Goal: Task Accomplishment & Management: Complete application form

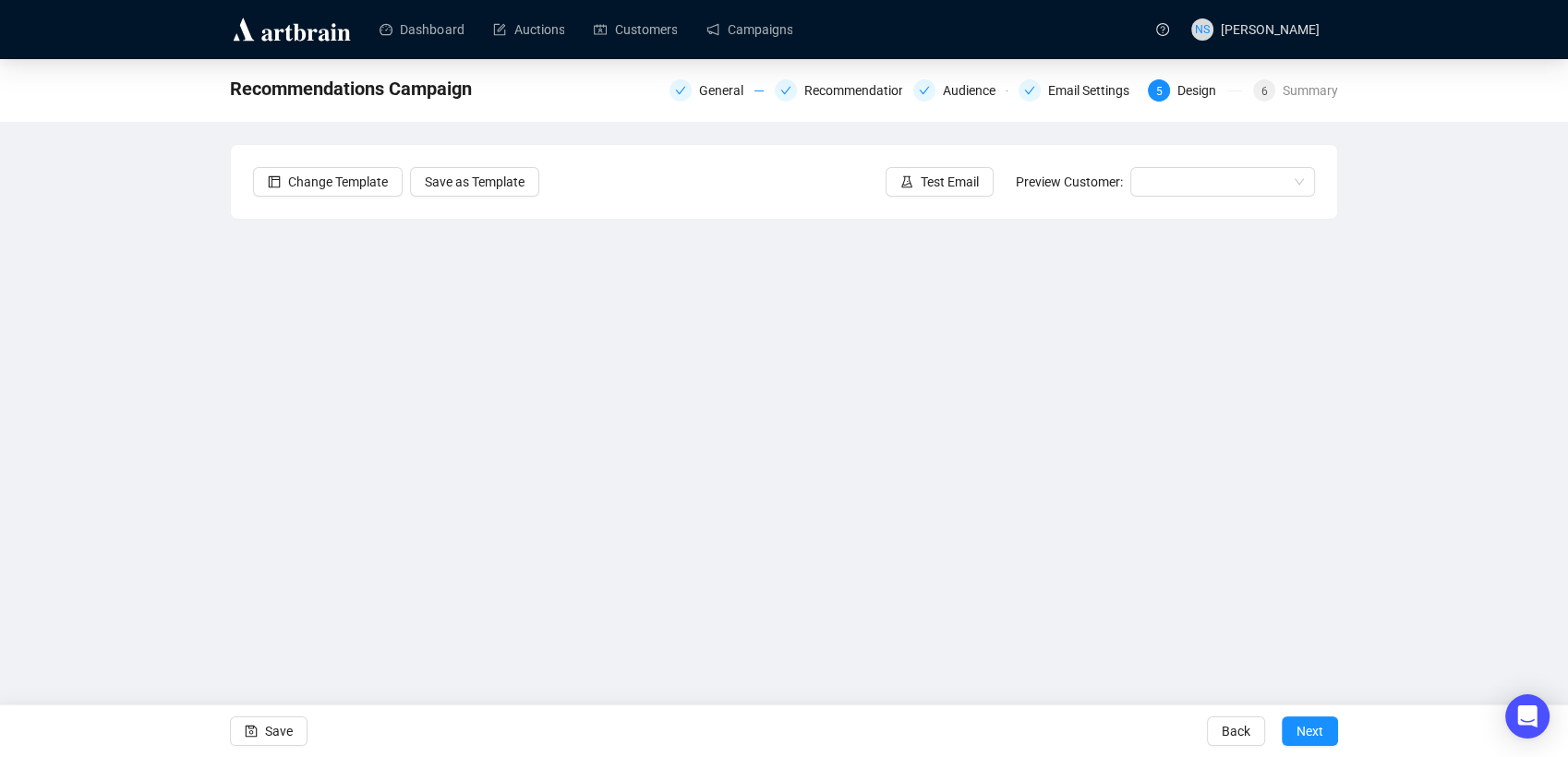
click at [203, 485] on div "Recommendations Campaign General Recommendations Audience Email Settings 5 Desi…" at bounding box center [784, 374] width 1568 height 630
click at [171, 476] on div "Recommendations Campaign General Recommendations Audience Email Settings 5 Desi…" at bounding box center [784, 374] width 1568 height 630
click at [202, 447] on div "Recommendations Campaign General Recommendations Audience Email Settings 5 Desi…" at bounding box center [784, 374] width 1568 height 630
click at [281, 727] on span "Save" at bounding box center [278, 731] width 28 height 51
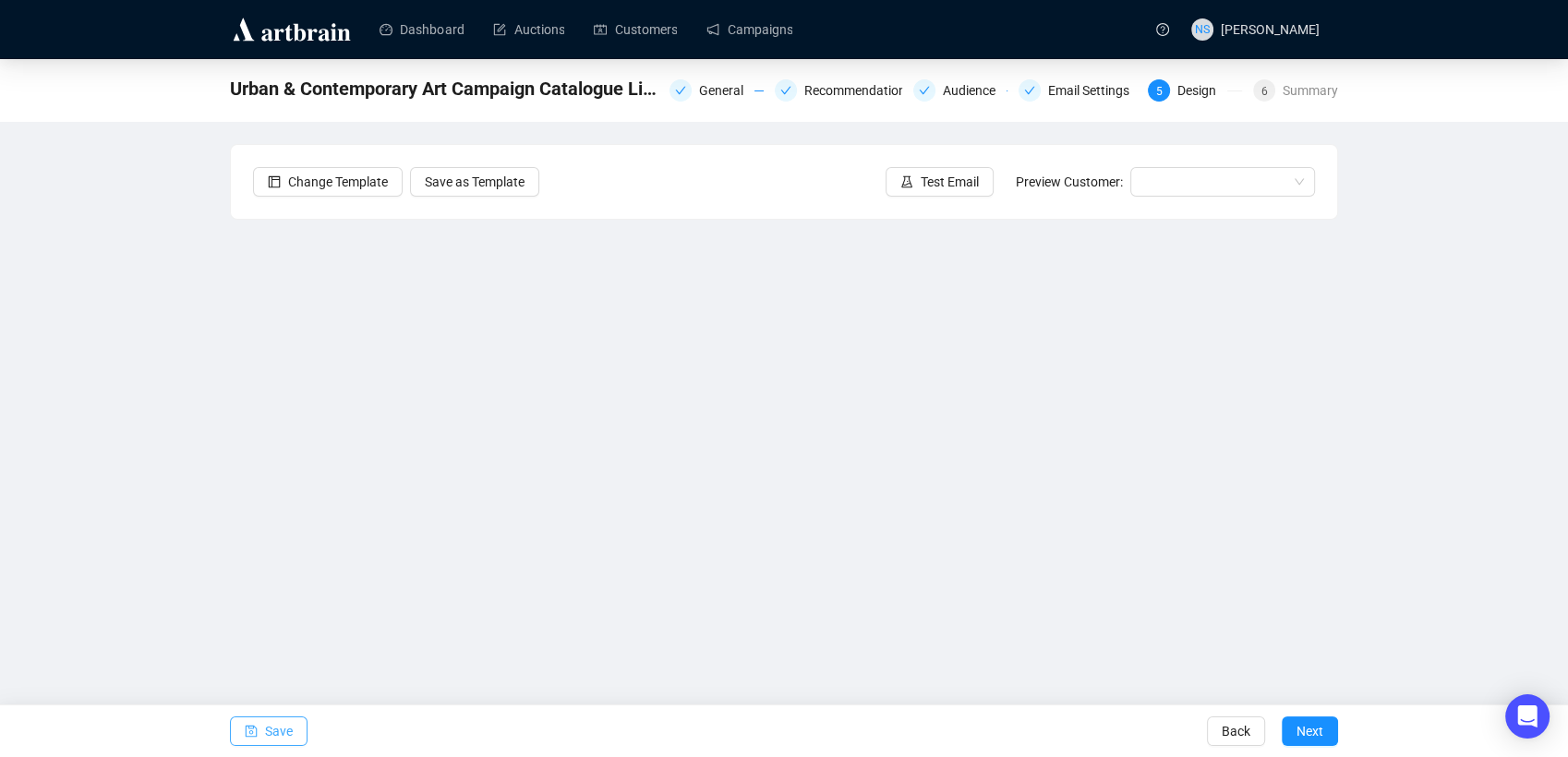
click at [262, 736] on button "Save" at bounding box center [268, 731] width 77 height 30
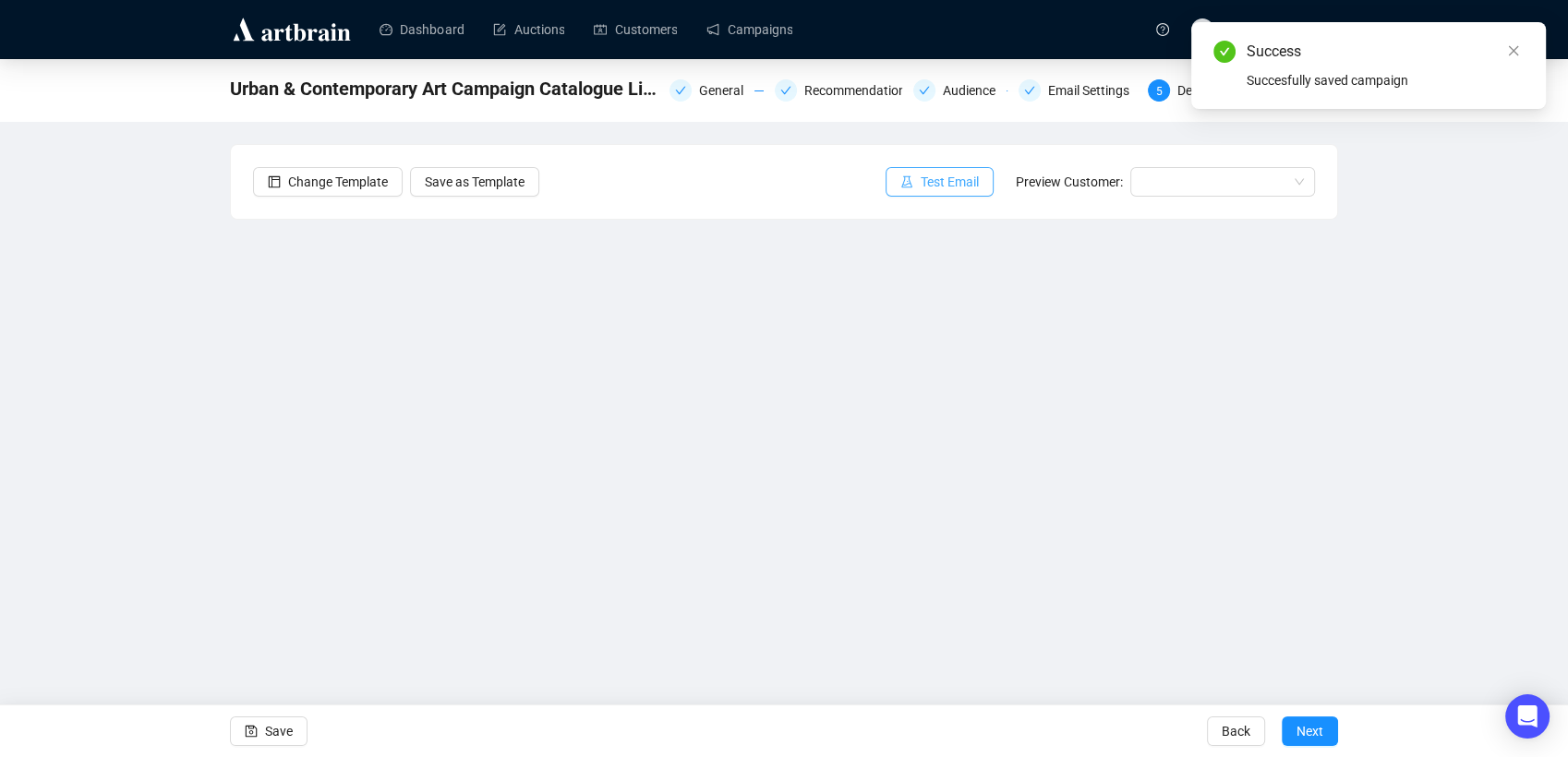
click at [958, 184] on span "Test Email" at bounding box center [949, 181] width 58 height 20
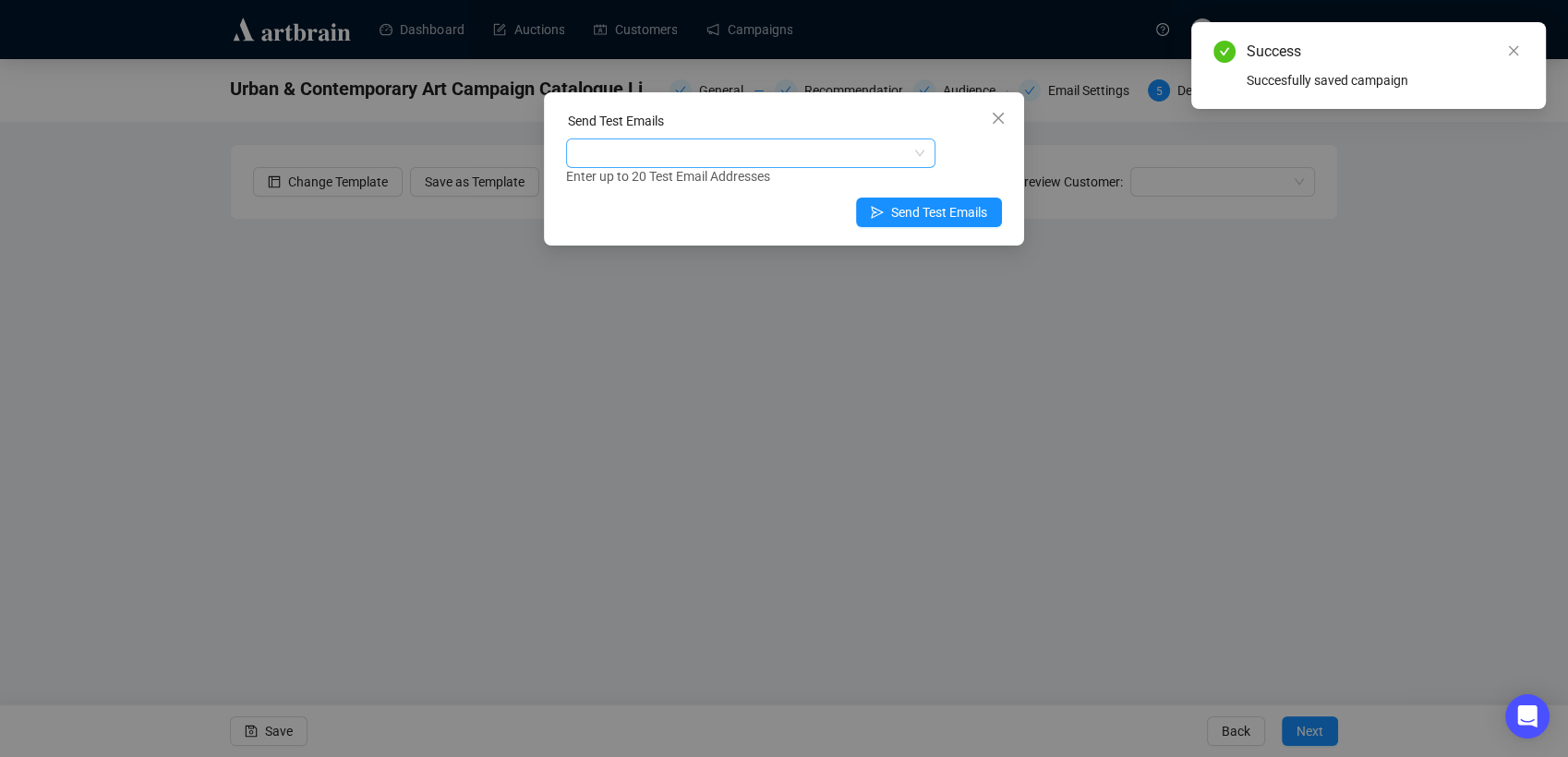
click at [789, 159] on div at bounding box center [742, 152] width 343 height 26
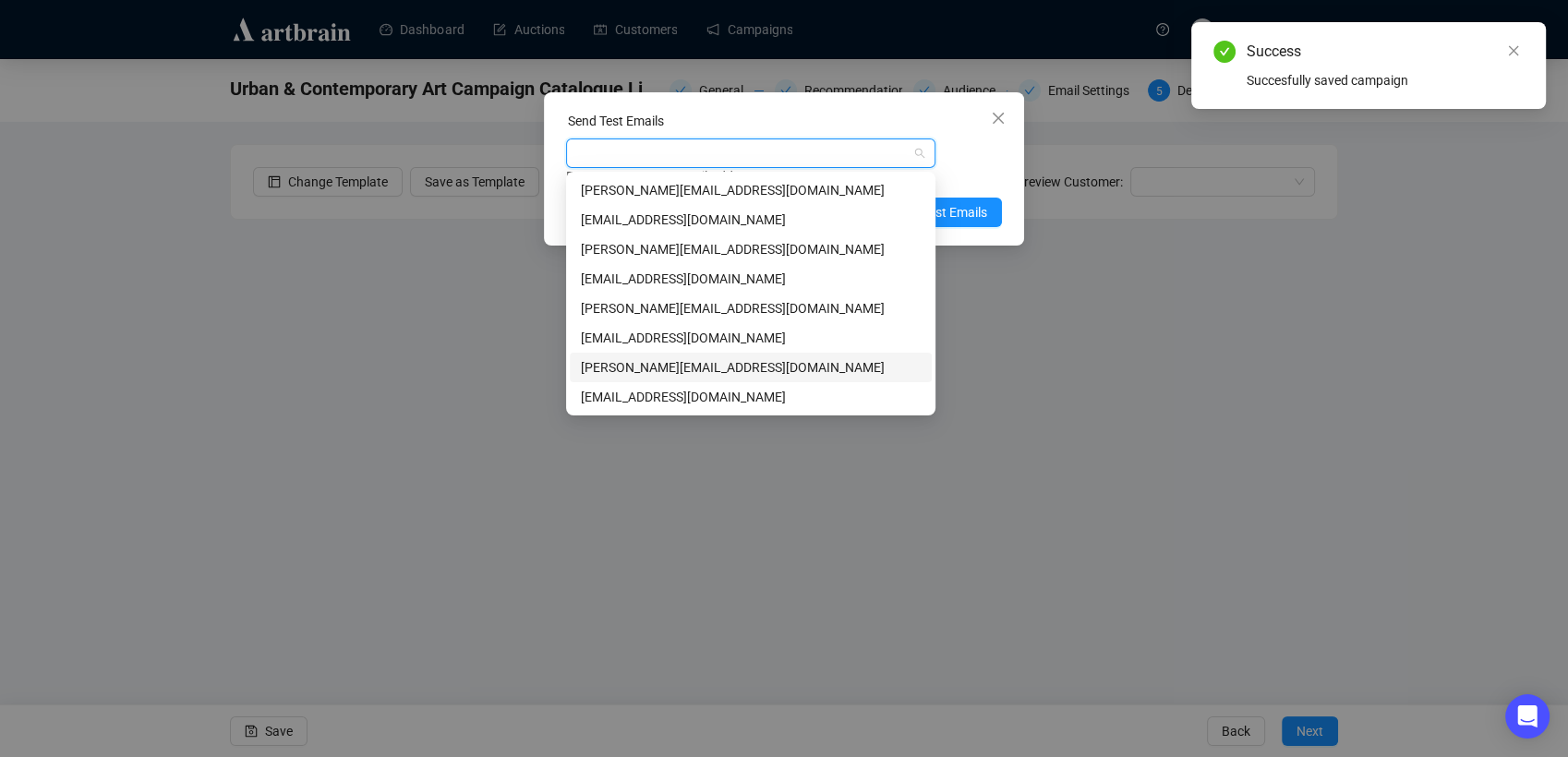
click at [650, 366] on div "[PERSON_NAME][EMAIL_ADDRESS][DOMAIN_NAME]" at bounding box center [750, 367] width 340 height 20
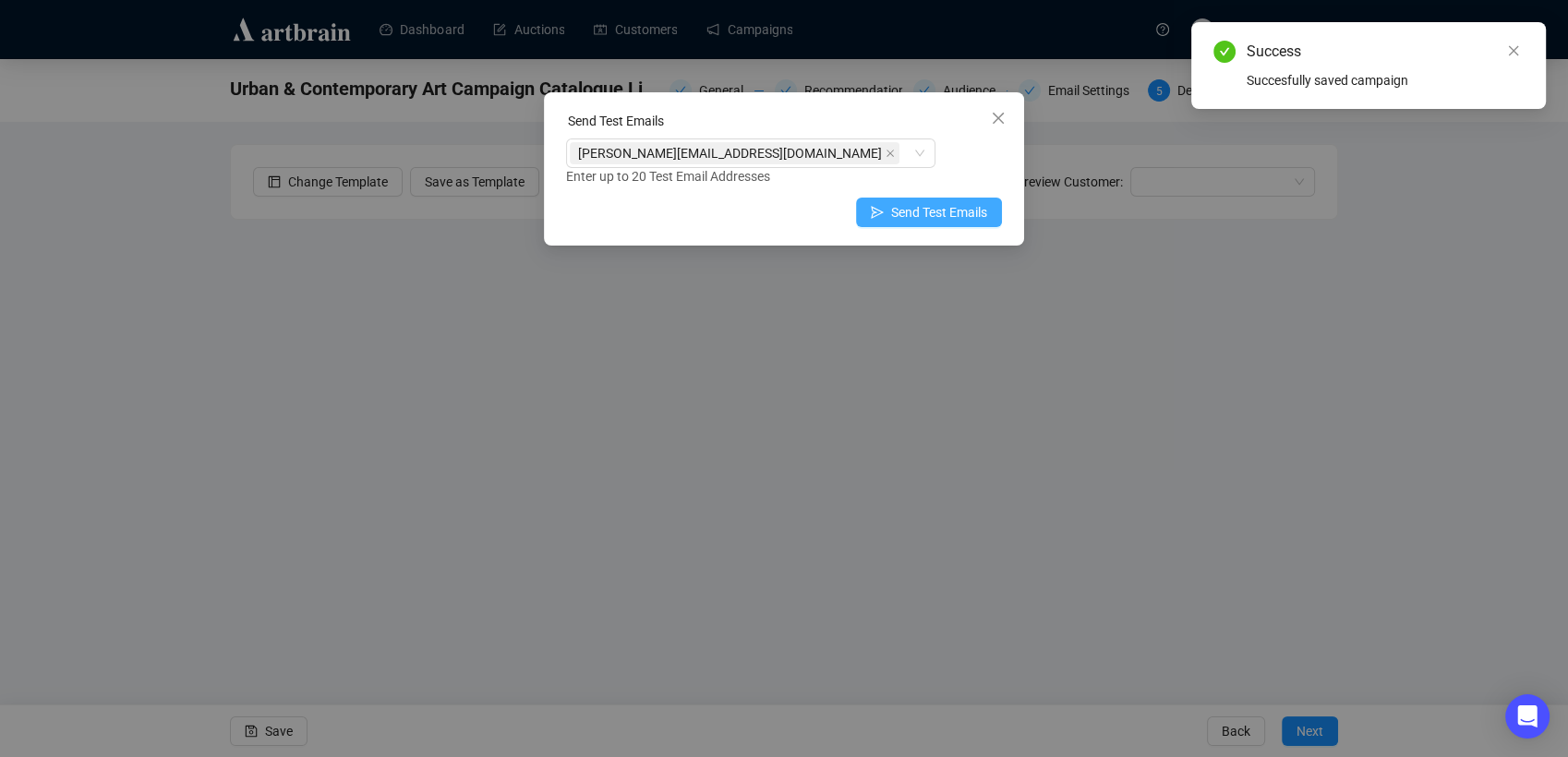
click at [975, 204] on span "Send Test Emails" at bounding box center [939, 211] width 96 height 20
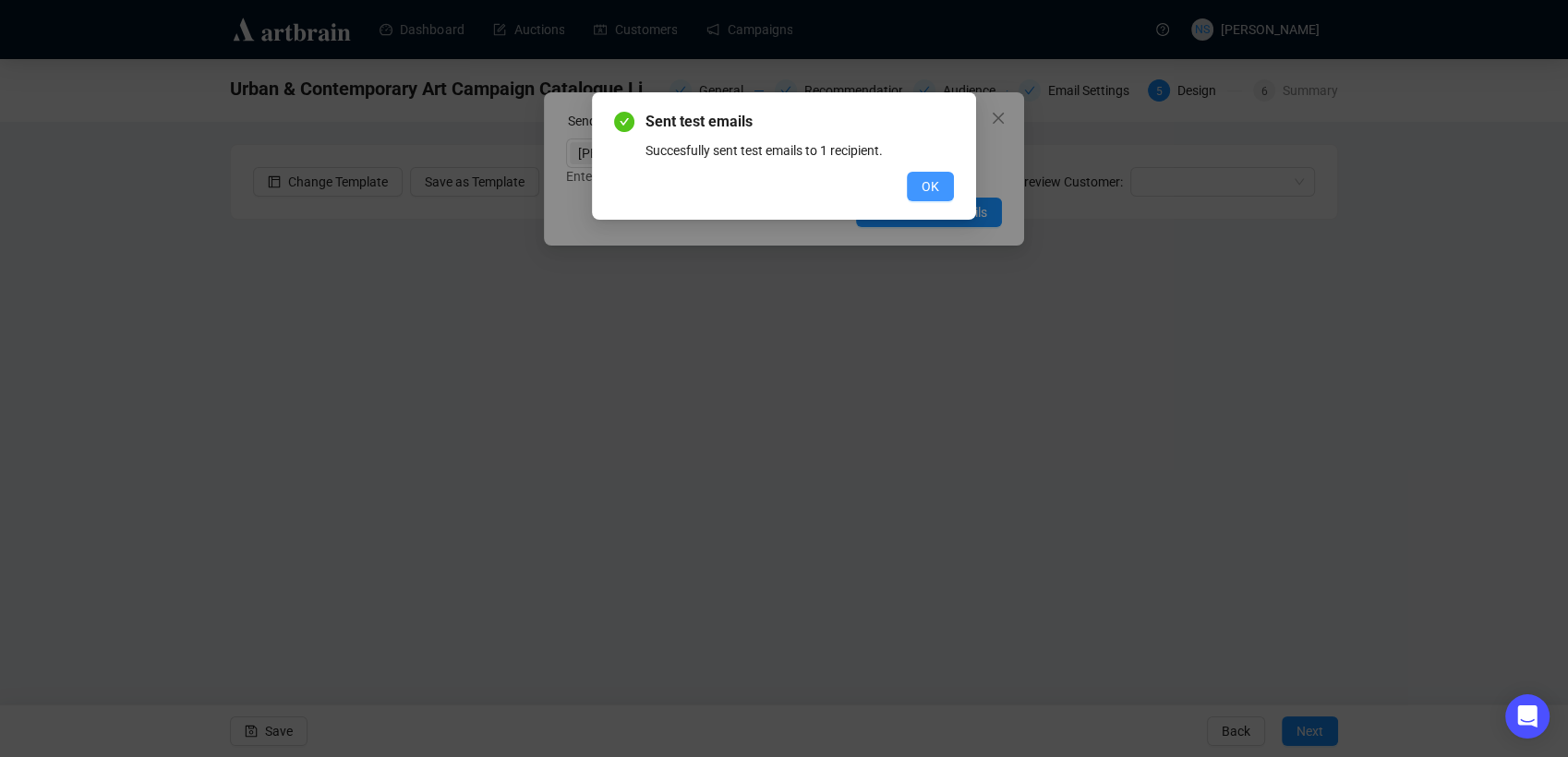
click at [931, 186] on span "OK" at bounding box center [930, 186] width 17 height 20
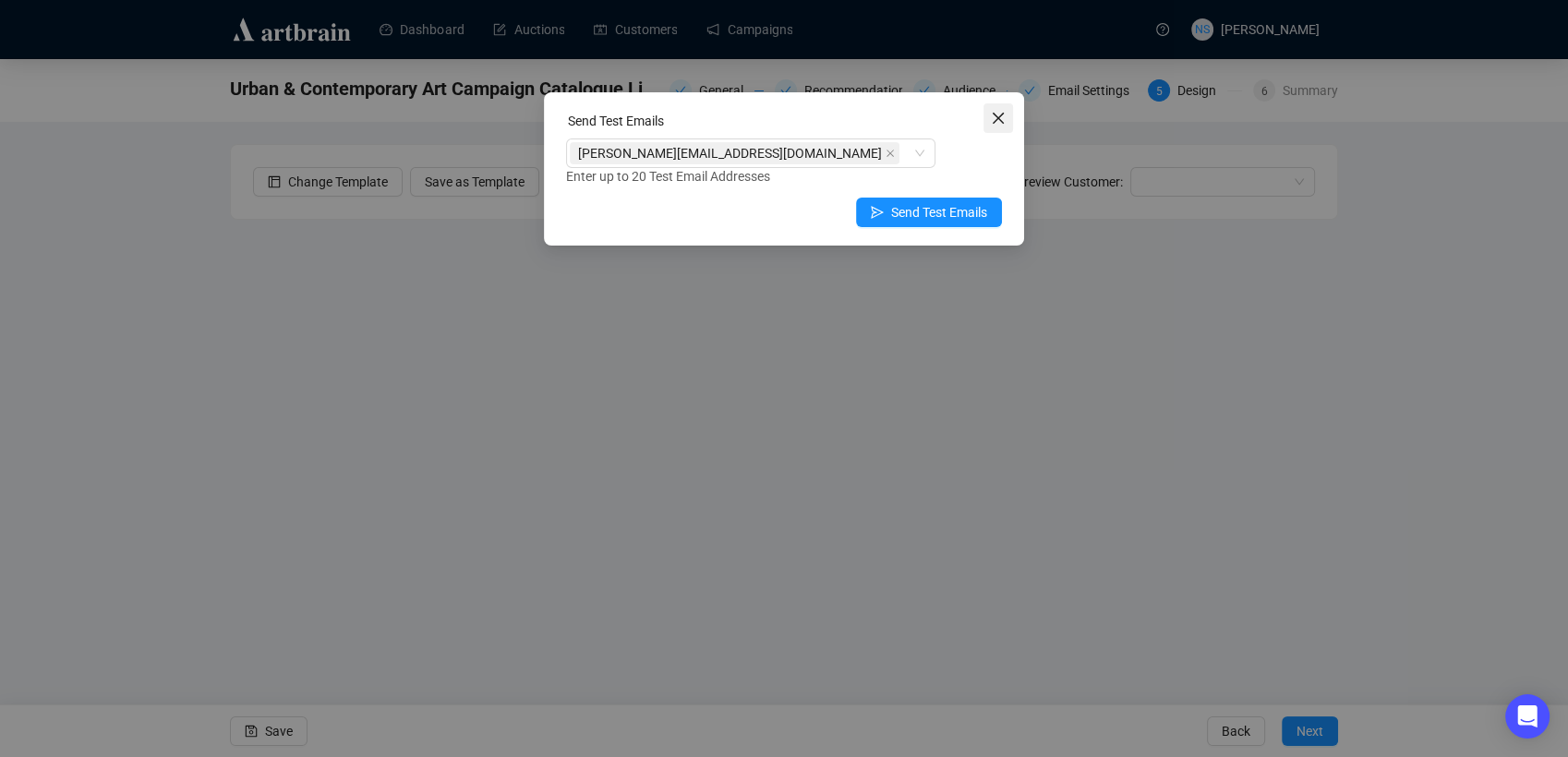
click at [1002, 120] on icon "close" at bounding box center [999, 118] width 15 height 15
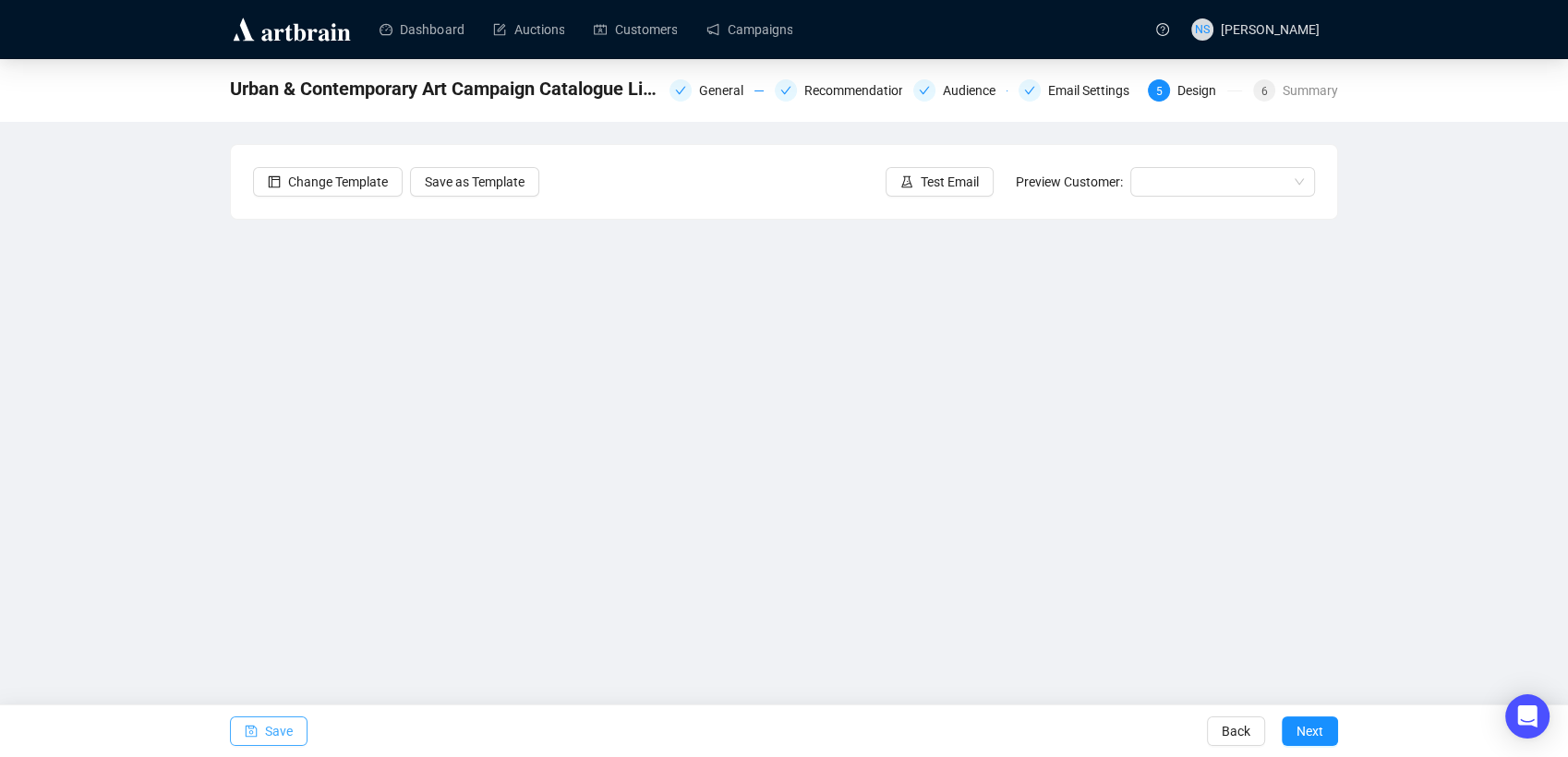
click at [257, 736] on icon "save" at bounding box center [251, 731] width 13 height 13
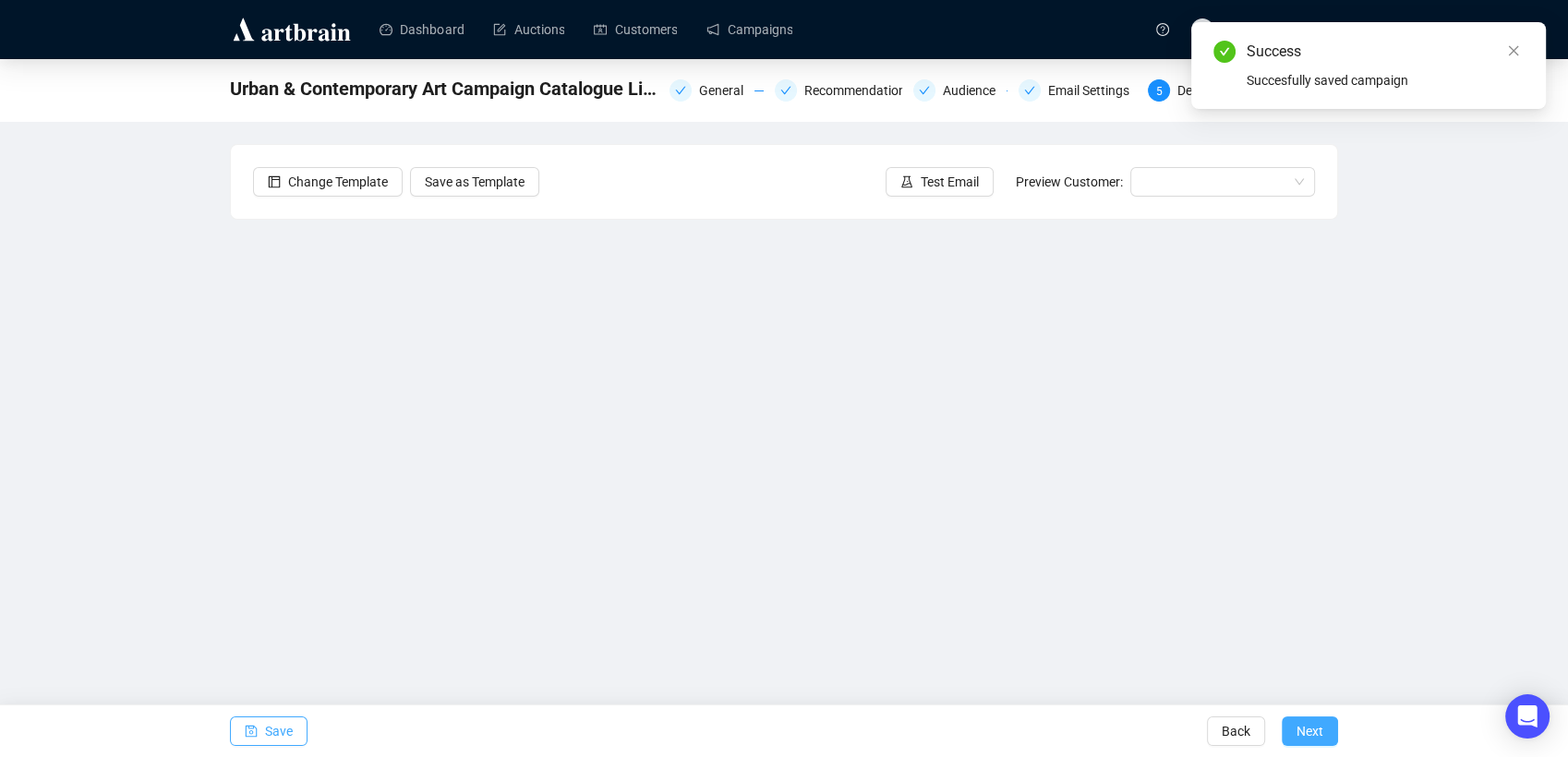
click at [1311, 735] on span "Next" at bounding box center [1310, 731] width 27 height 51
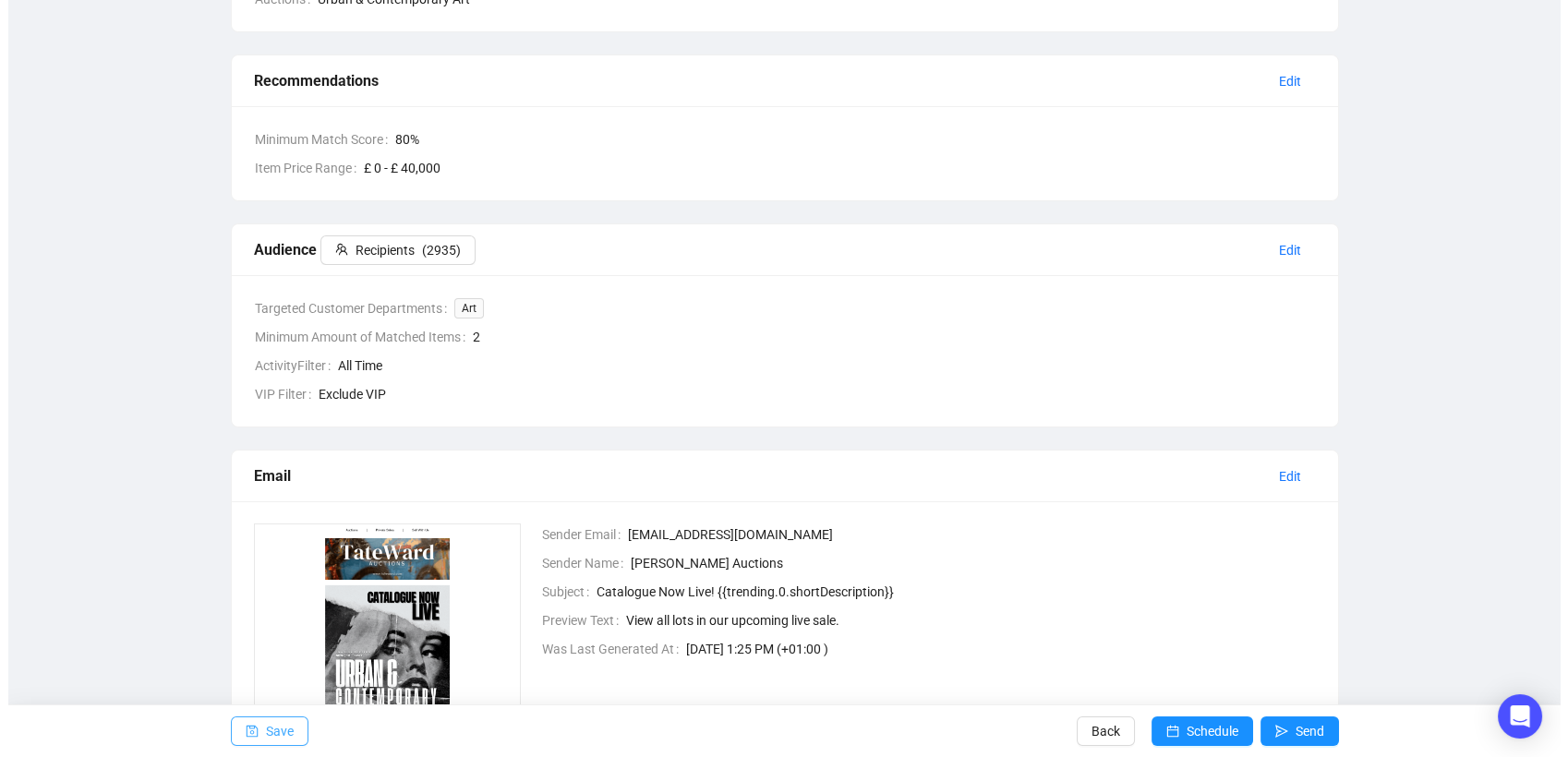
scroll to position [509, 0]
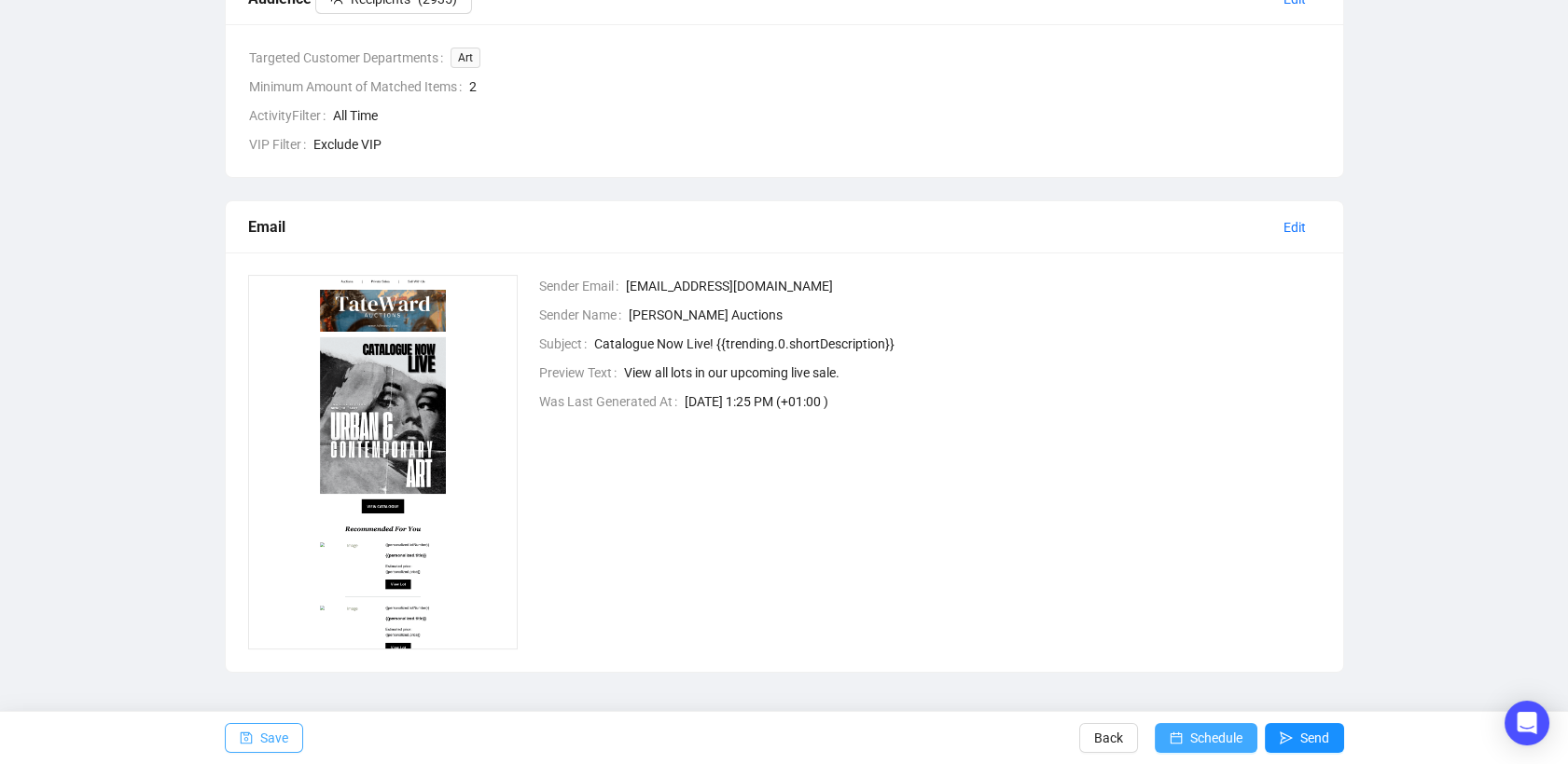
click at [1216, 728] on span "Schedule" at bounding box center [1216, 738] width 52 height 52
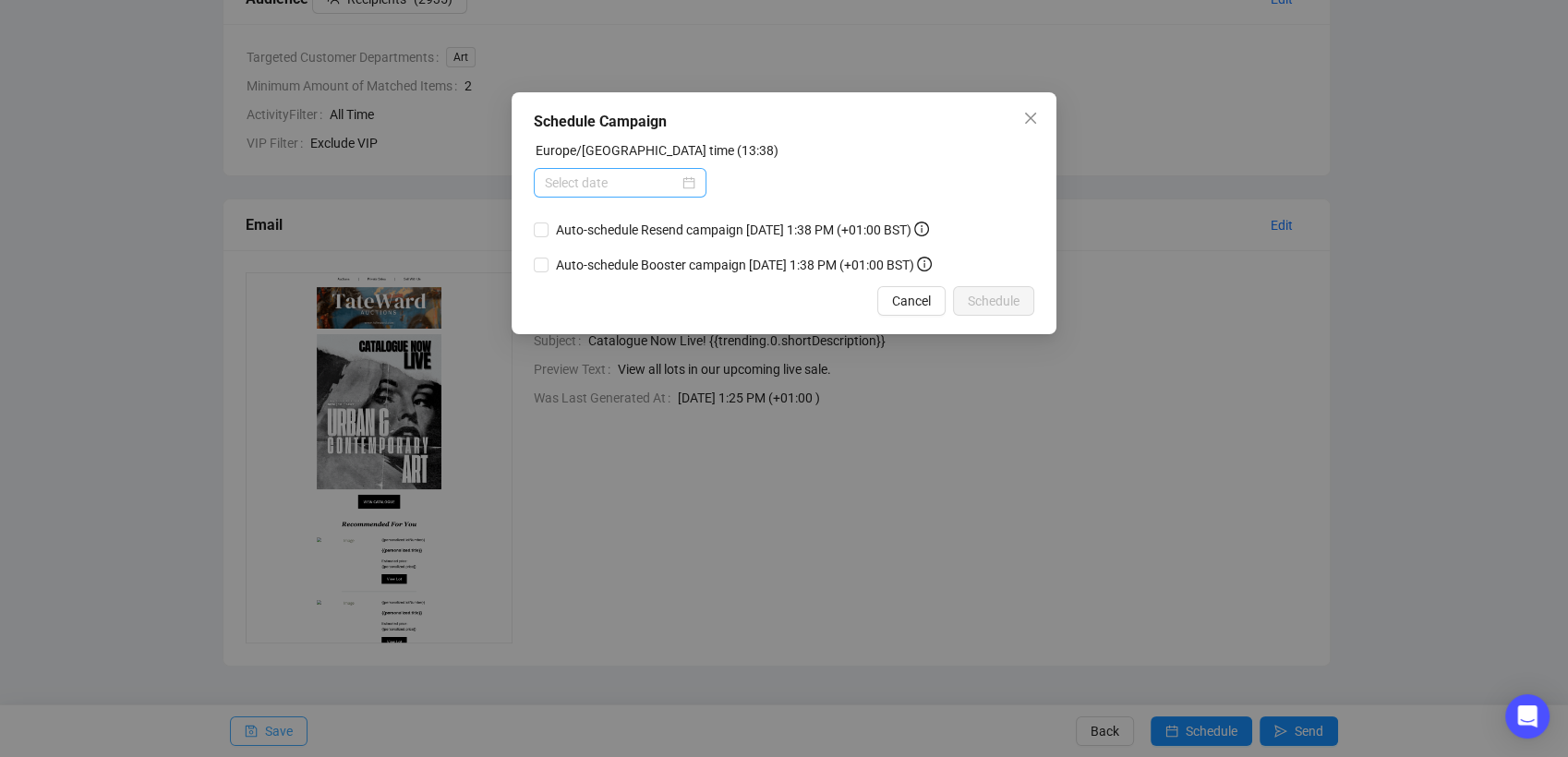
click at [691, 185] on div at bounding box center [620, 182] width 150 height 20
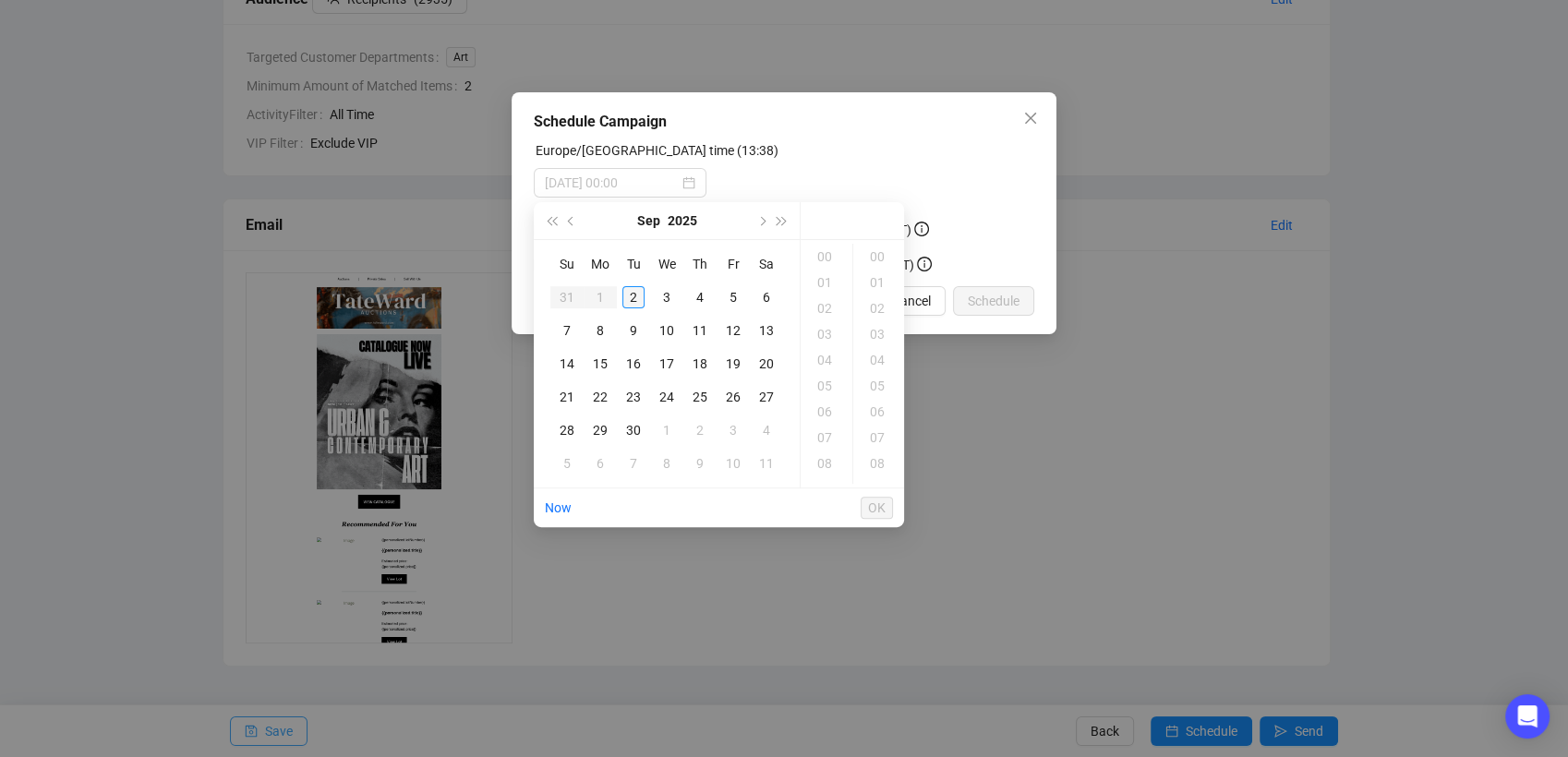
click at [645, 293] on td "2" at bounding box center [633, 297] width 33 height 33
click at [827, 381] on div "19" at bounding box center [826, 386] width 45 height 26
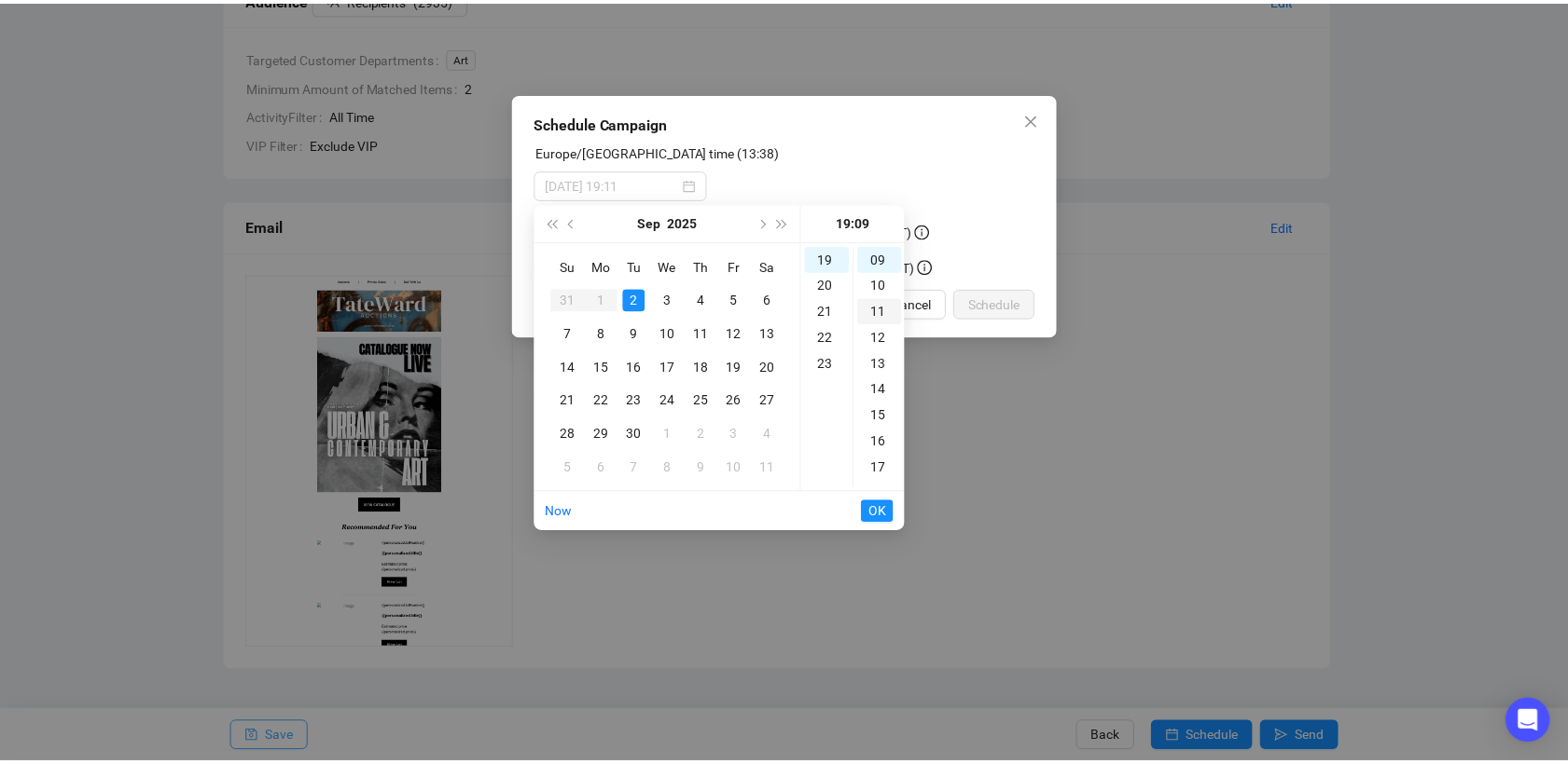
scroll to position [0, 0]
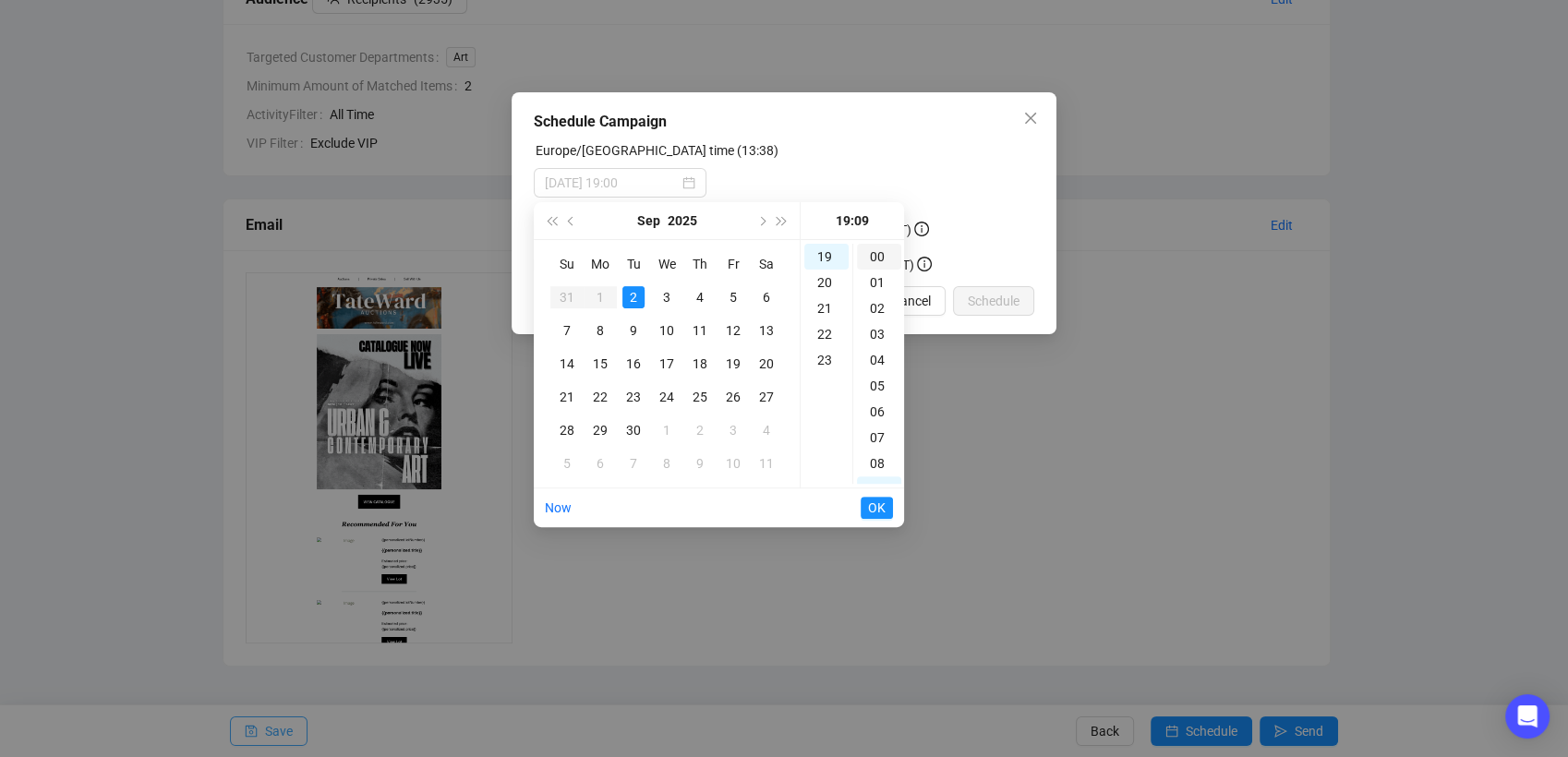
click at [878, 253] on div "00" at bounding box center [879, 256] width 45 height 26
type input "[DATE] 19:00"
click at [876, 508] on span "OK" at bounding box center [877, 508] width 17 height 35
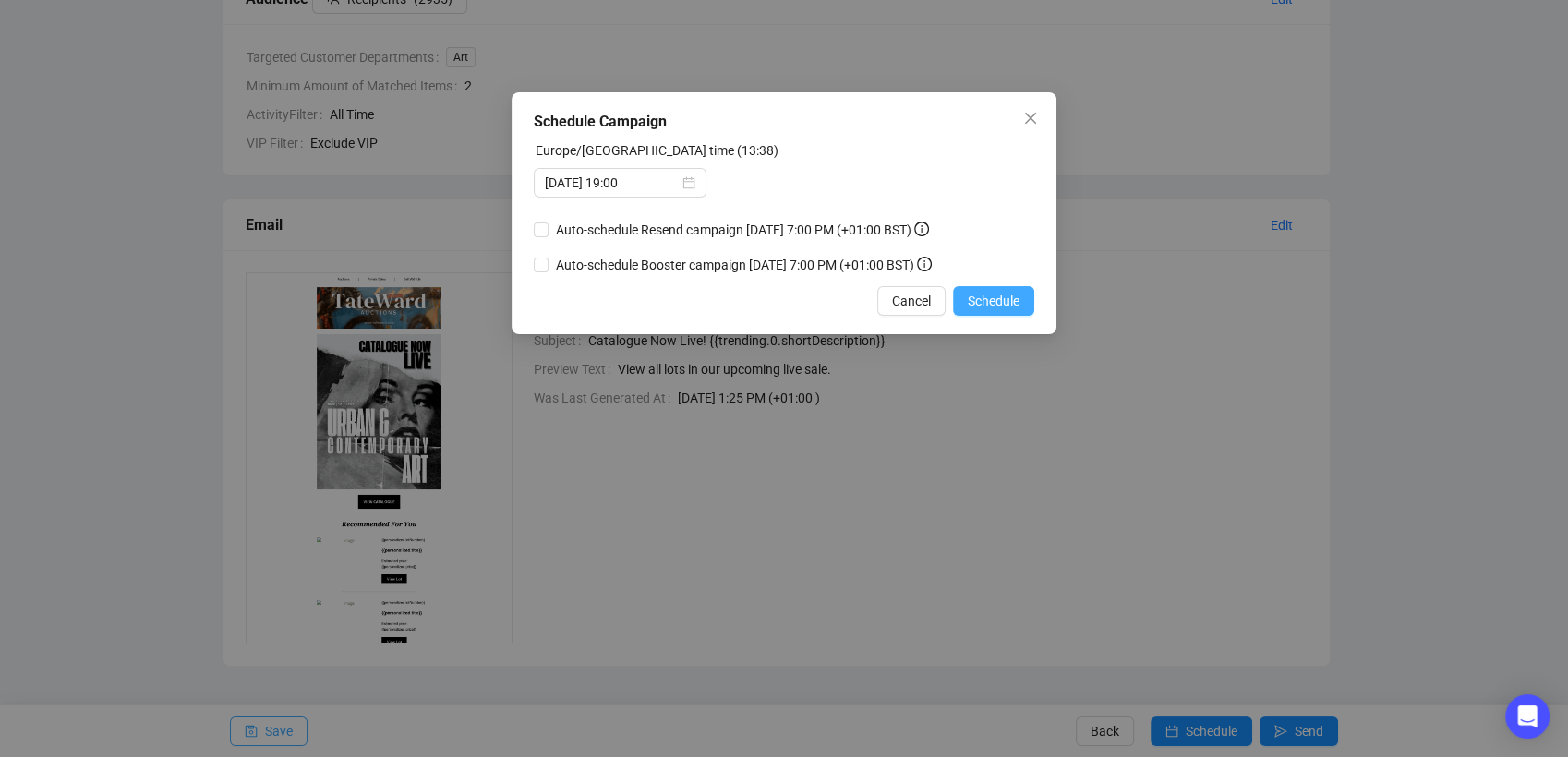
click at [1000, 307] on span "Schedule" at bounding box center [994, 301] width 51 height 20
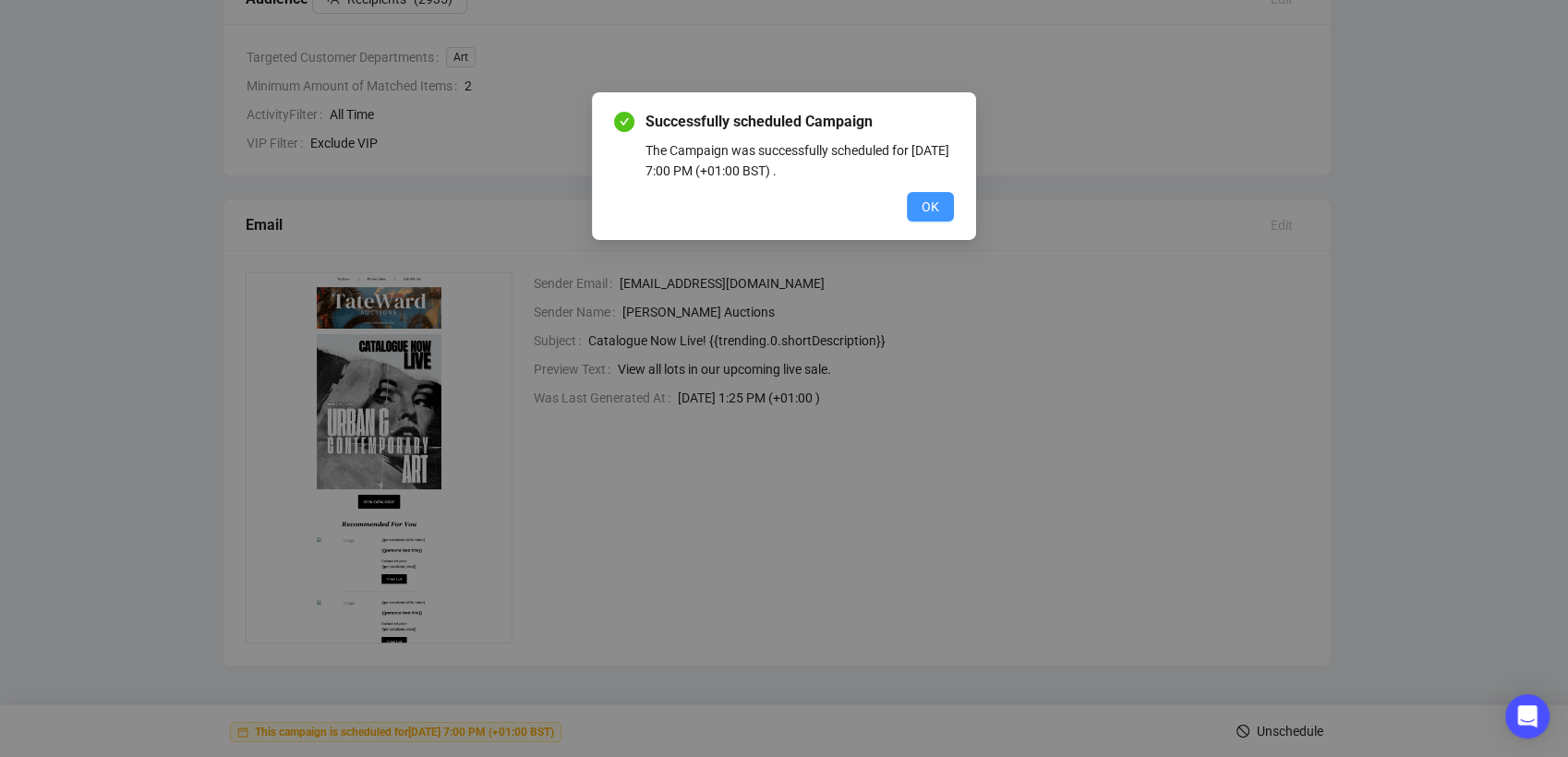
click at [939, 201] on span "OK" at bounding box center [930, 207] width 17 height 20
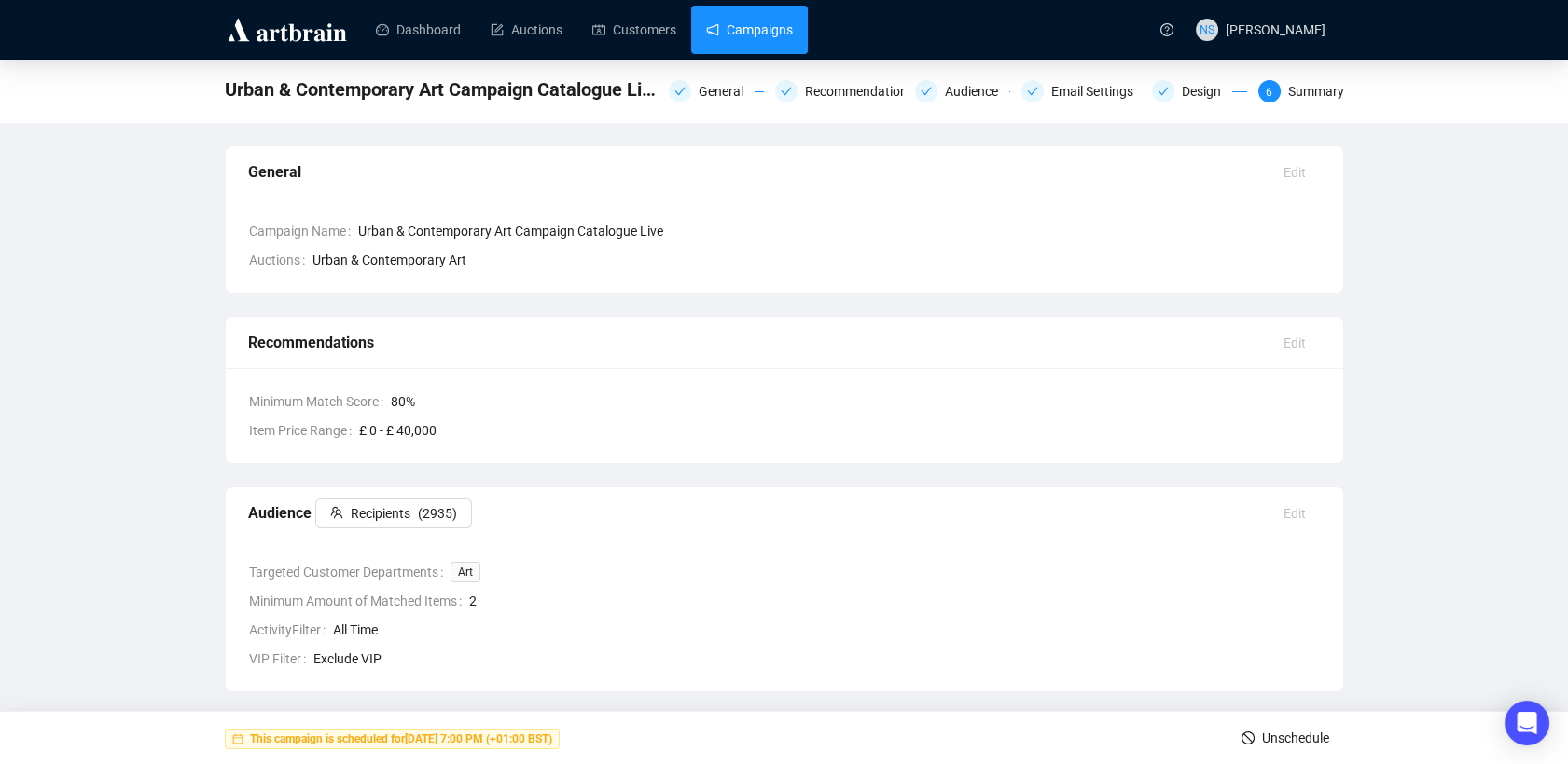
click at [754, 18] on link "Campaigns" at bounding box center [749, 30] width 87 height 48
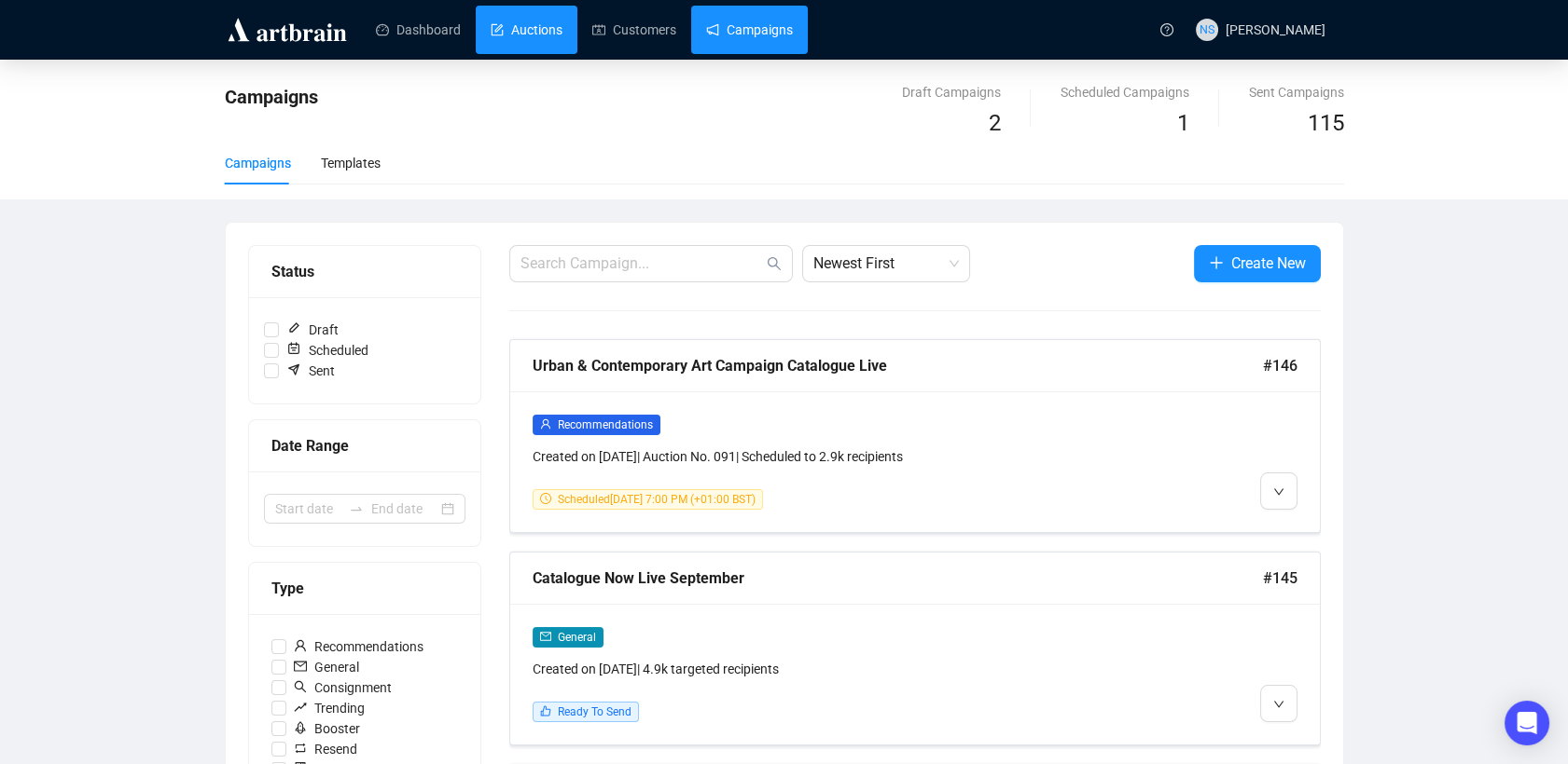
click at [536, 24] on link "Auctions" at bounding box center [526, 30] width 72 height 48
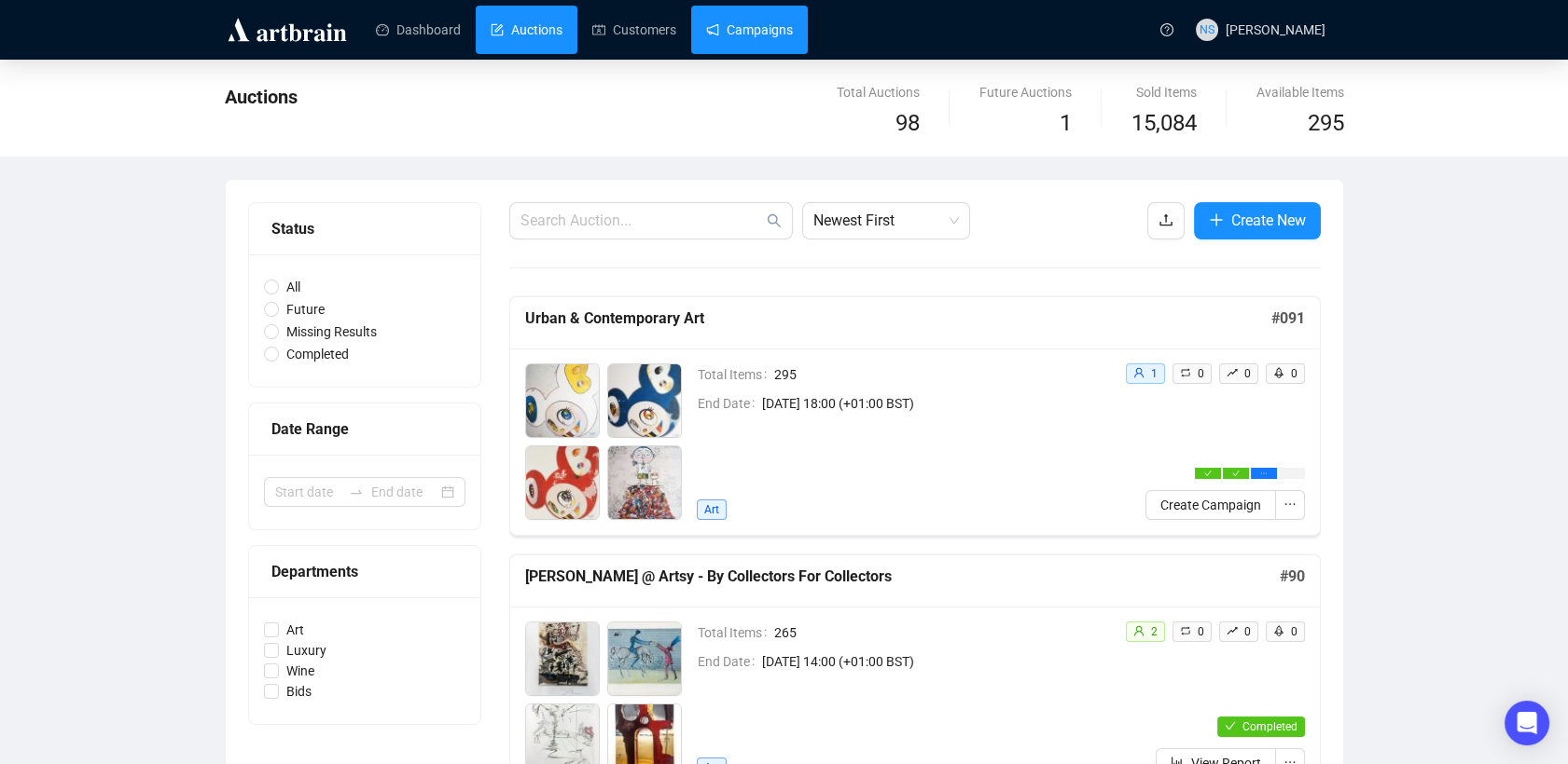
click at [759, 15] on link "Campaigns" at bounding box center [749, 30] width 87 height 48
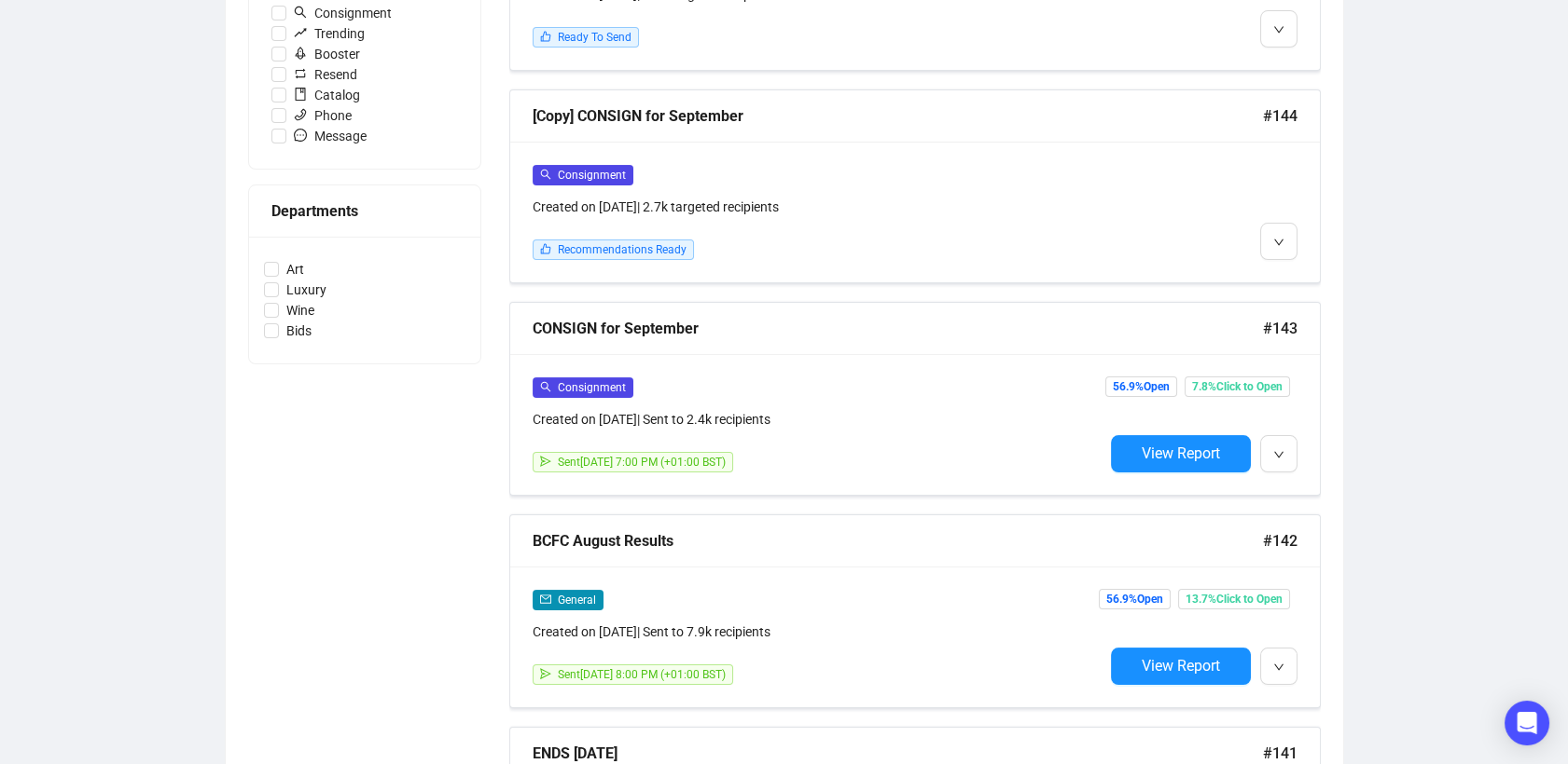
scroll to position [678, 0]
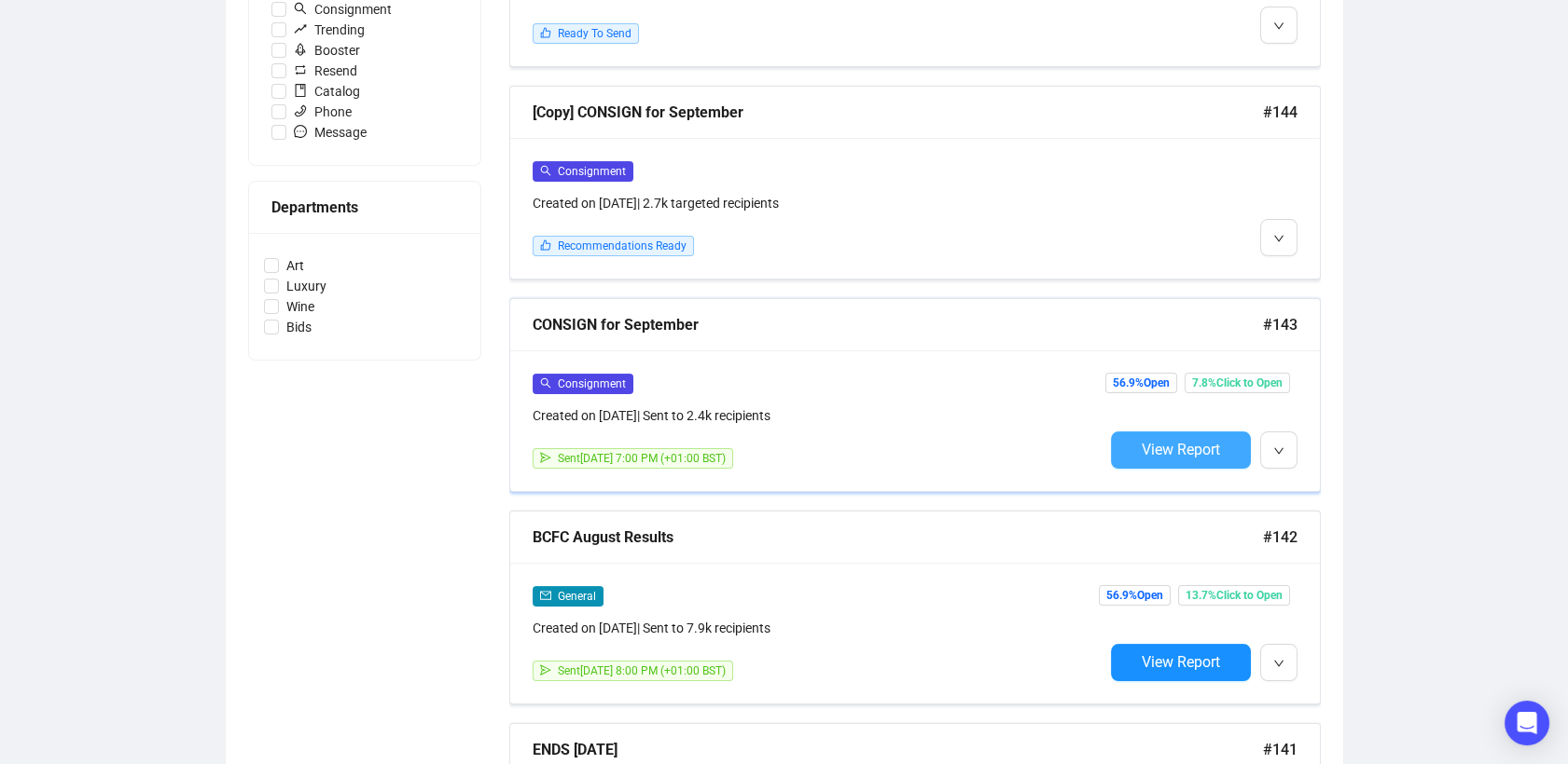
click at [1167, 441] on span "View Report" at bounding box center [1180, 450] width 78 height 17
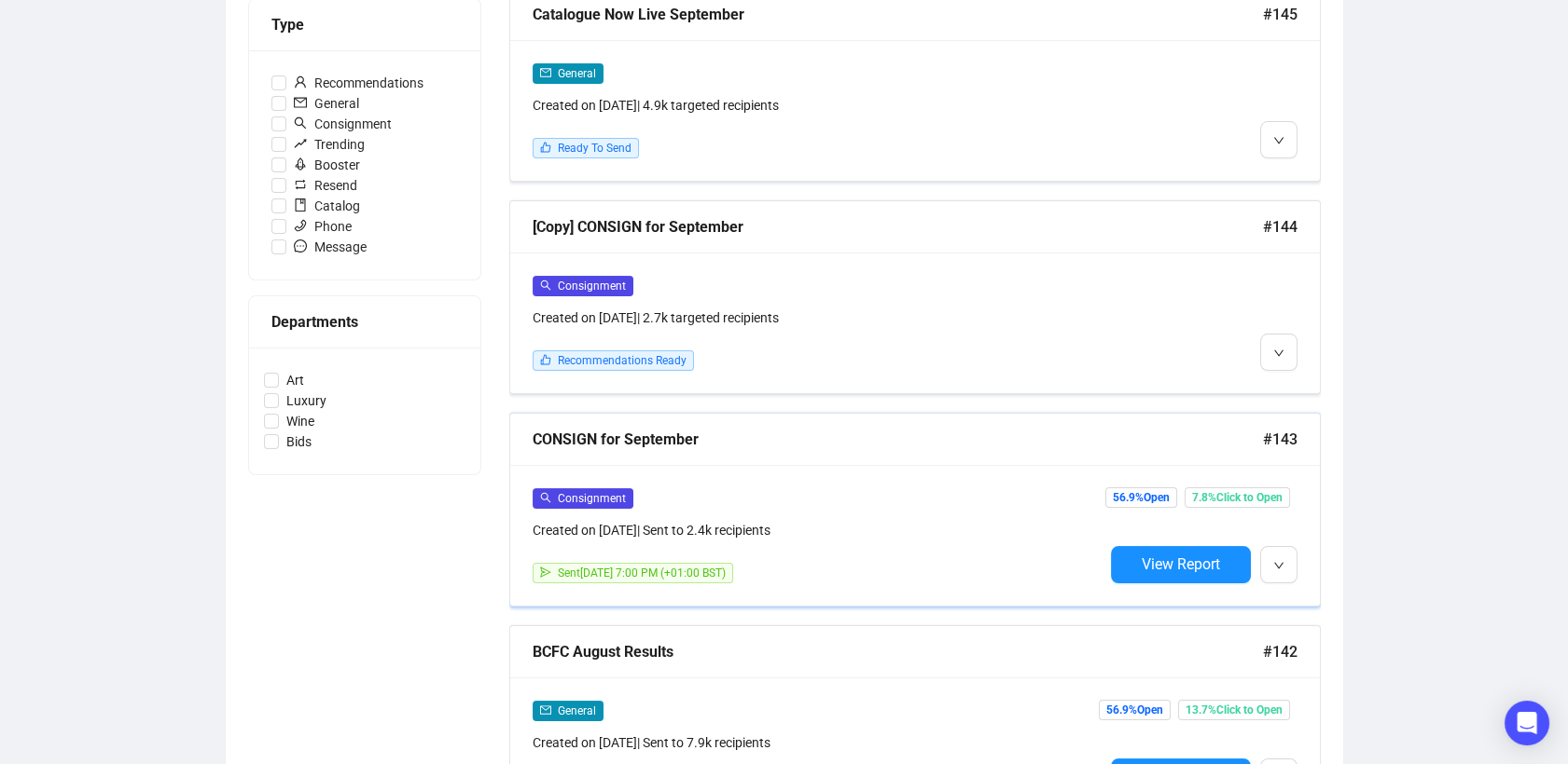
scroll to position [563, 0]
click at [1183, 547] on button "View Report" at bounding box center [1181, 565] width 140 height 37
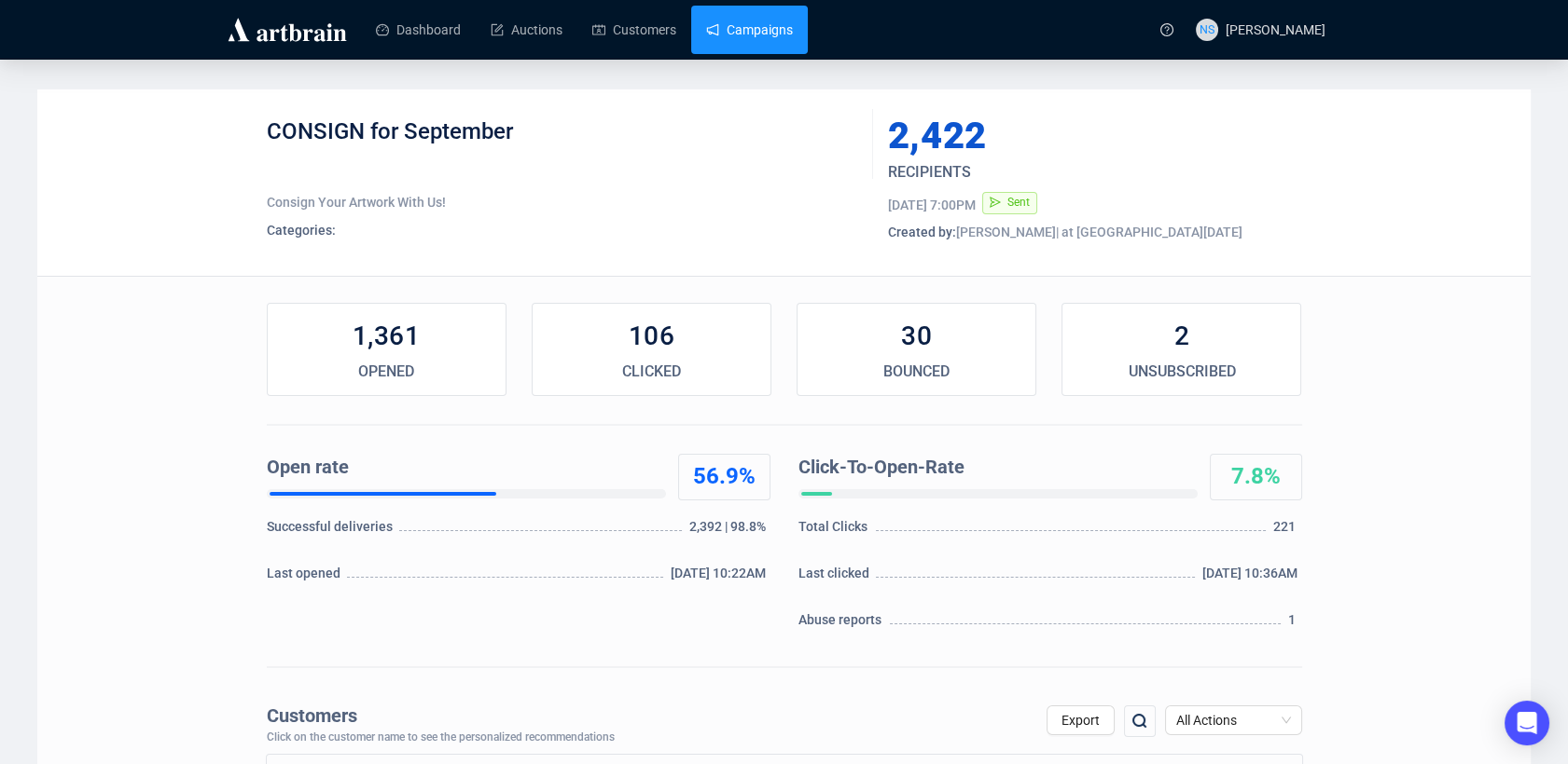
click at [791, 34] on link "Campaigns" at bounding box center [749, 30] width 87 height 48
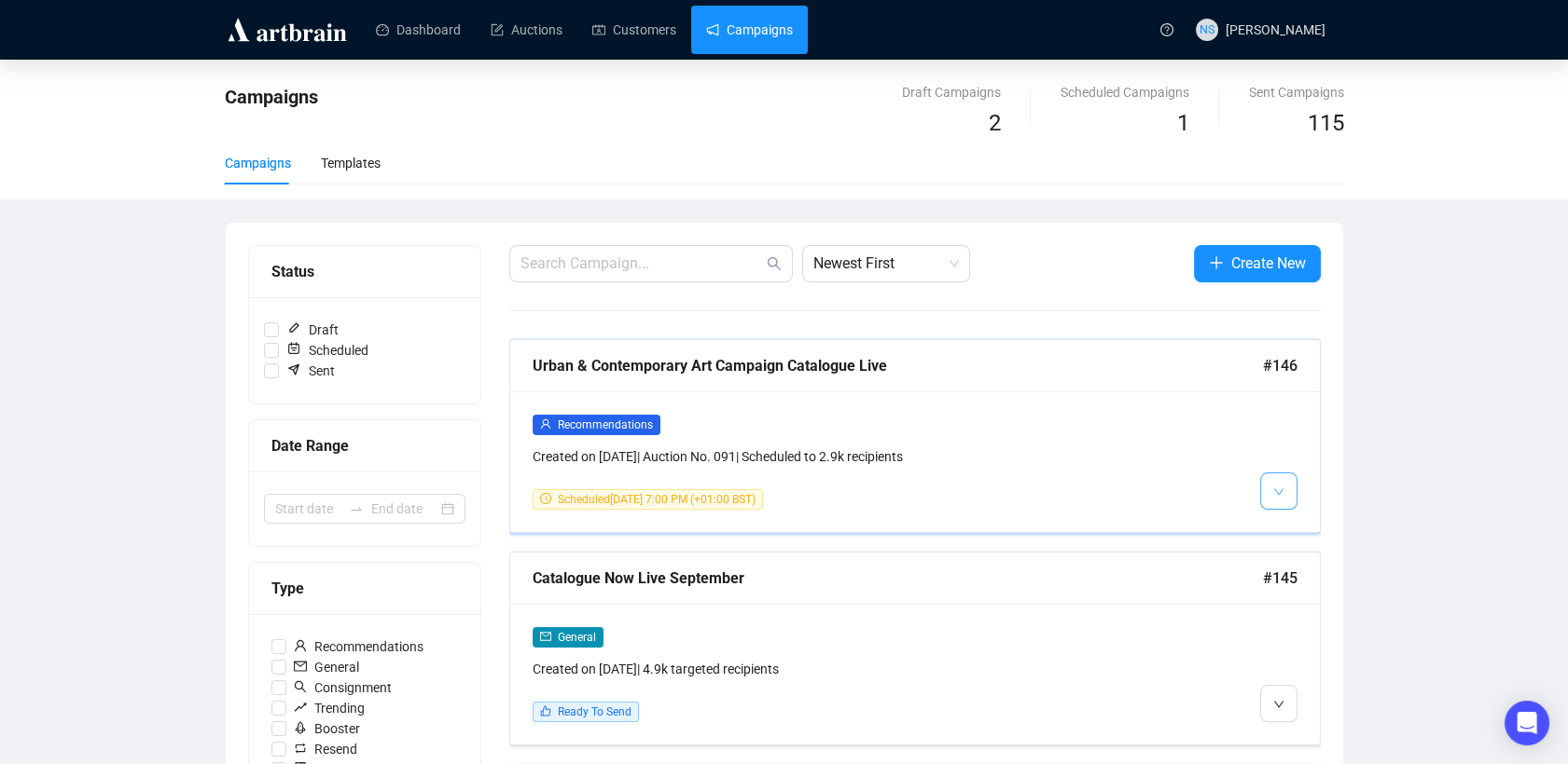
click at [1286, 500] on button "button" at bounding box center [1279, 491] width 37 height 37
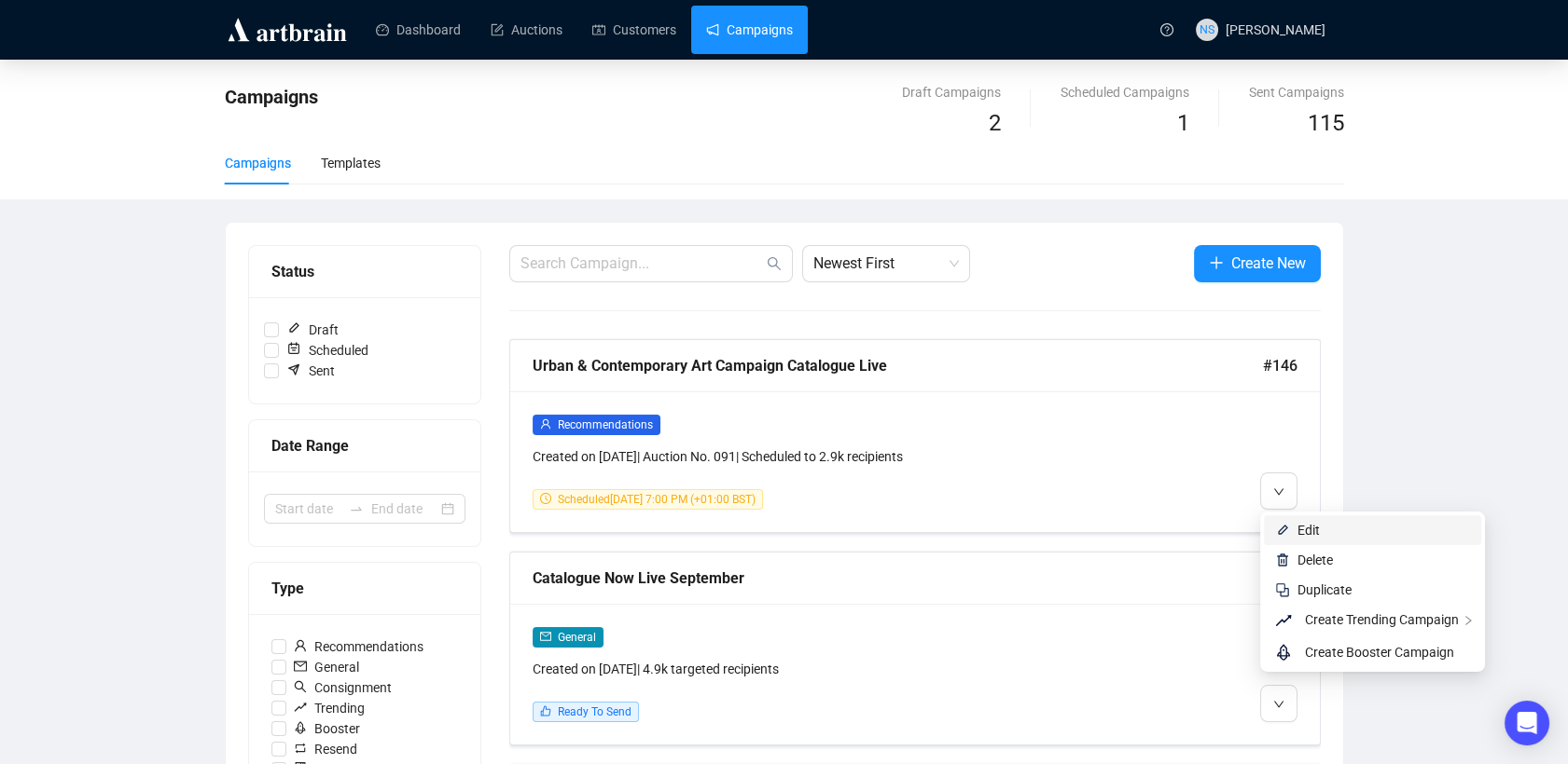
click at [1288, 520] on li "Edit" at bounding box center [1372, 530] width 217 height 30
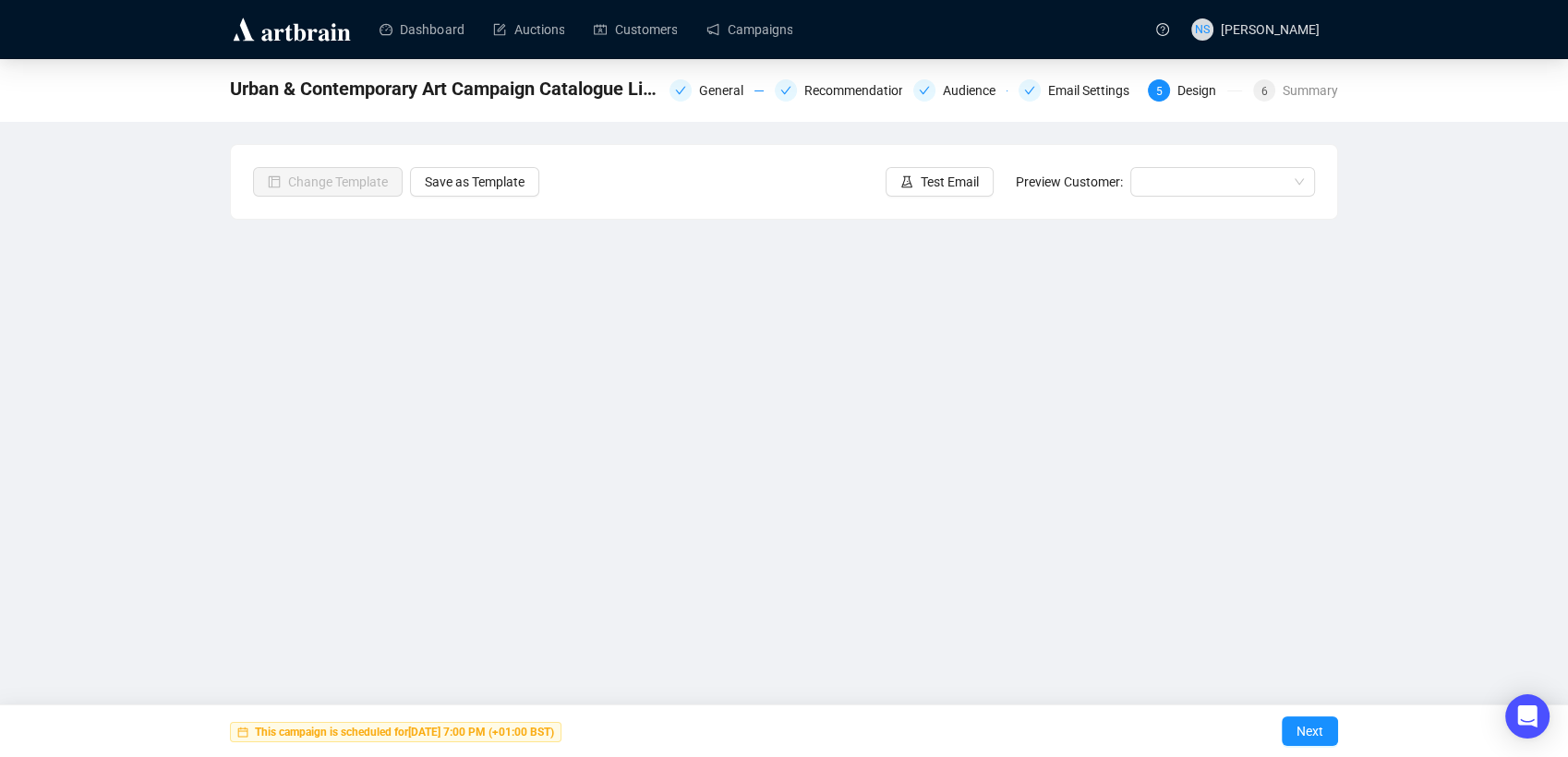
click at [1297, 107] on div "Urban & Contemporary Art Campaign Catalogue Live General Recommendations Audien…" at bounding box center [784, 89] width 1108 height 37
click at [1274, 92] on div "6" at bounding box center [1263, 90] width 22 height 22
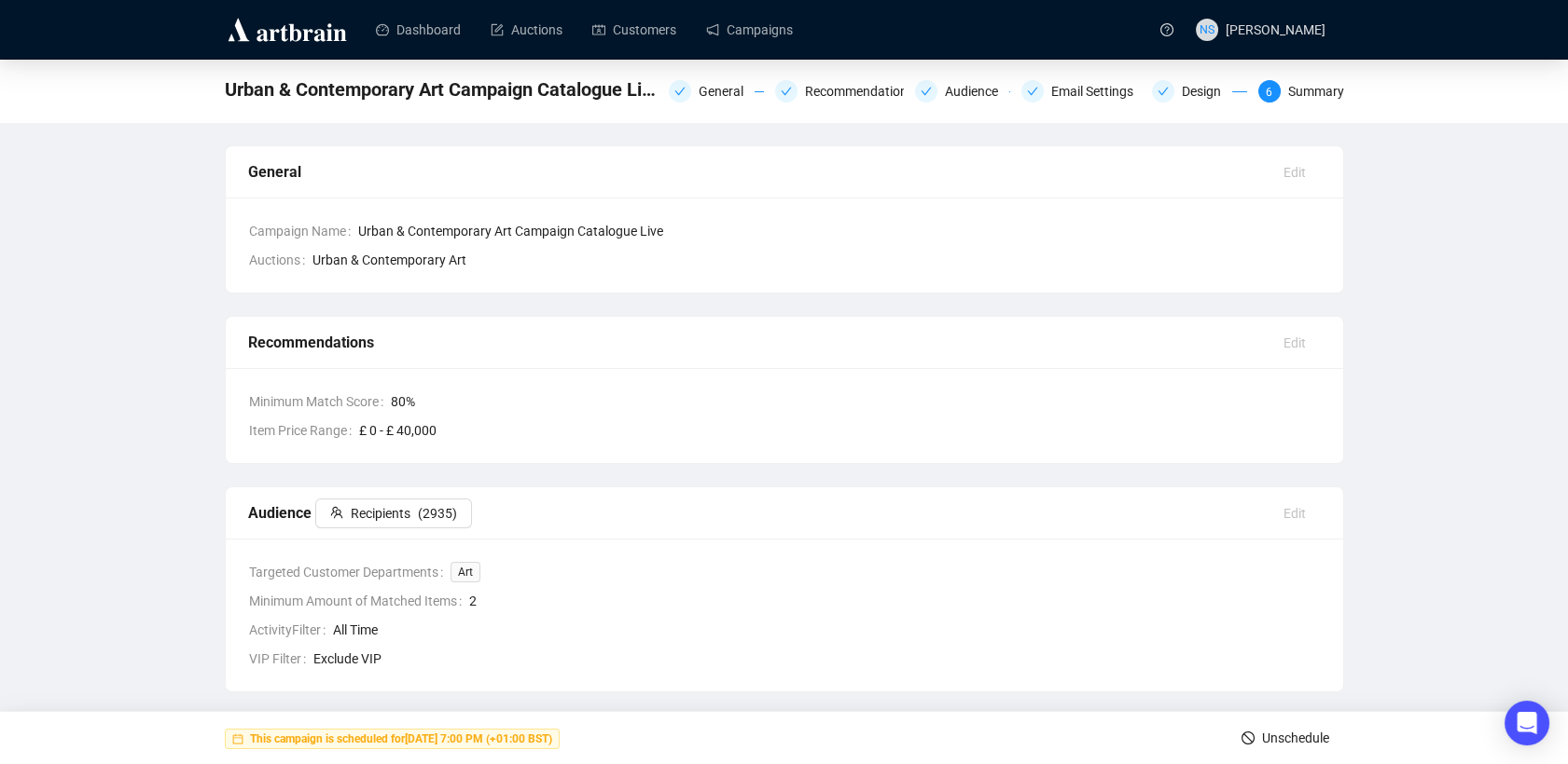
click at [1262, 729] on span "Unschedule" at bounding box center [1295, 738] width 67 height 52
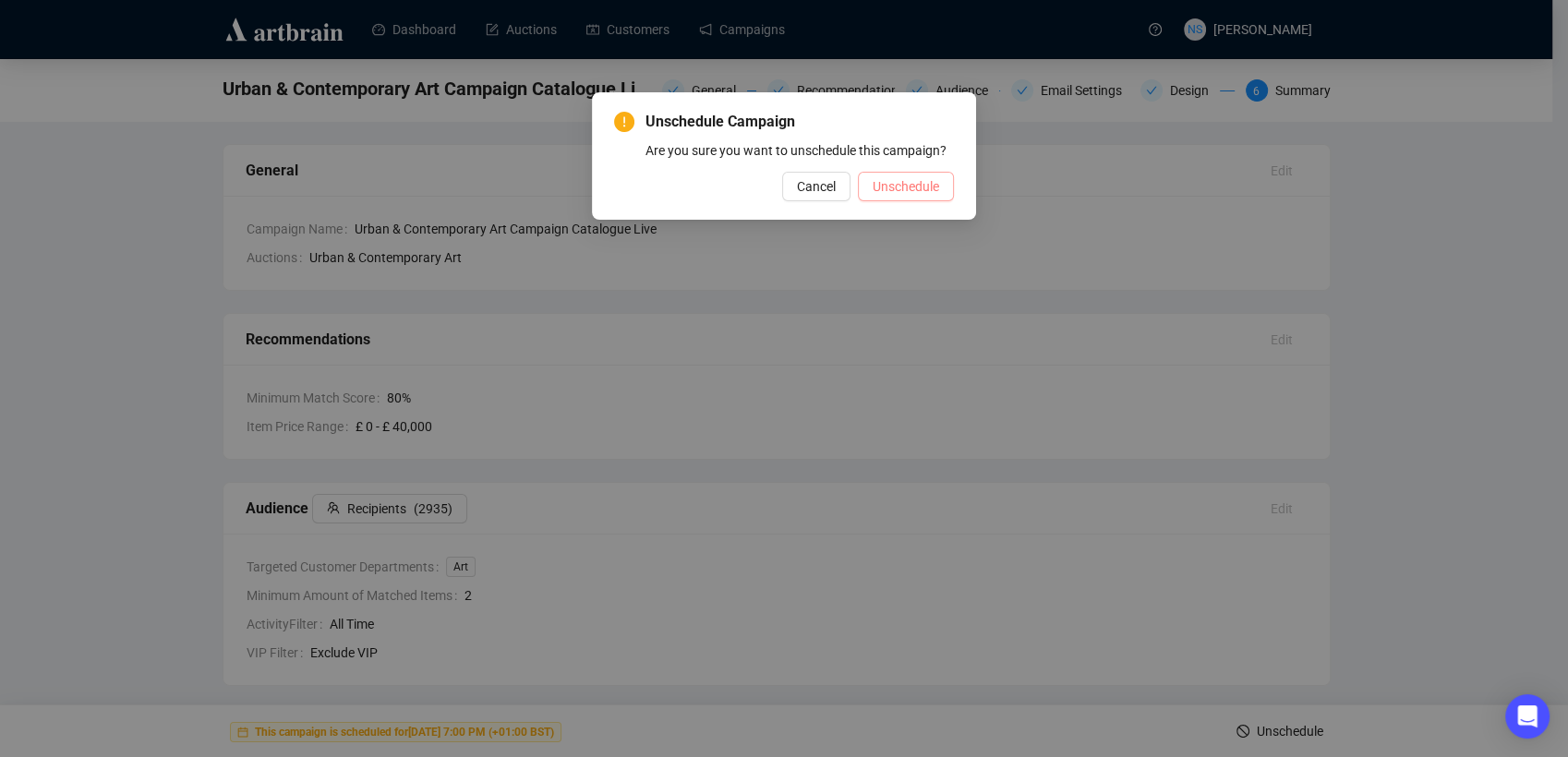
click at [907, 191] on span "Unschedule" at bounding box center [906, 186] width 67 height 20
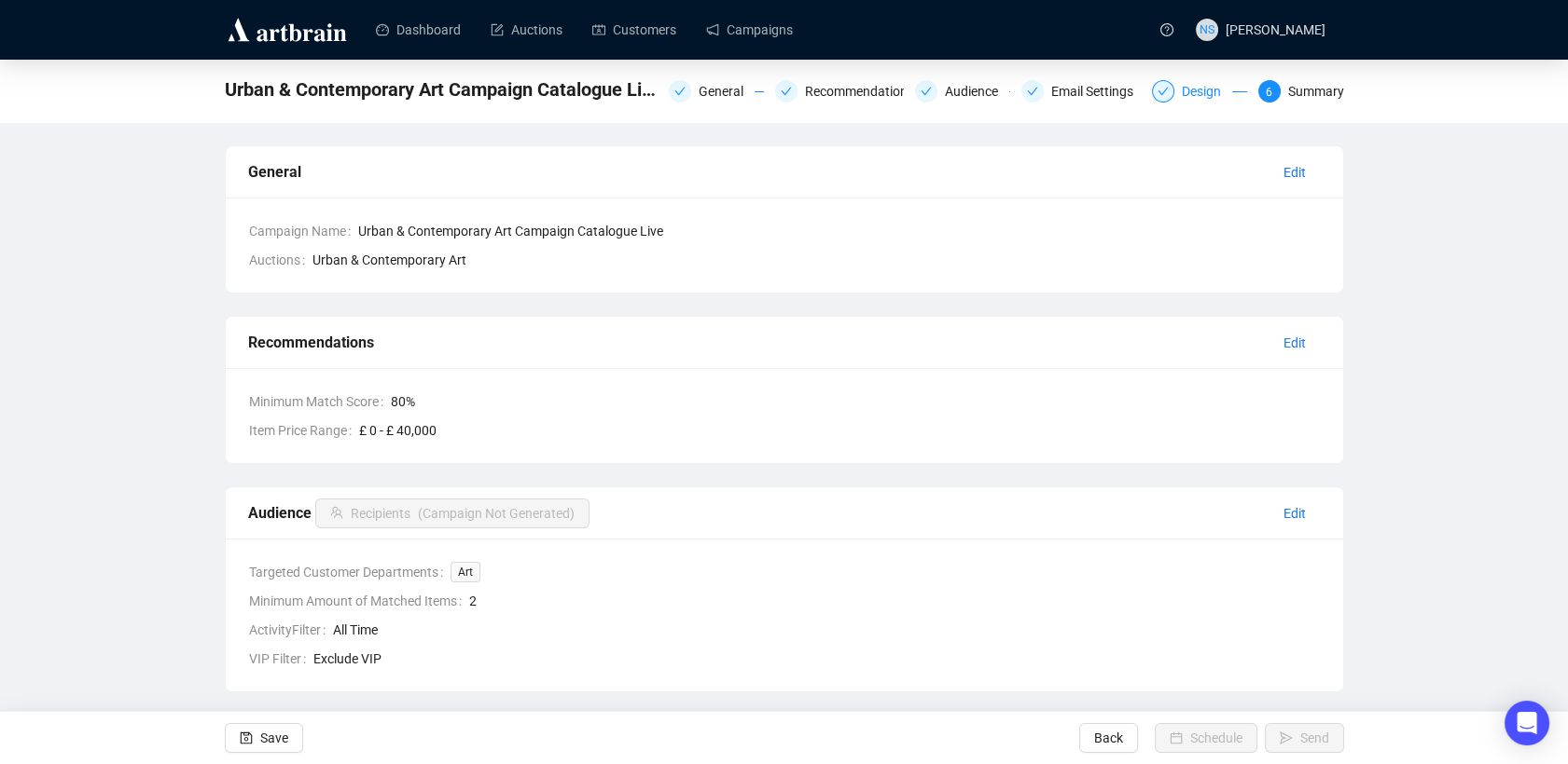
click at [1176, 80] on div "Design" at bounding box center [1199, 90] width 95 height 22
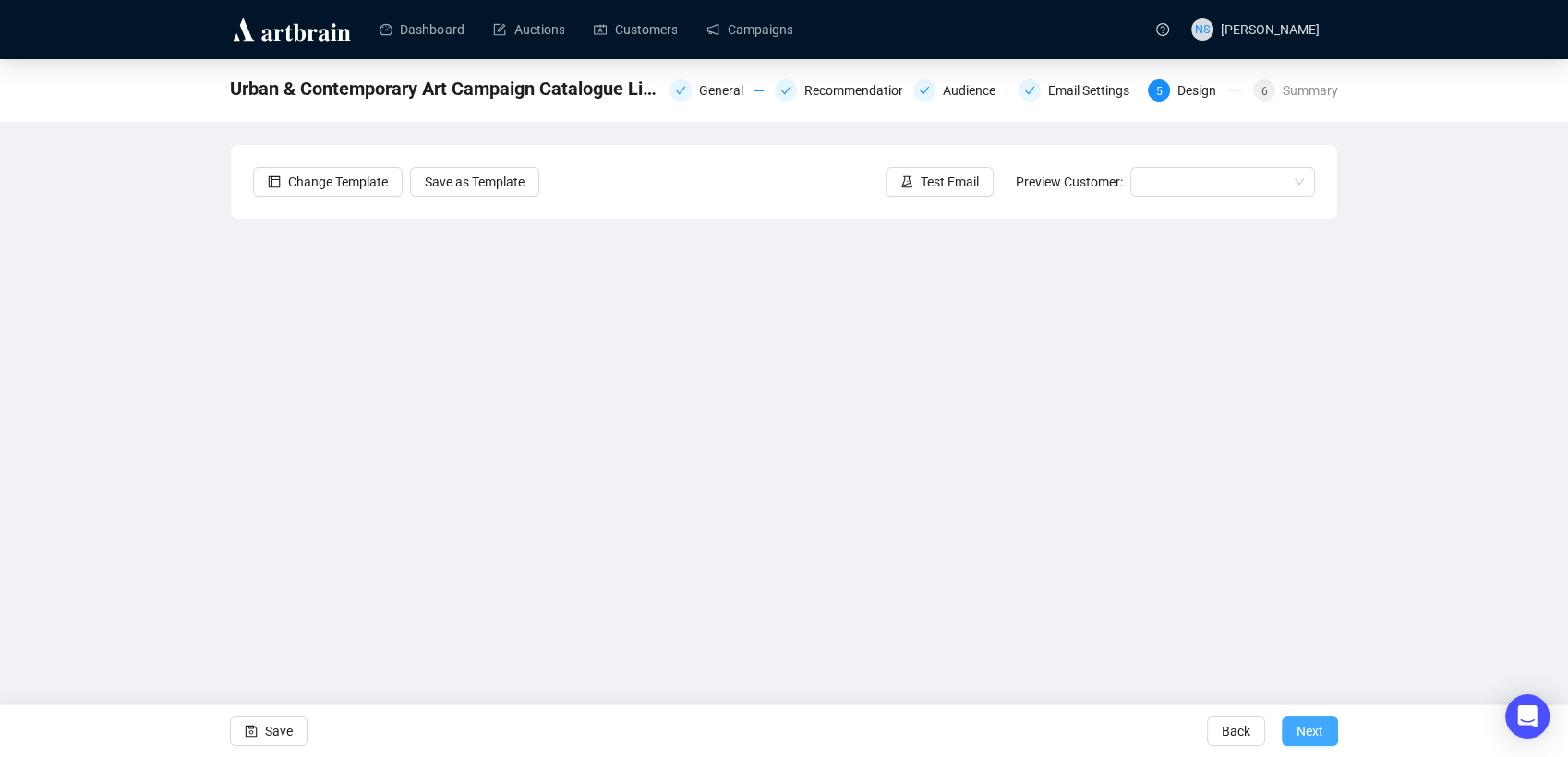
click at [1303, 737] on span "Next" at bounding box center [1310, 731] width 27 height 51
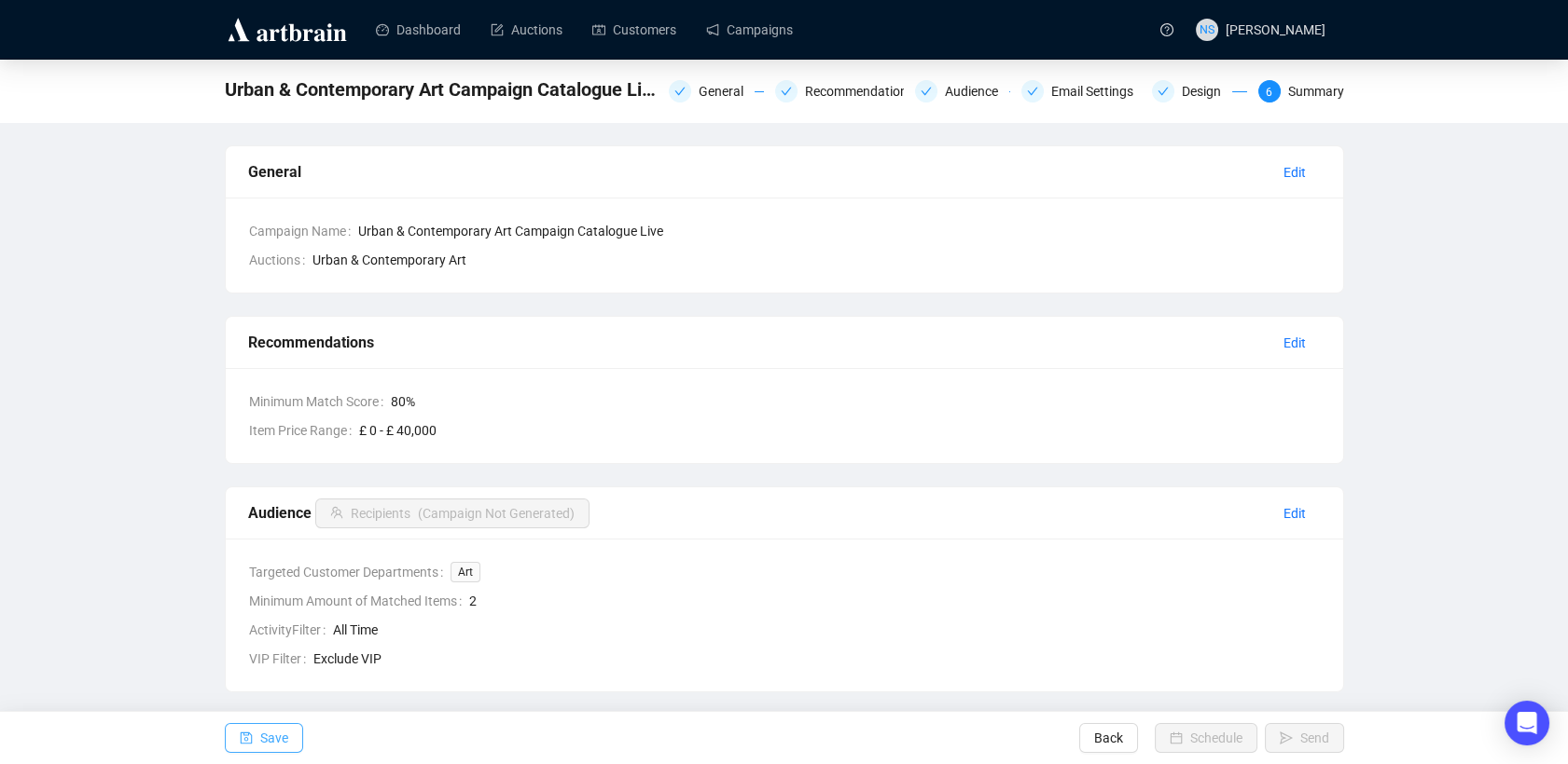
click at [249, 752] on span "button" at bounding box center [246, 738] width 13 height 52
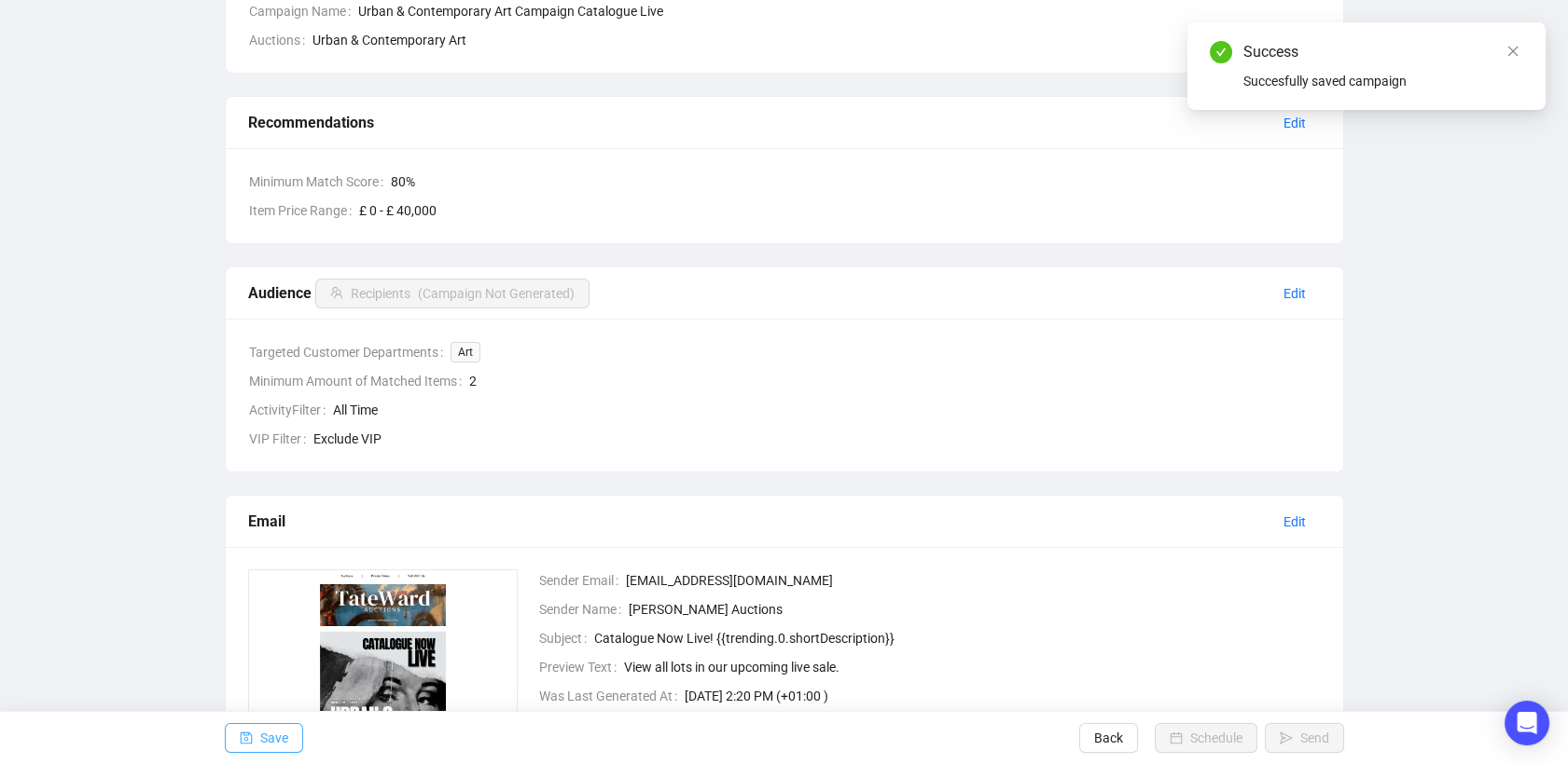
scroll to position [216, 0]
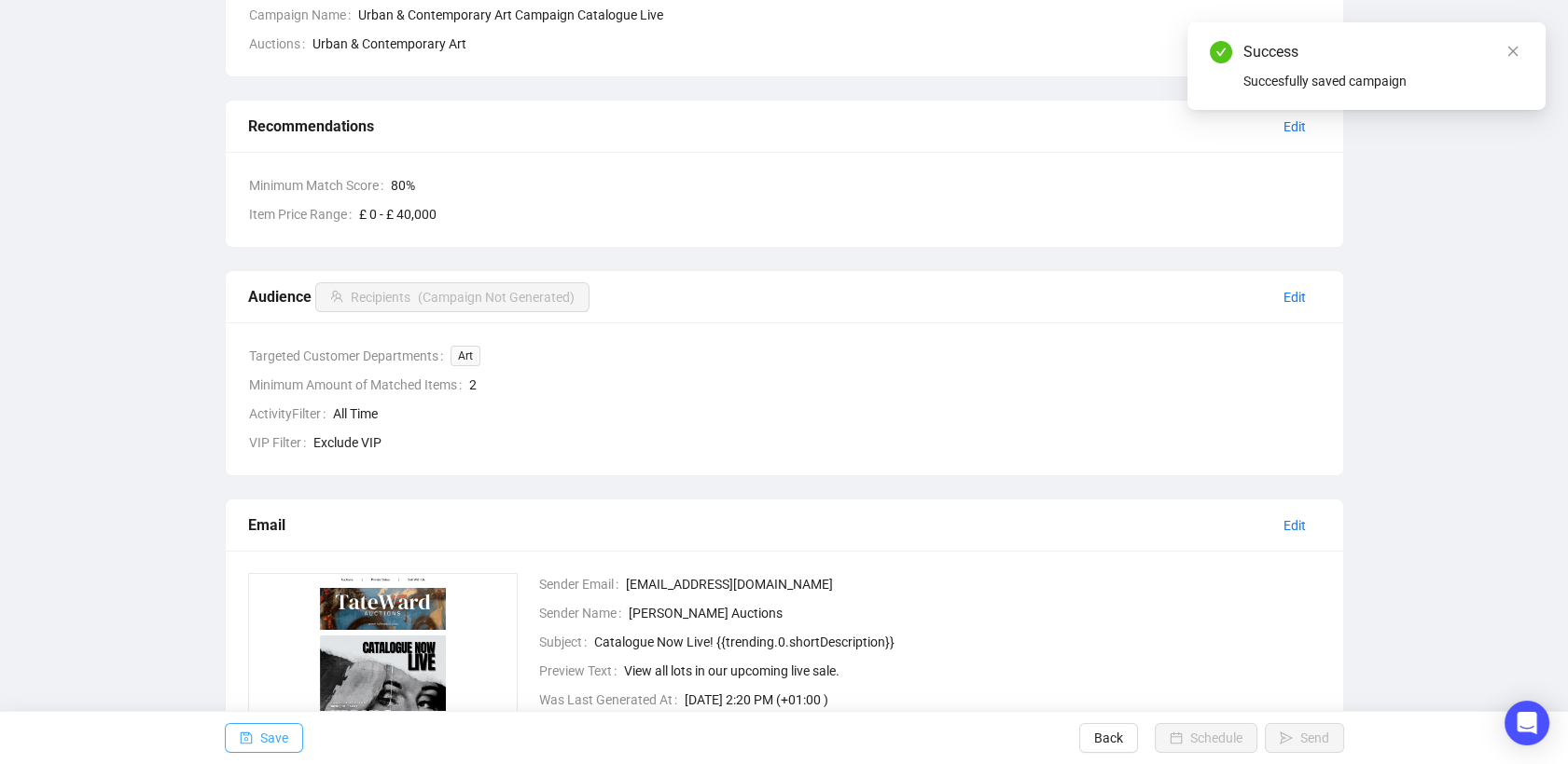
click at [250, 742] on icon "save" at bounding box center [246, 738] width 13 height 13
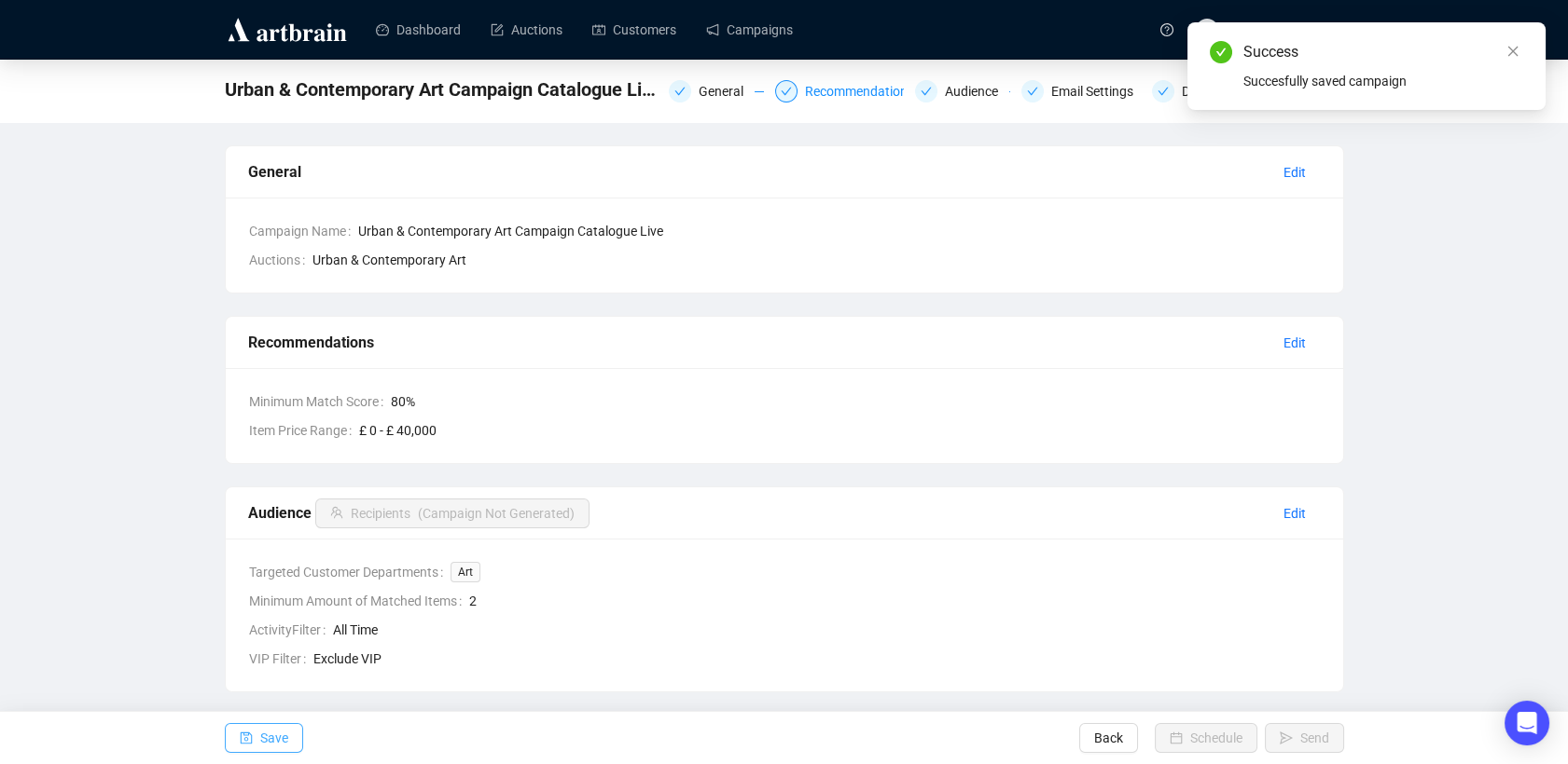
click at [828, 84] on div "Recommendations" at bounding box center [864, 90] width 120 height 22
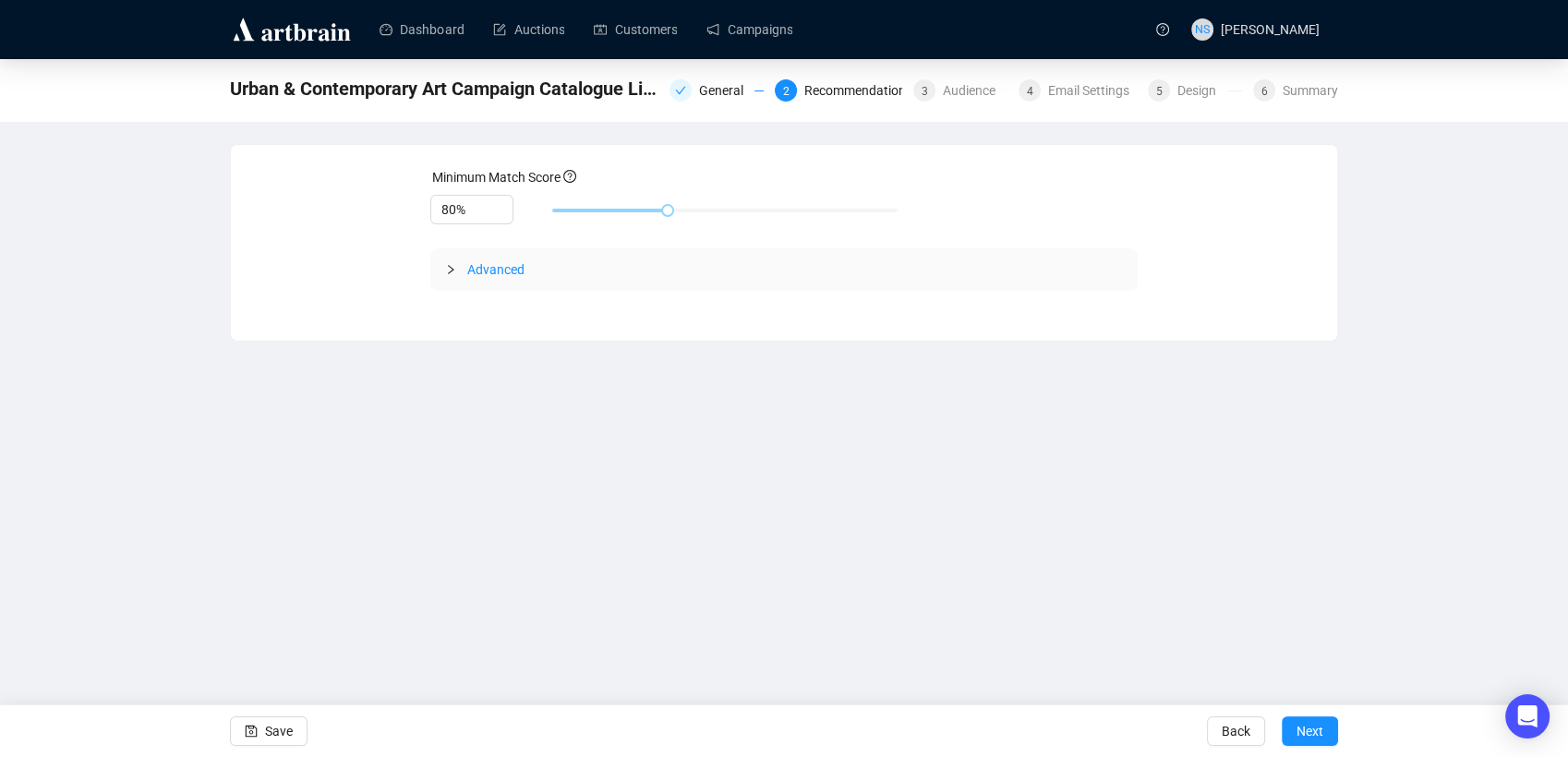
click at [709, 105] on div "Urban & Contemporary Art Campaign Catalogue Live General 2 Recommendations 3 Au…" at bounding box center [784, 89] width 1108 height 37
click at [710, 87] on div "General" at bounding box center [726, 90] width 55 height 22
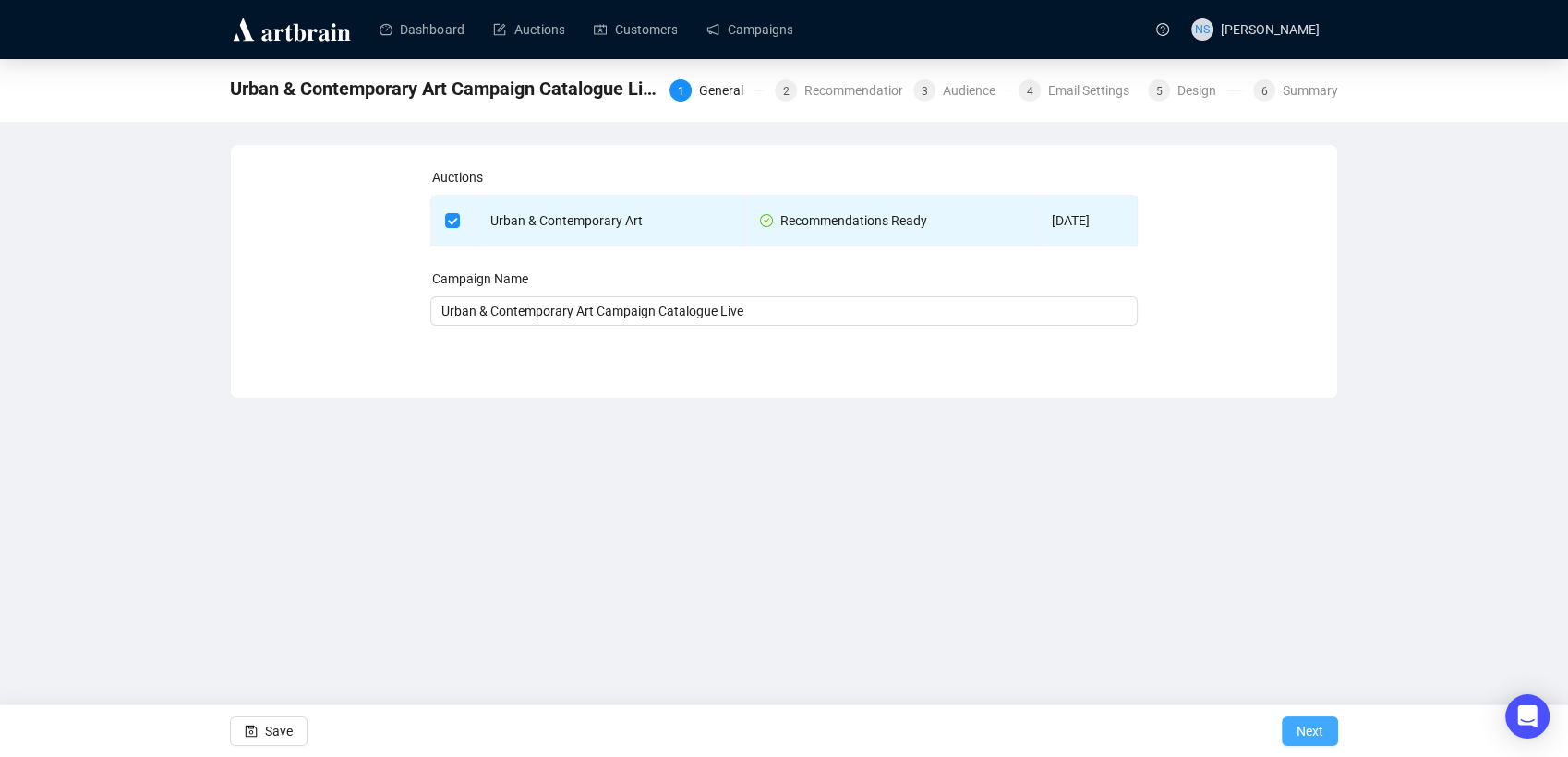
click at [1330, 741] on button "Next" at bounding box center [1309, 731] width 56 height 30
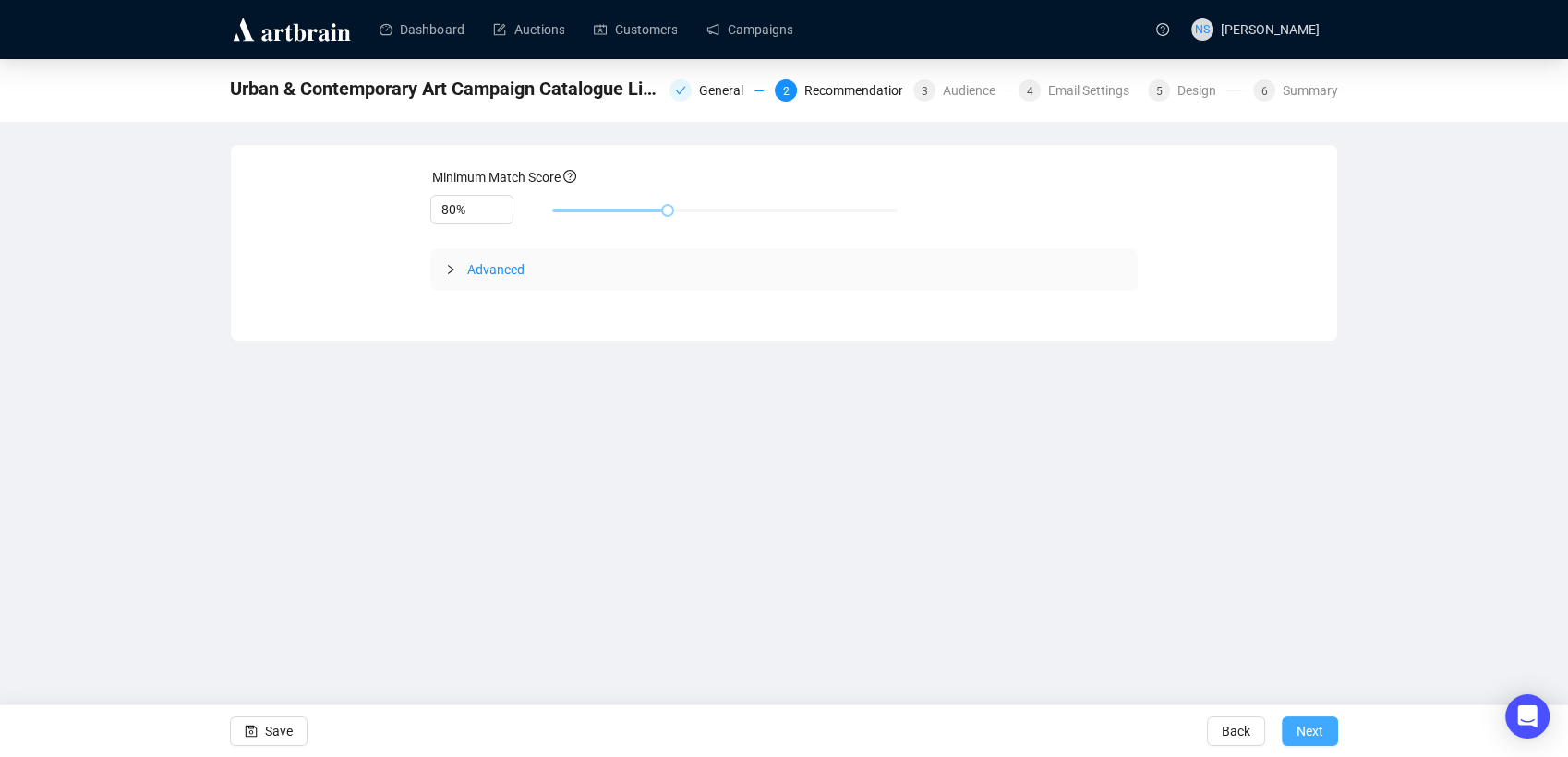
click at [1330, 741] on button "Next" at bounding box center [1309, 731] width 56 height 30
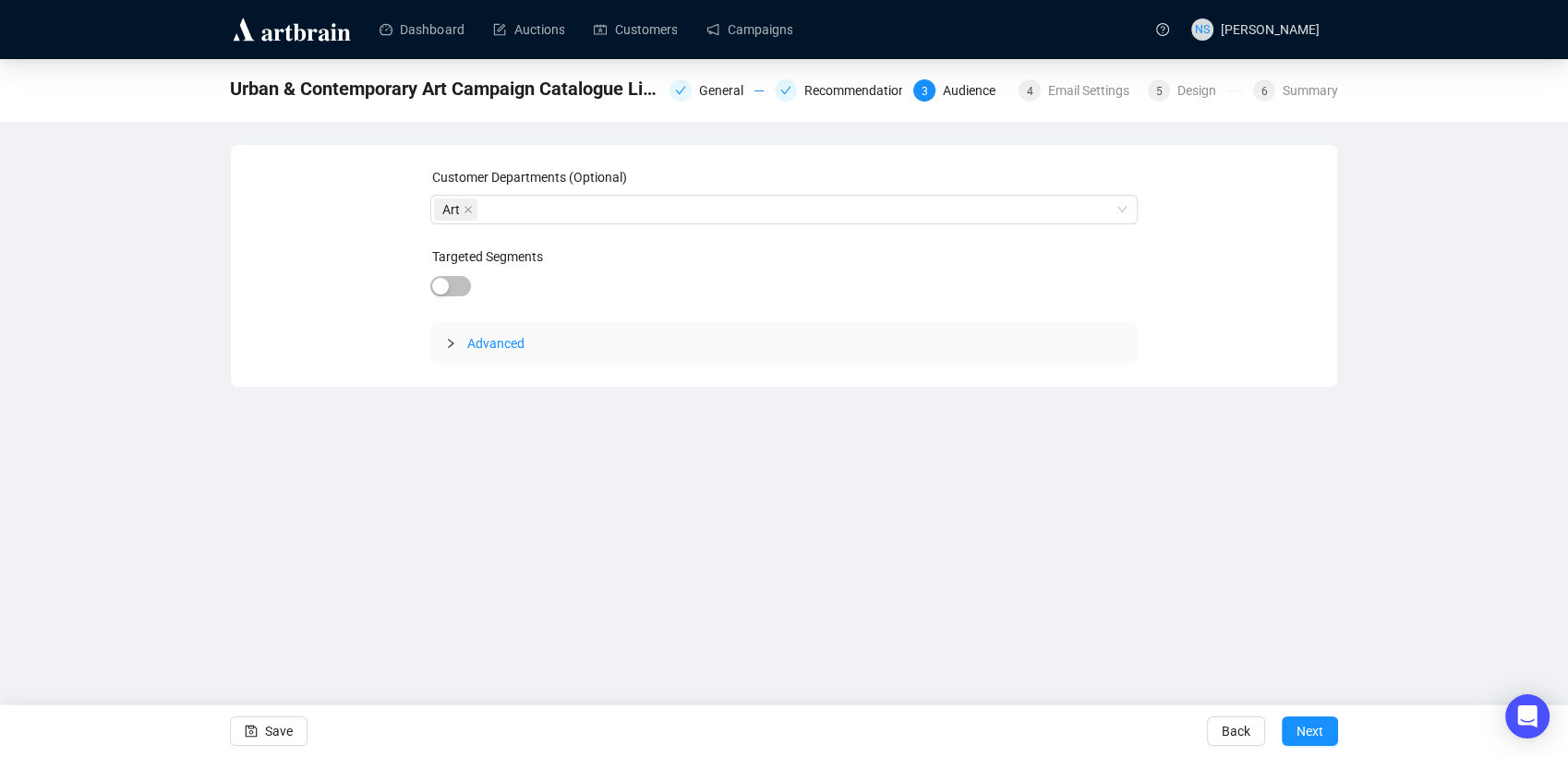
click at [1330, 741] on button "Next" at bounding box center [1309, 731] width 56 height 30
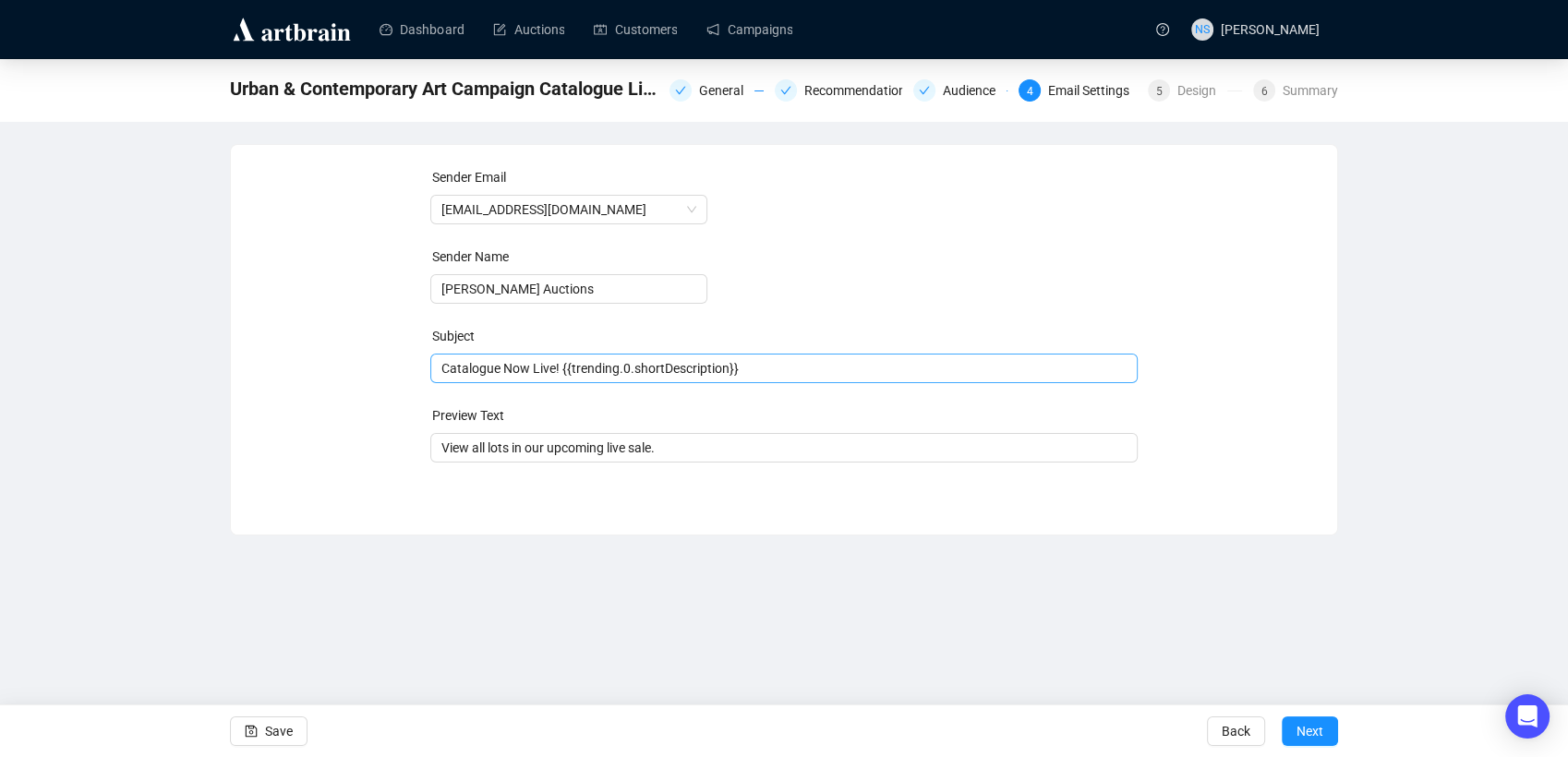
click at [777, 375] on span "Catalogue Now Live! {{trending.0.shortDescription}}" at bounding box center [784, 369] width 708 height 15
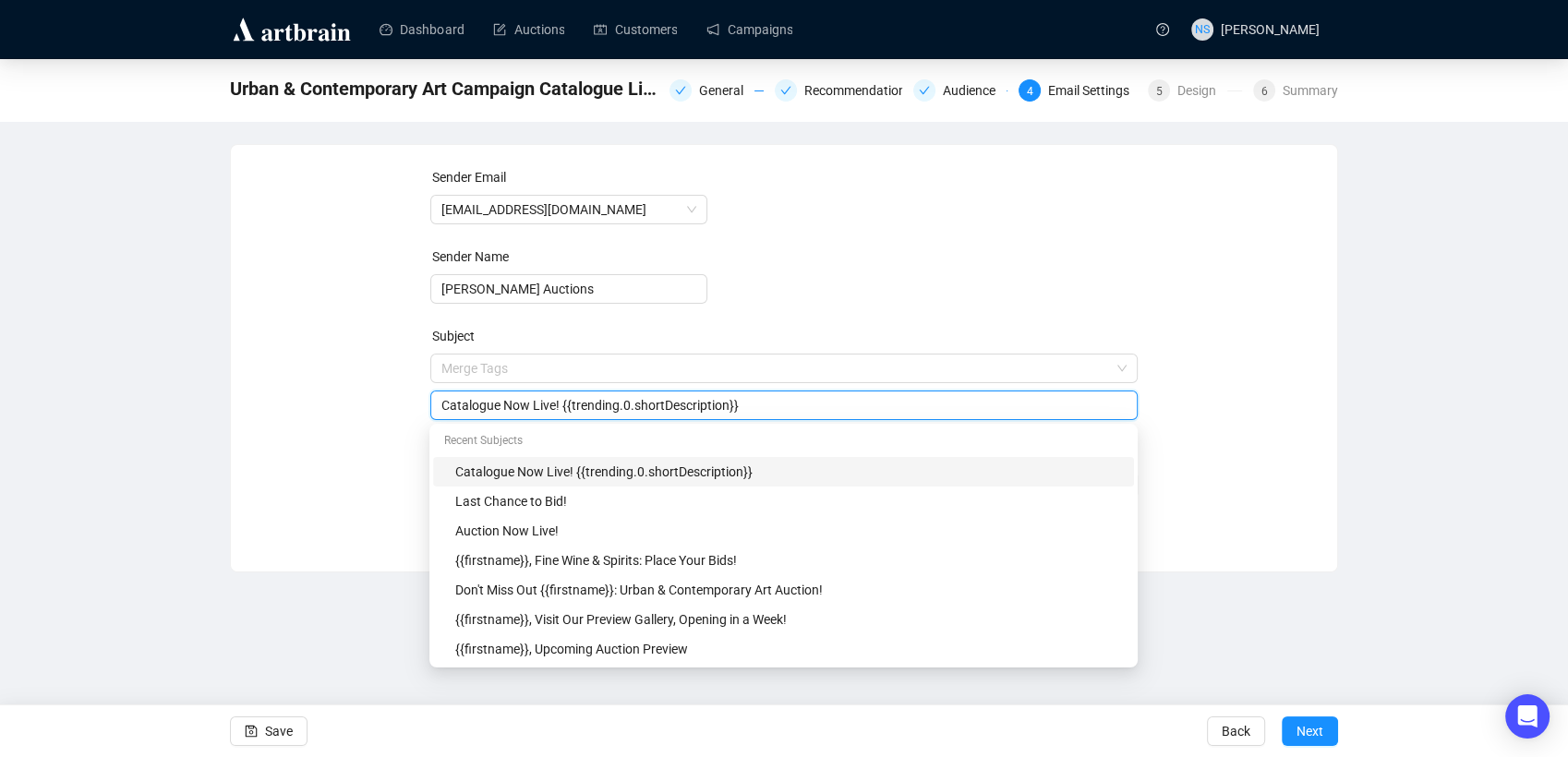
drag, startPoint x: 743, startPoint y: 407, endPoint x: 561, endPoint y: 414, distance: 182.1
click at [561, 414] on input "Catalogue Now Live! {{trending.0.shortDescription}}" at bounding box center [784, 405] width 686 height 20
type input "Catalogue Now Live!"
click at [1248, 455] on div "Sender Email [EMAIL_ADDRESS][DOMAIN_NAME] Sender Name [PERSON_NAME] Auctions Su…" at bounding box center [784, 345] width 1062 height 355
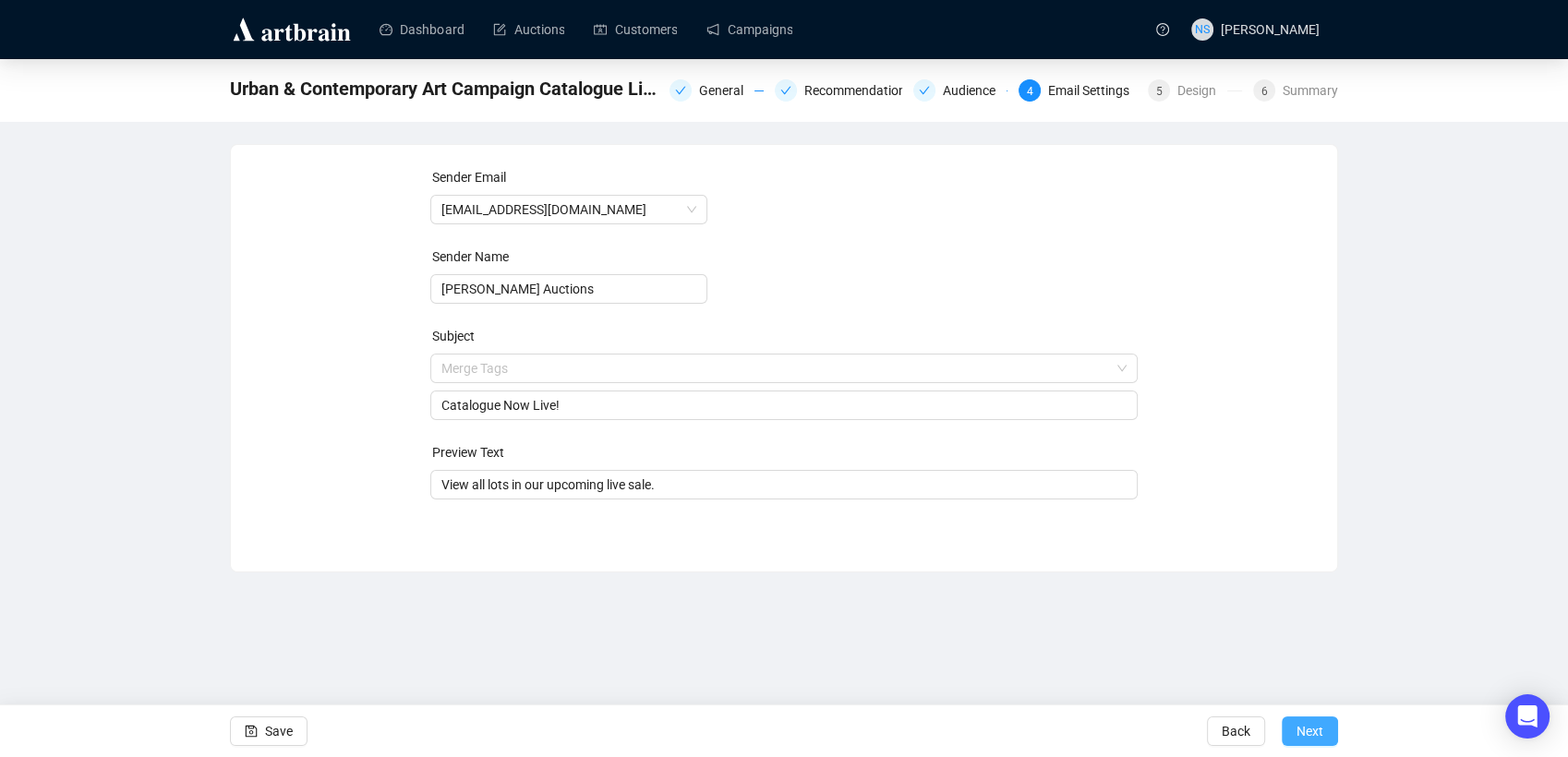
click at [1292, 742] on button "Next" at bounding box center [1309, 731] width 56 height 30
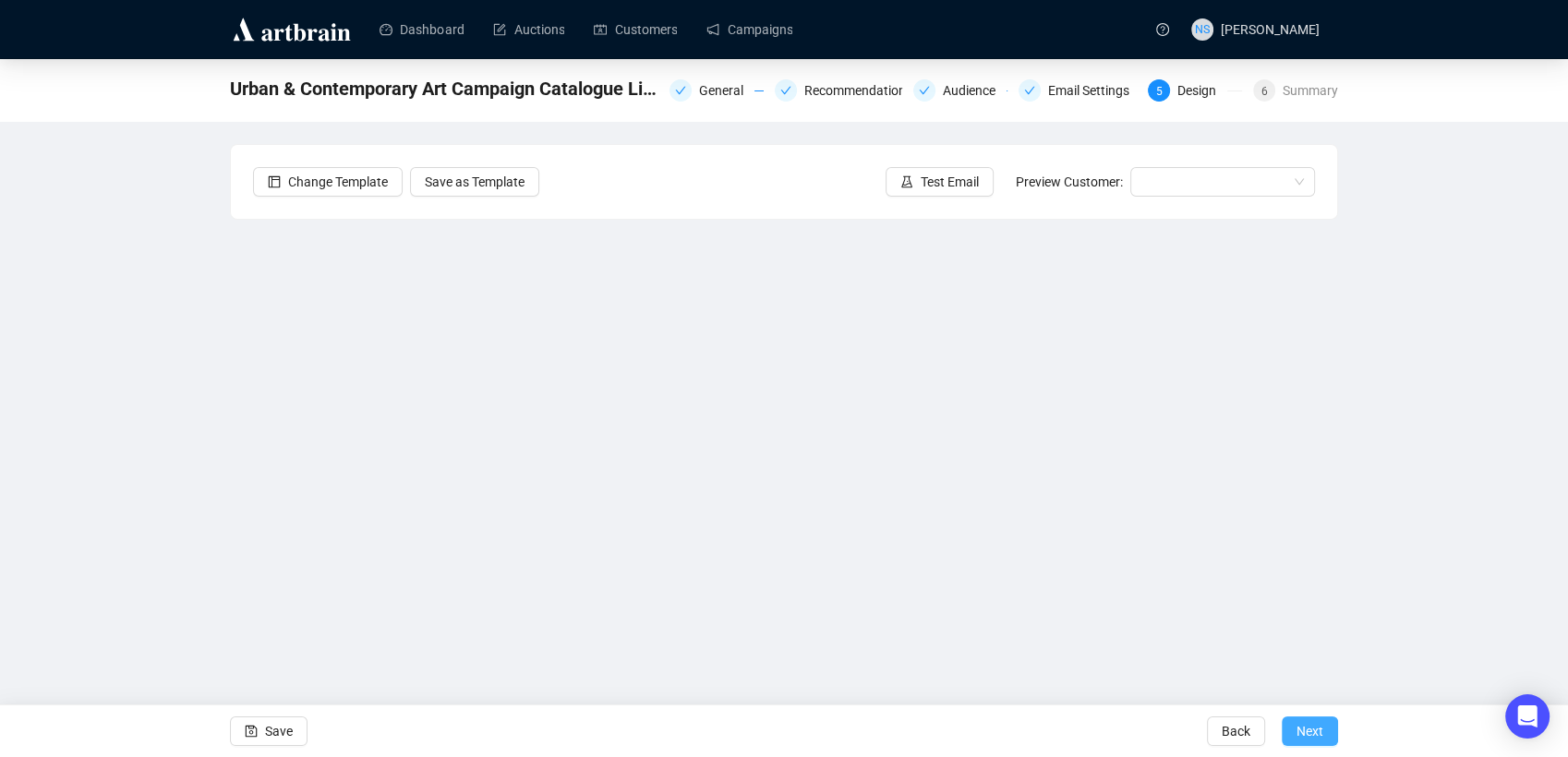
click at [1307, 744] on span "Next" at bounding box center [1310, 731] width 27 height 51
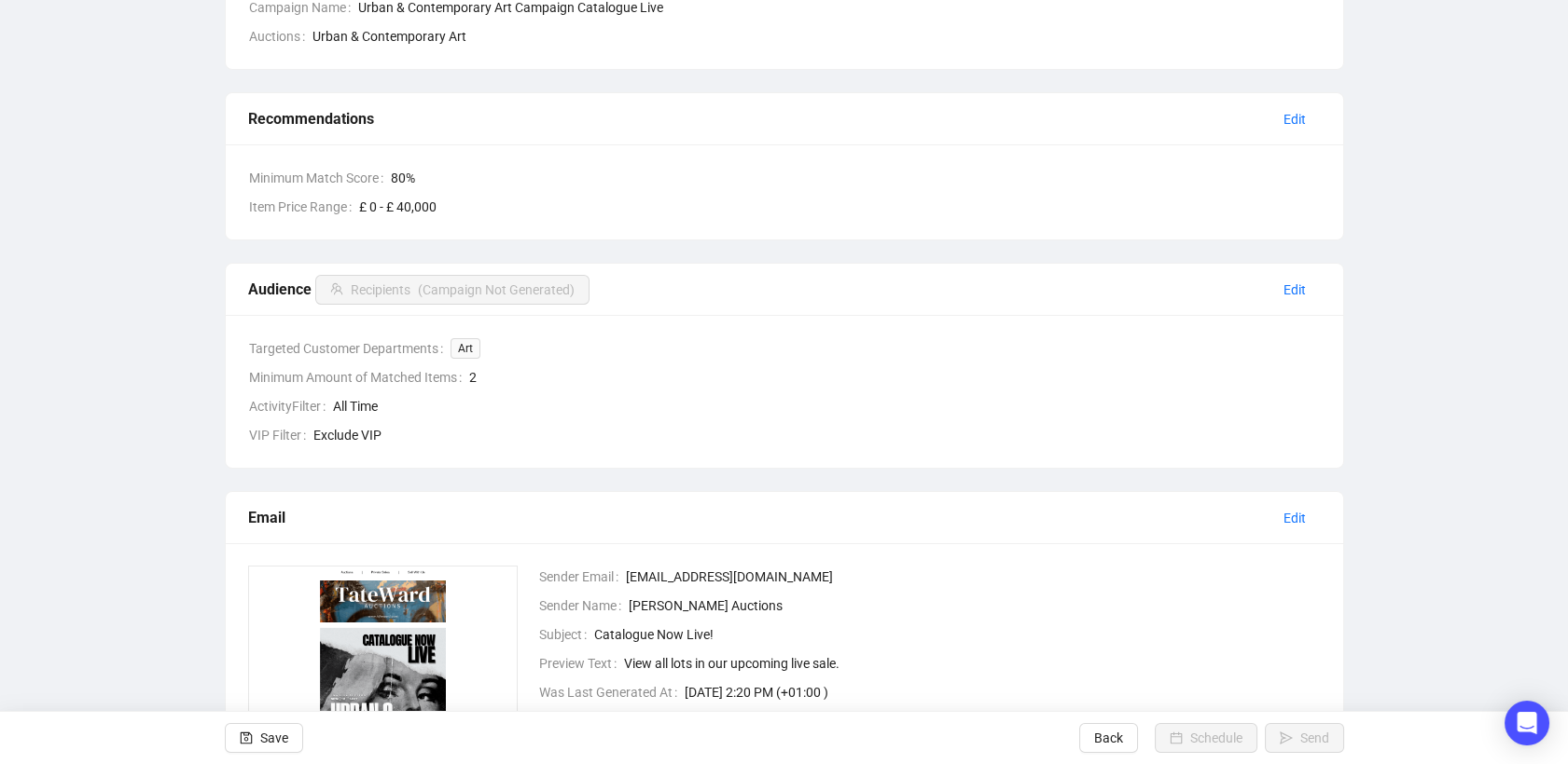
scroll to position [514, 0]
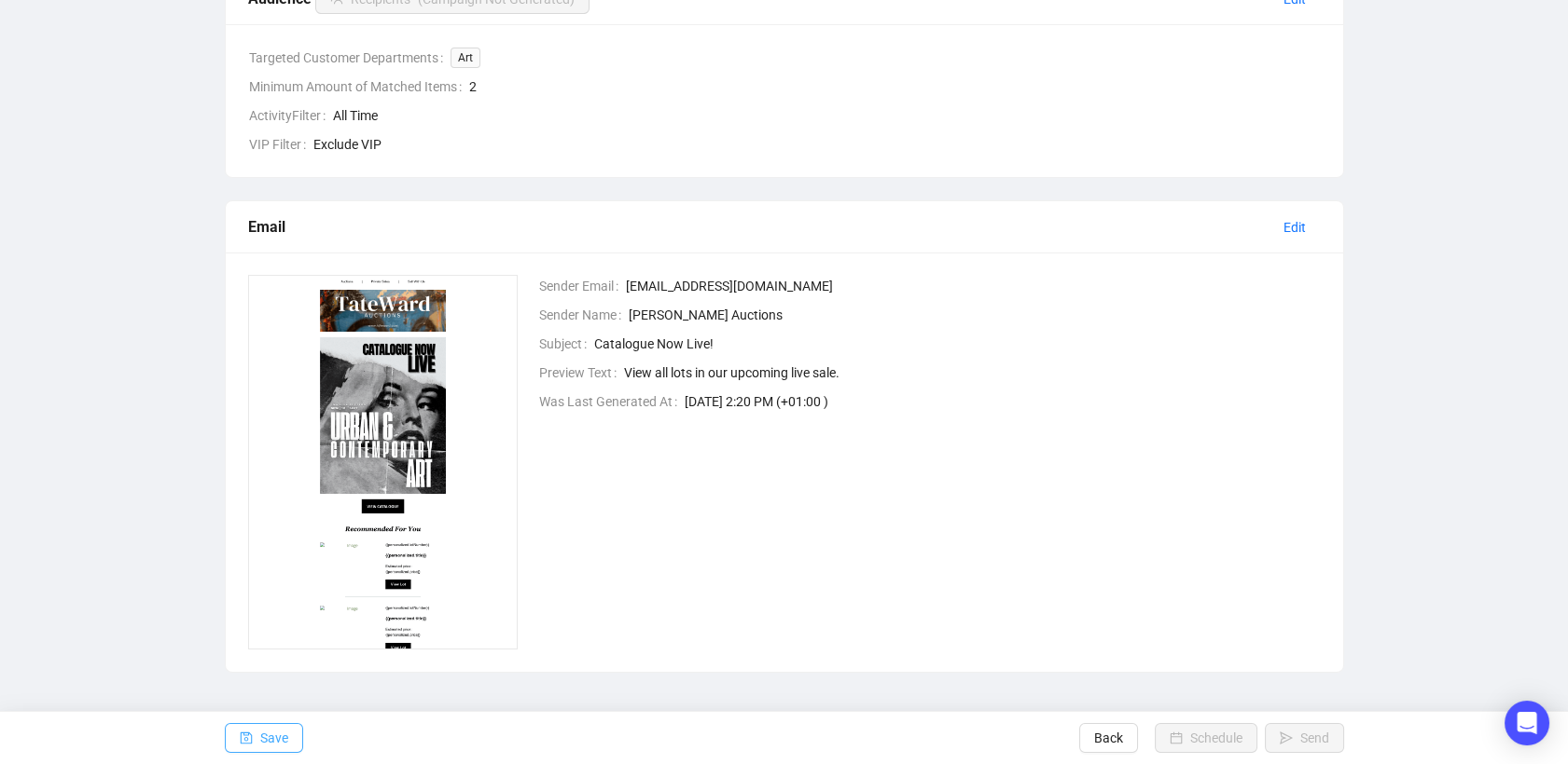
click at [247, 747] on span "button" at bounding box center [246, 738] width 13 height 52
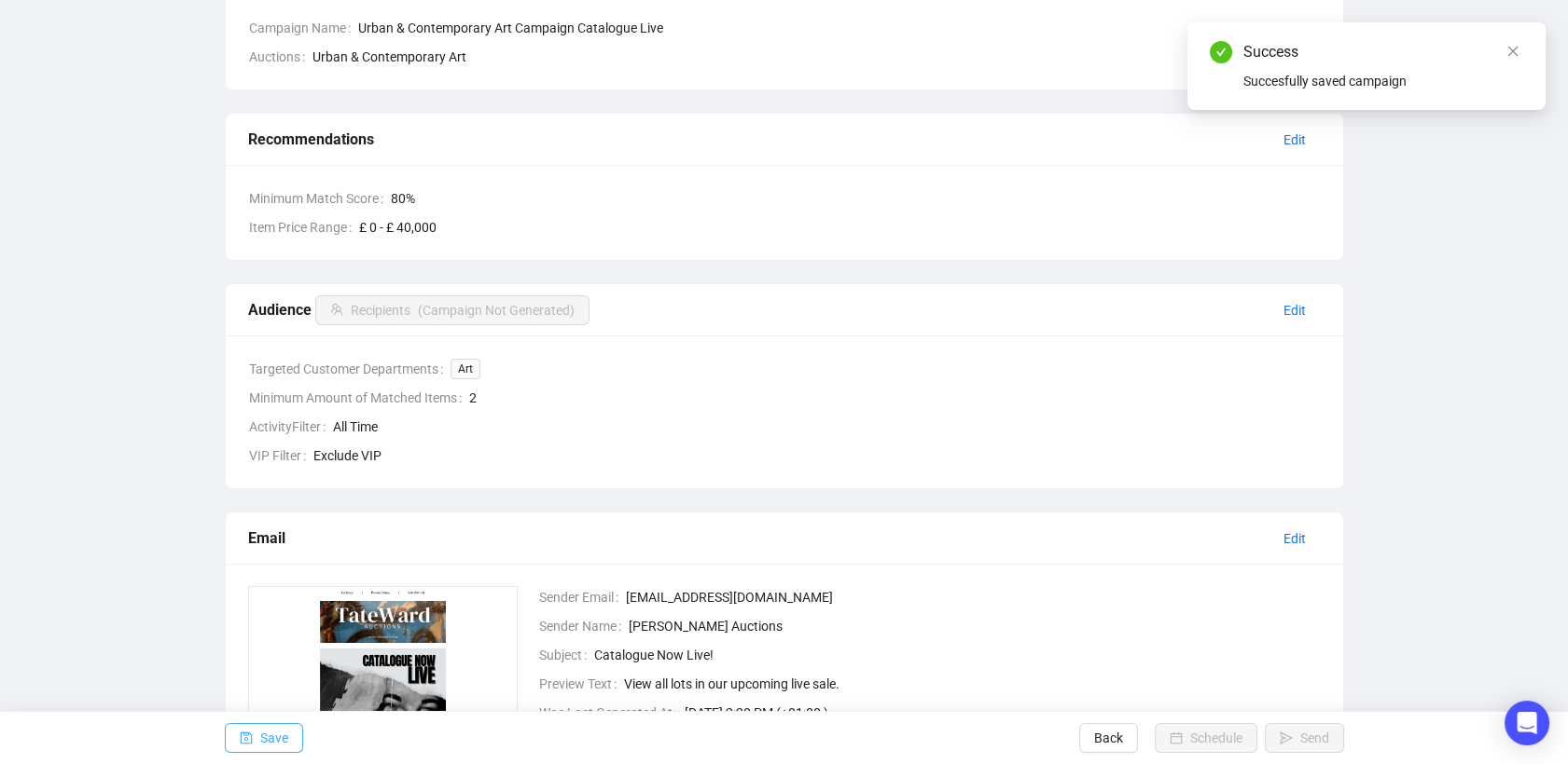
scroll to position [0, 0]
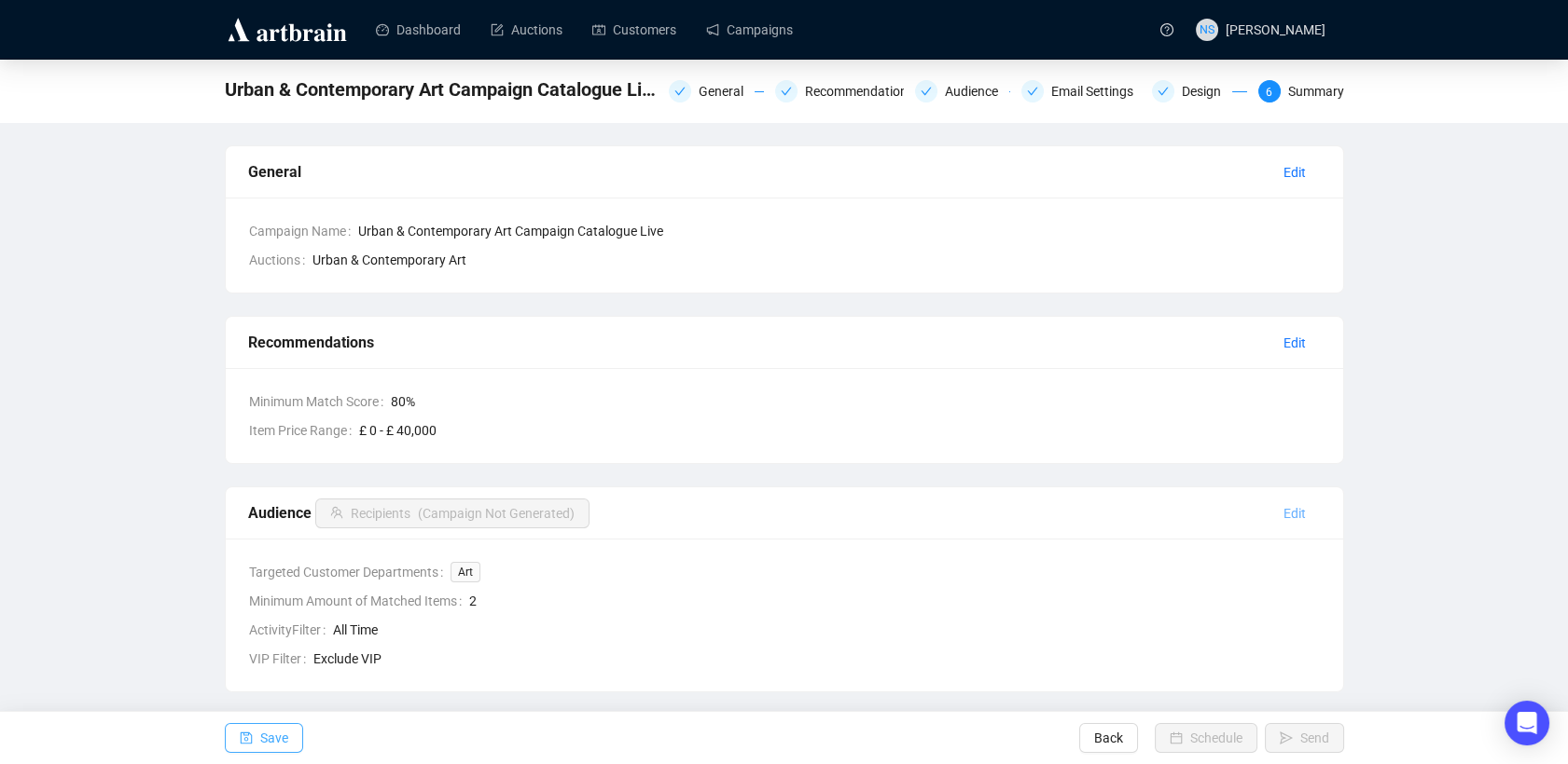
click at [1300, 517] on span "Edit" at bounding box center [1294, 513] width 22 height 20
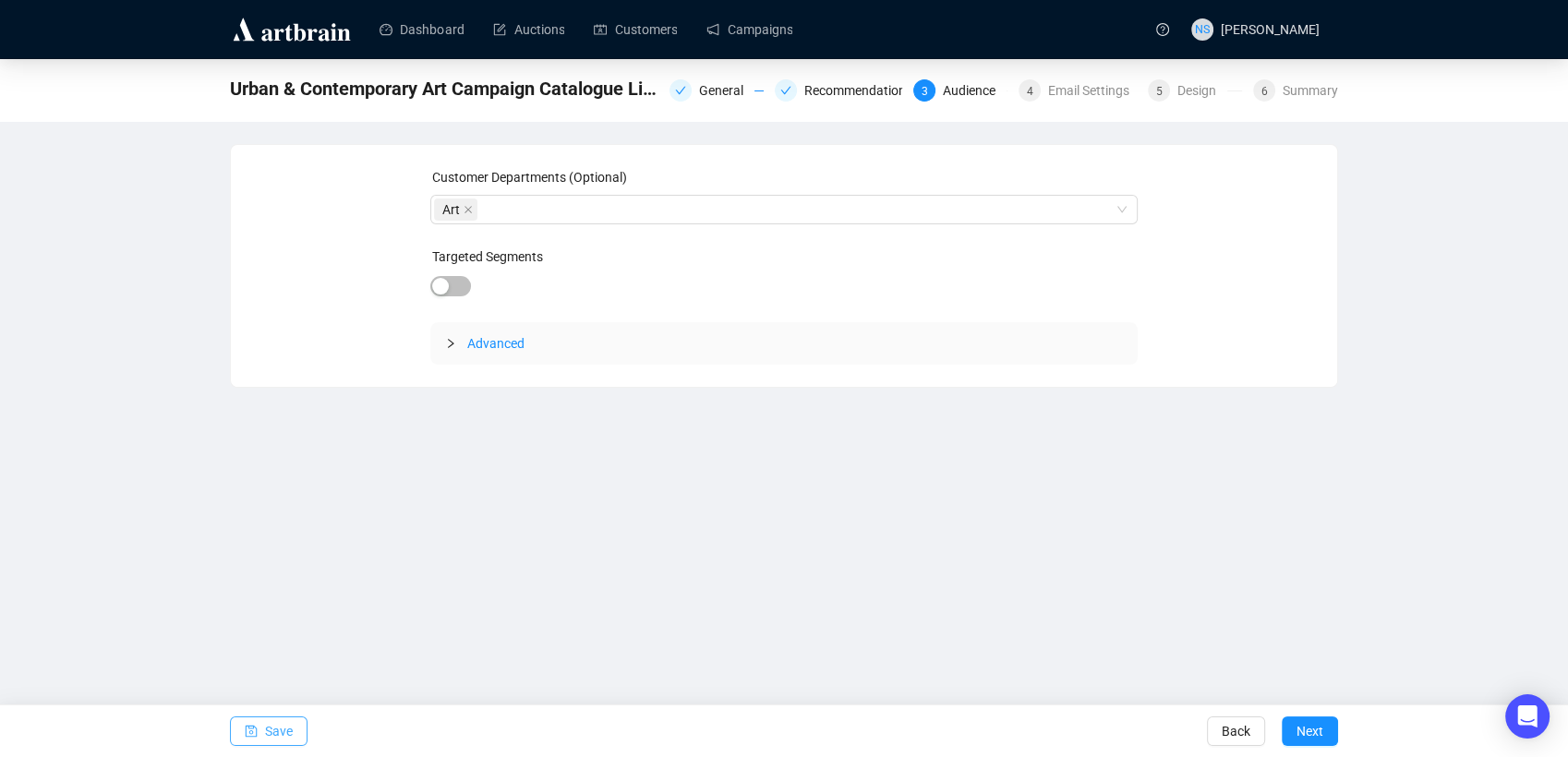
click at [472, 351] on span "Advanced" at bounding box center [796, 343] width 657 height 20
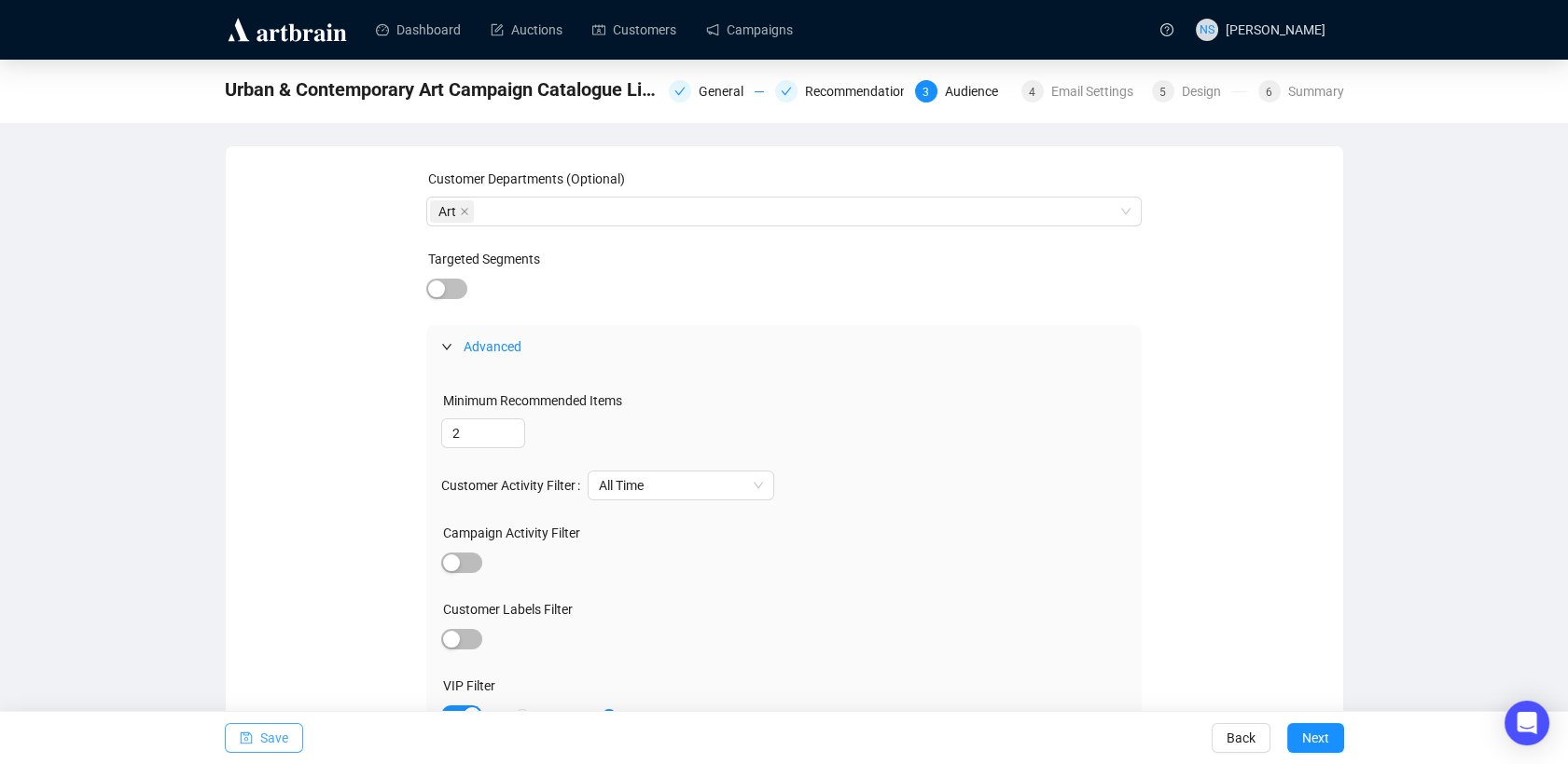
scroll to position [102, 0]
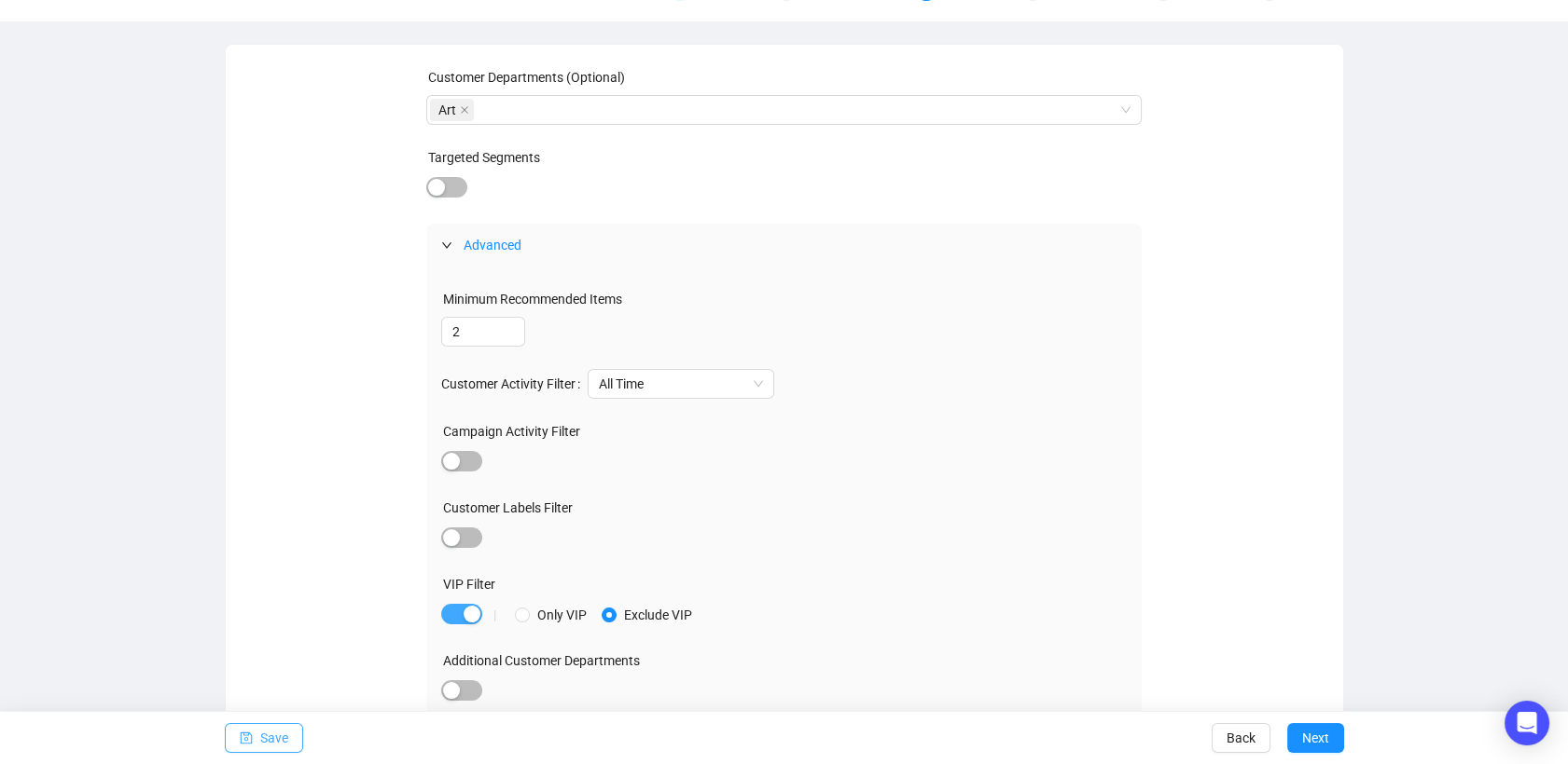
click at [461, 616] on button "button" at bounding box center [461, 614] width 41 height 20
click at [1316, 738] on span "Next" at bounding box center [1315, 738] width 27 height 52
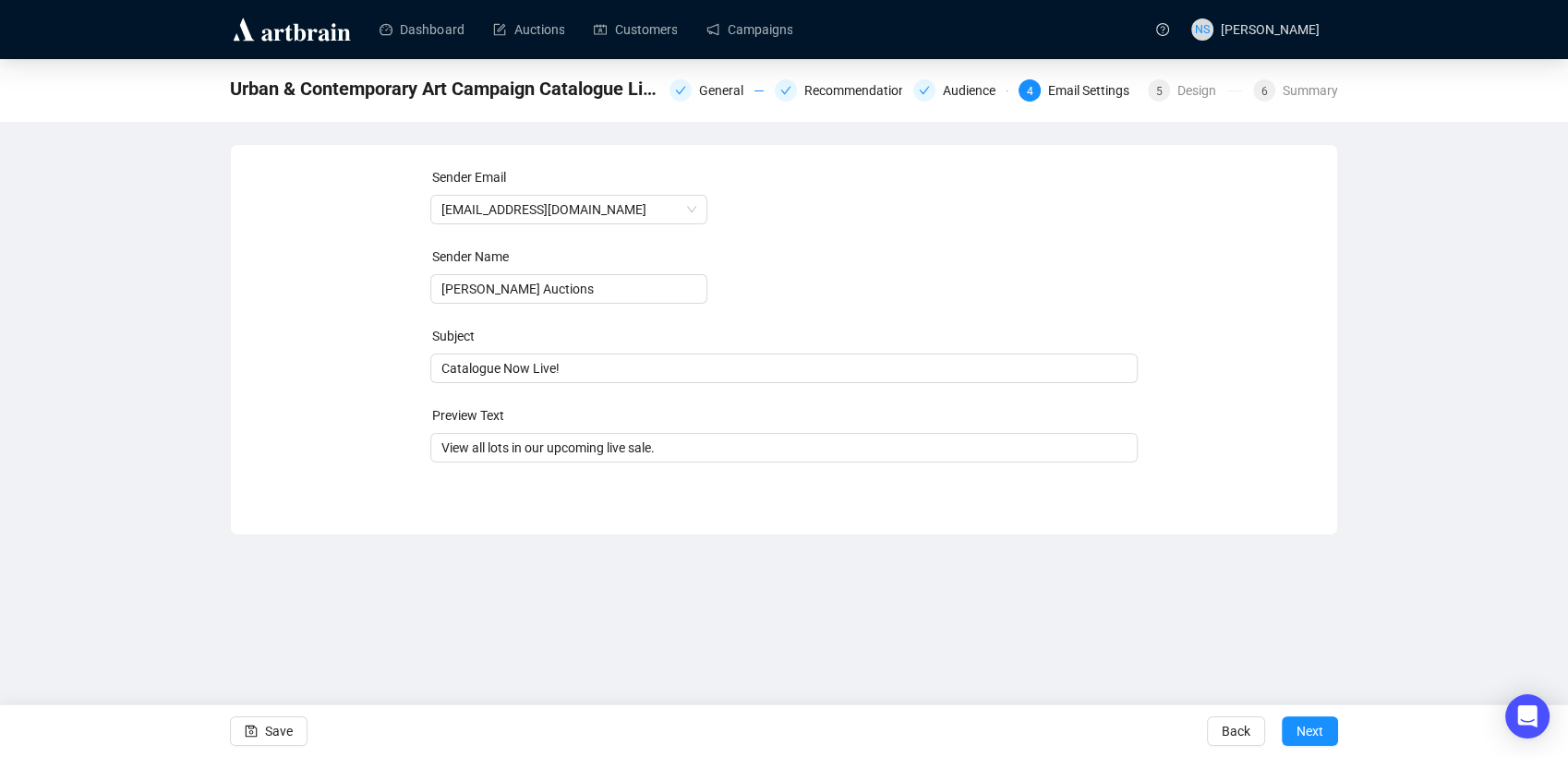
click at [1303, 731] on span "Next" at bounding box center [1310, 731] width 27 height 51
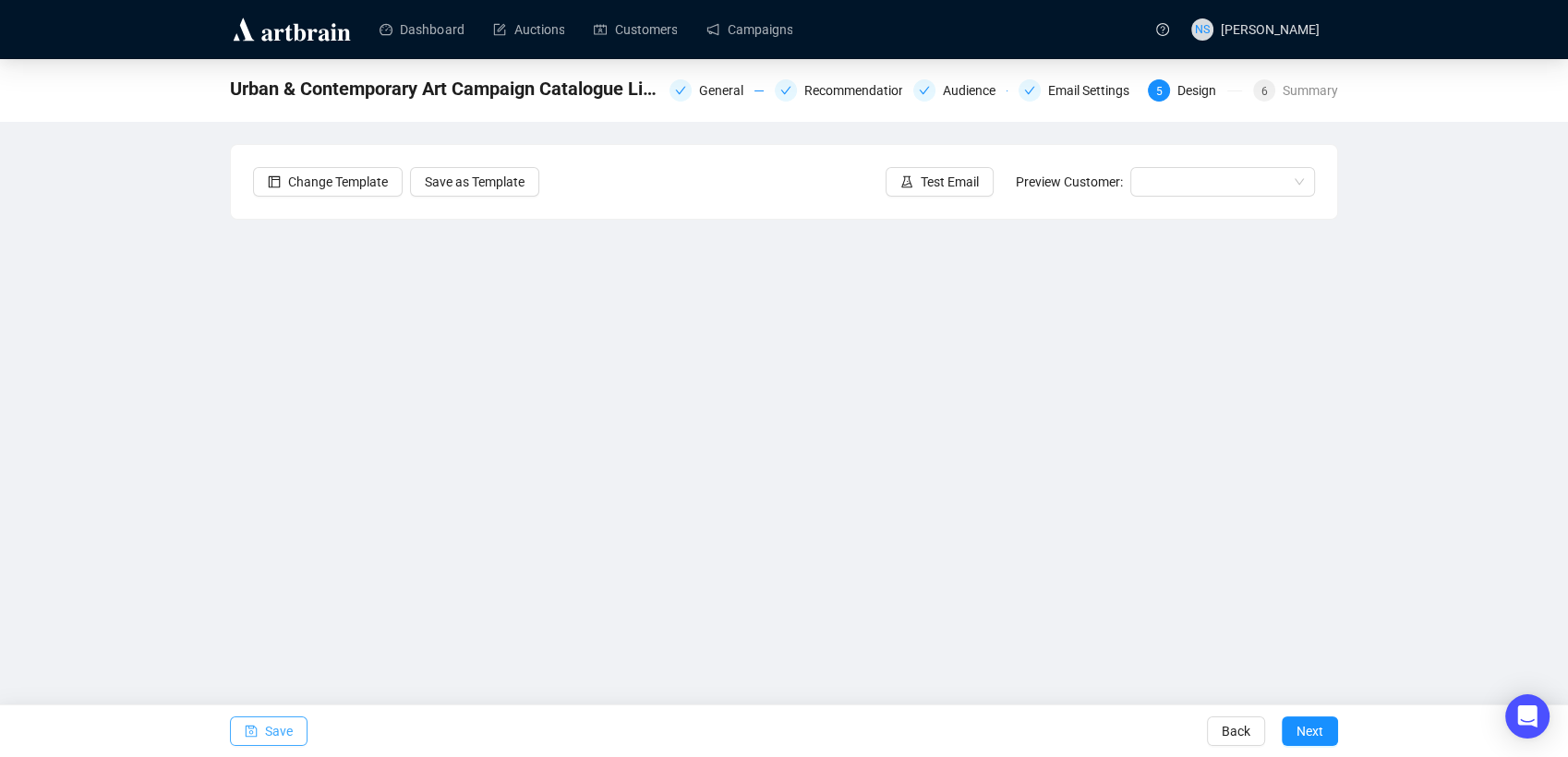
click at [284, 733] on span "Save" at bounding box center [278, 731] width 28 height 51
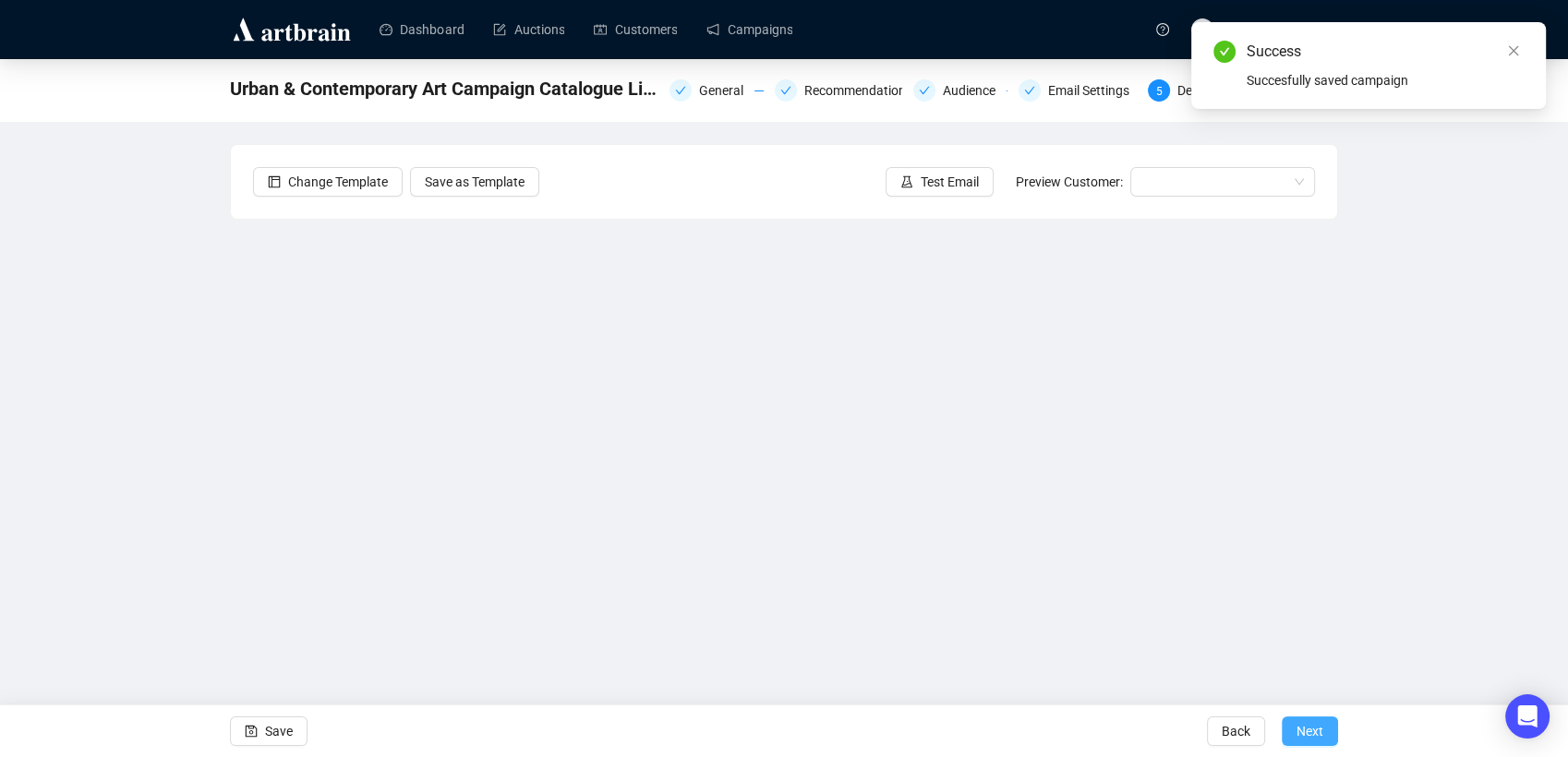
click at [1338, 727] on button "Next" at bounding box center [1309, 731] width 56 height 30
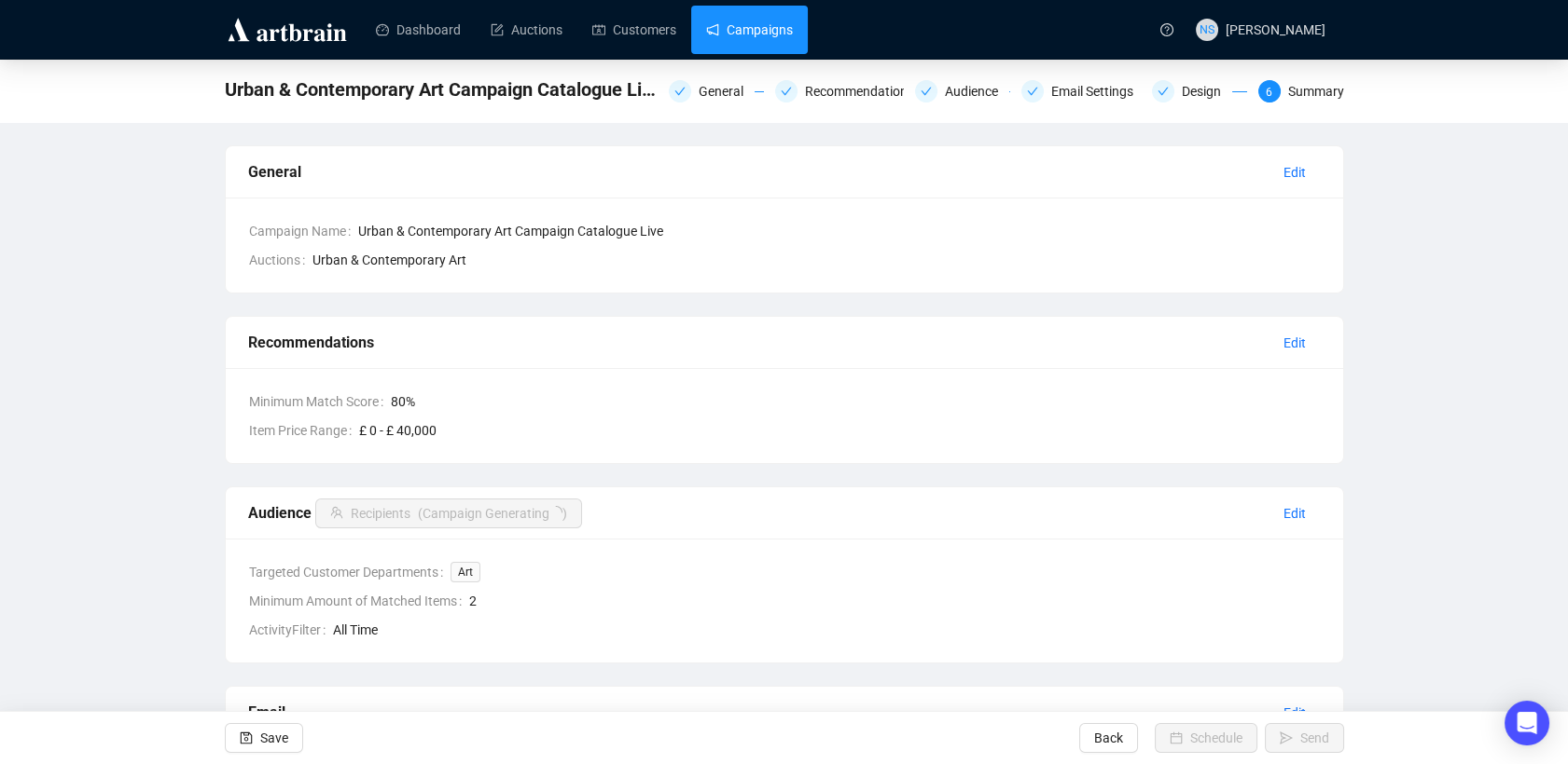
click at [734, 12] on link "Campaigns" at bounding box center [749, 30] width 87 height 48
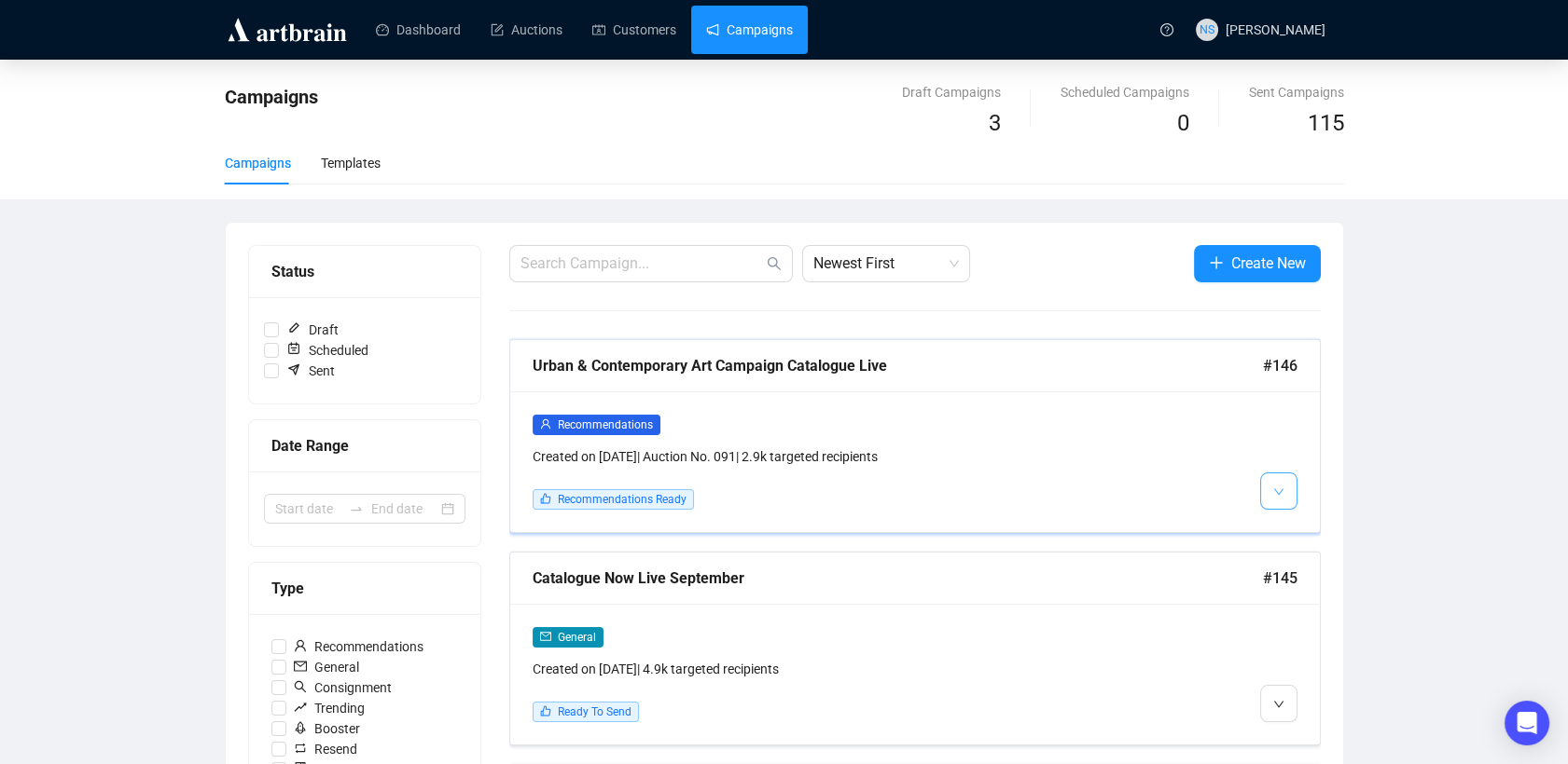
click at [1279, 504] on button "button" at bounding box center [1279, 491] width 37 height 37
click at [1114, 436] on div at bounding box center [1201, 462] width 194 height 96
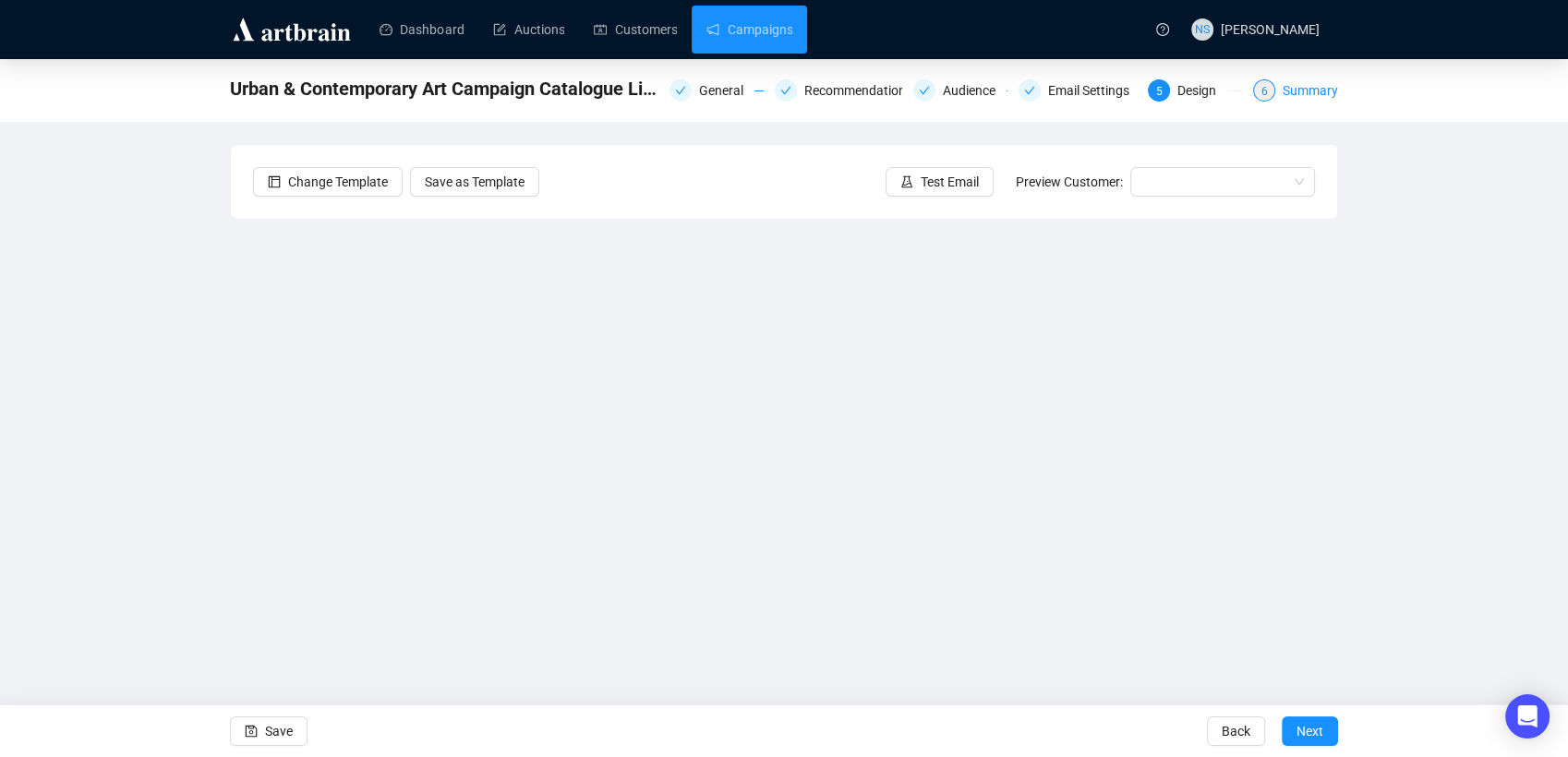
click at [1290, 86] on div "Summary" at bounding box center [1310, 90] width 55 height 22
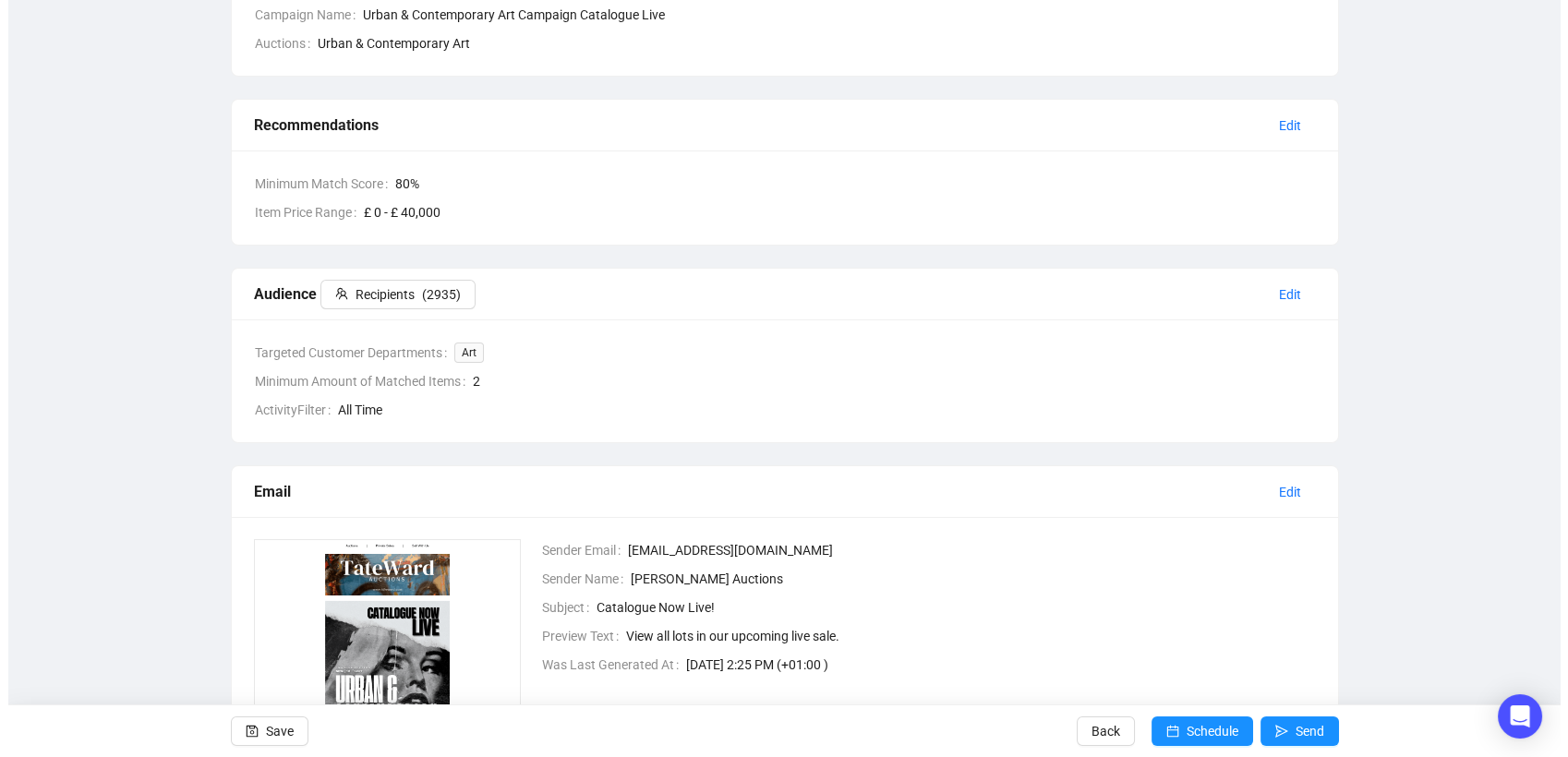
scroll to position [215, 0]
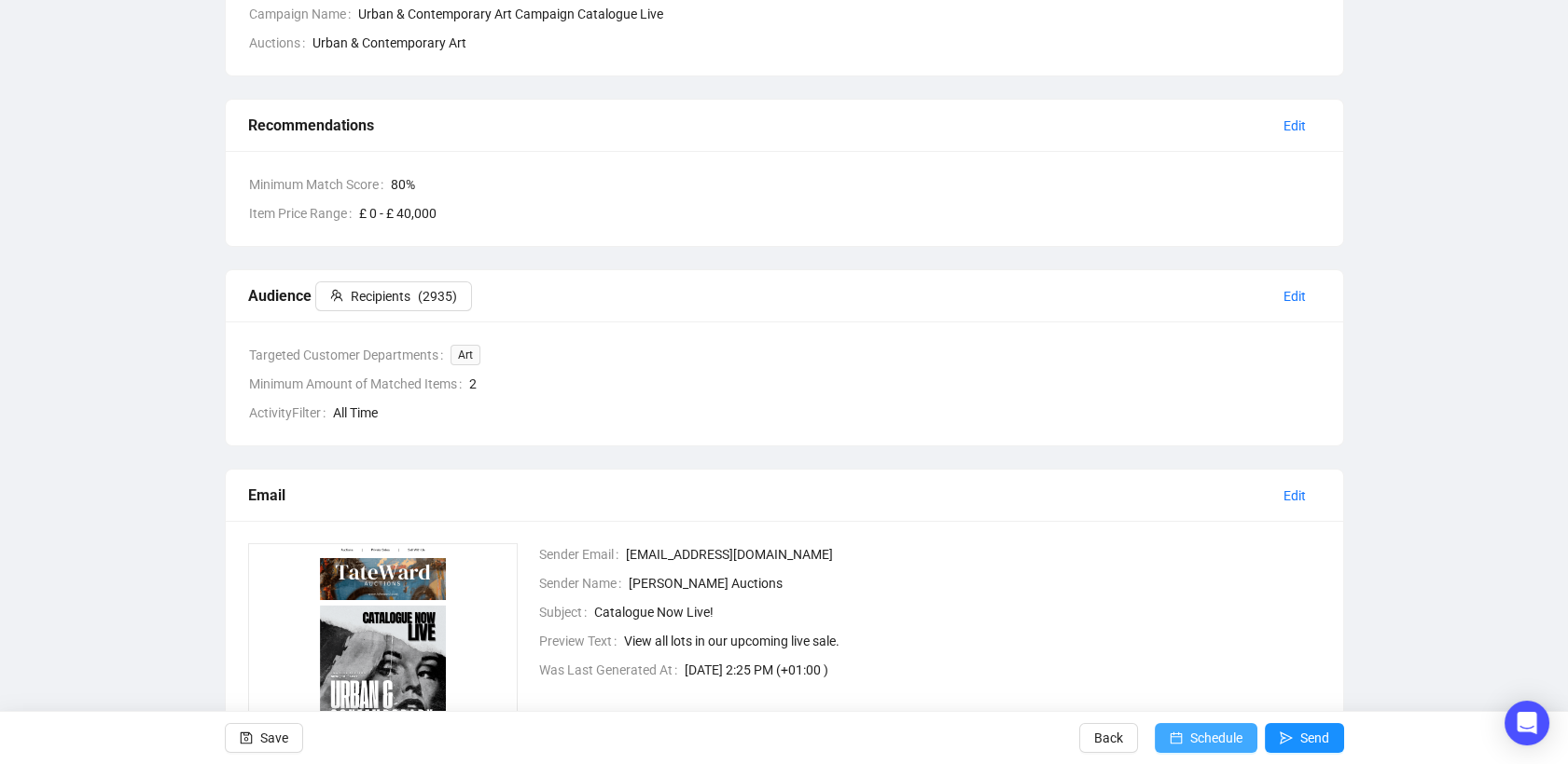
click at [1215, 747] on span "Schedule" at bounding box center [1216, 738] width 52 height 52
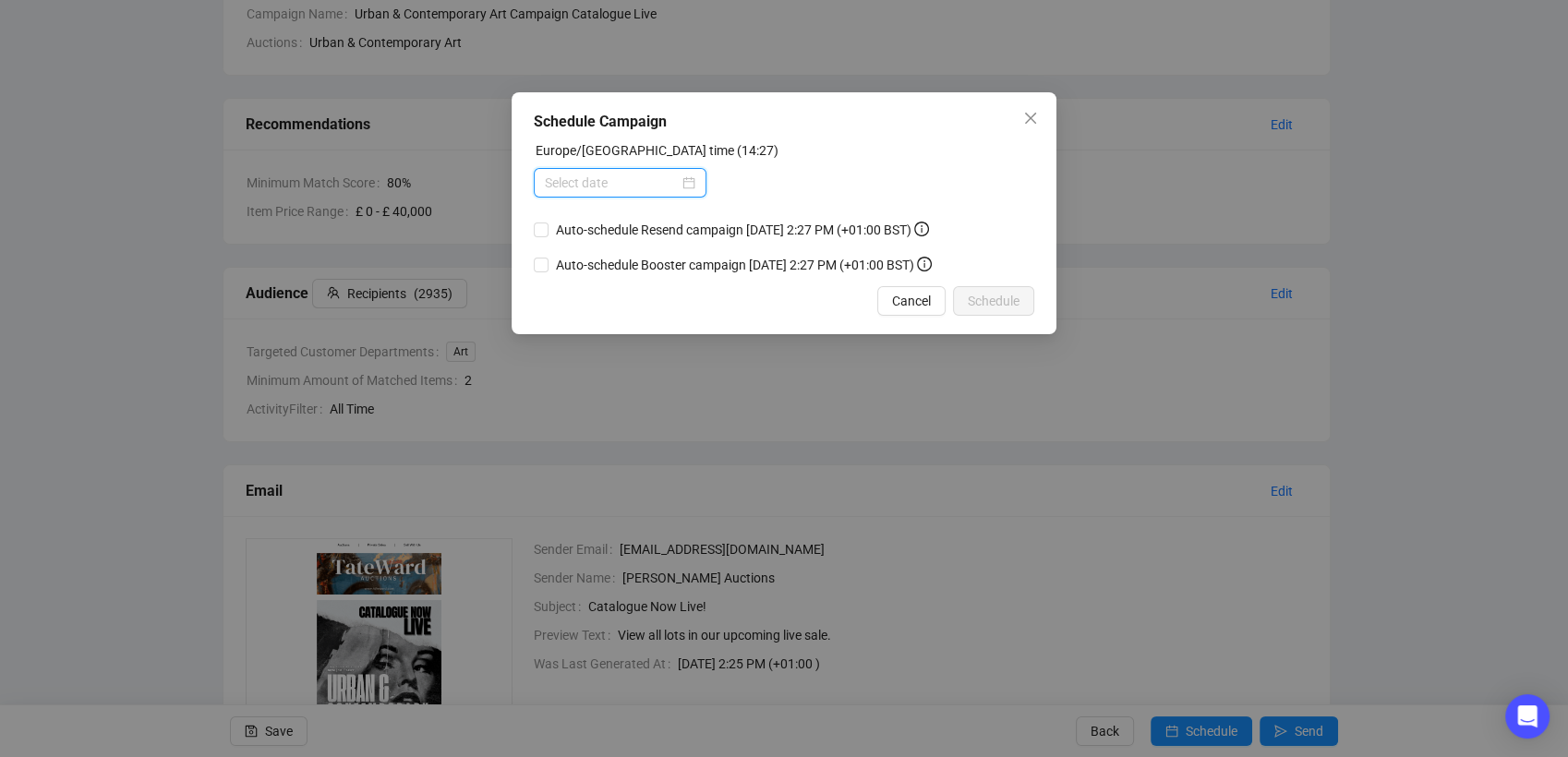
click at [675, 176] on input at bounding box center [611, 182] width 134 height 20
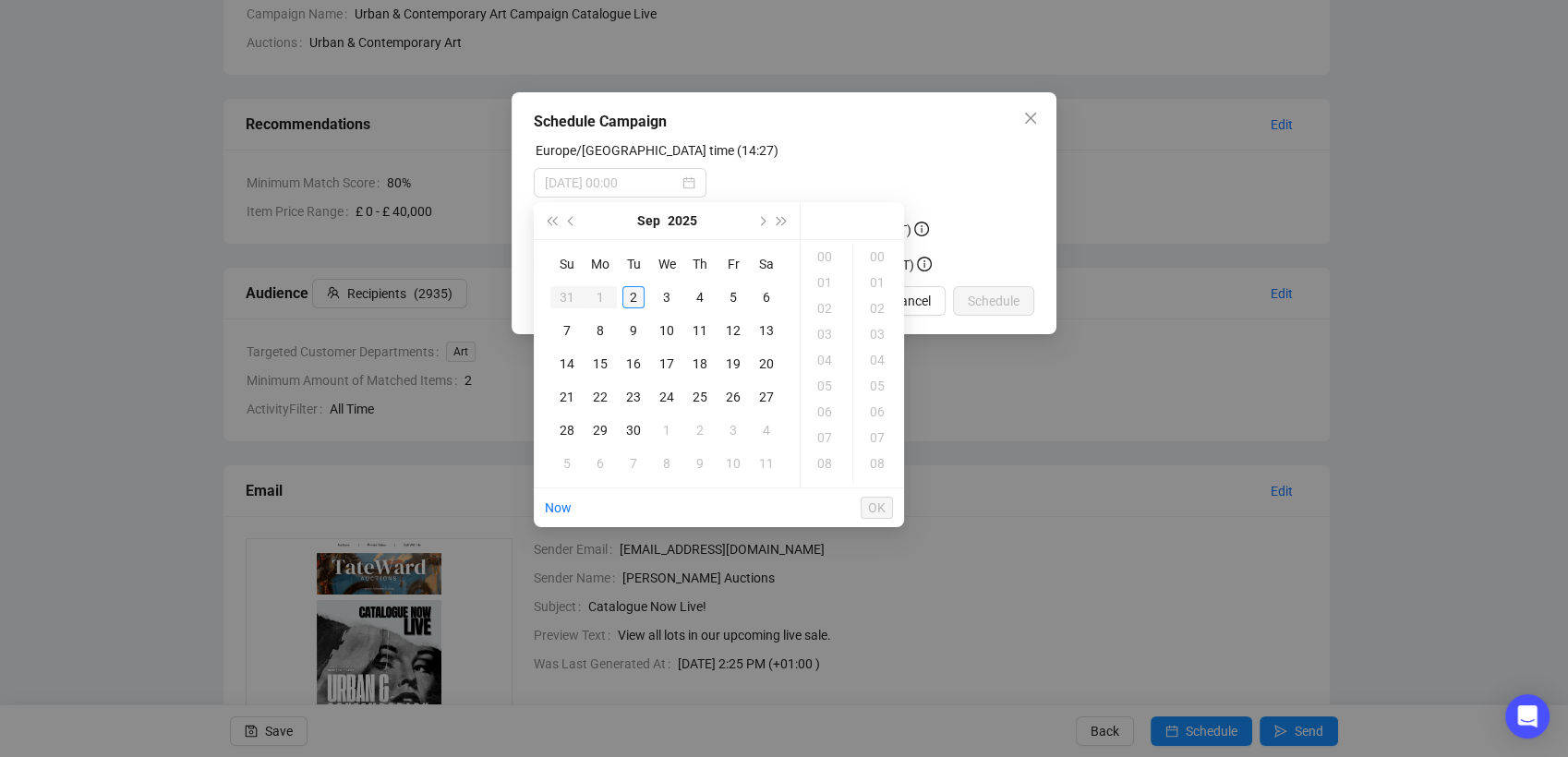
click at [635, 294] on div "2" at bounding box center [633, 297] width 22 height 22
click at [829, 386] on div "19" at bounding box center [826, 386] width 45 height 26
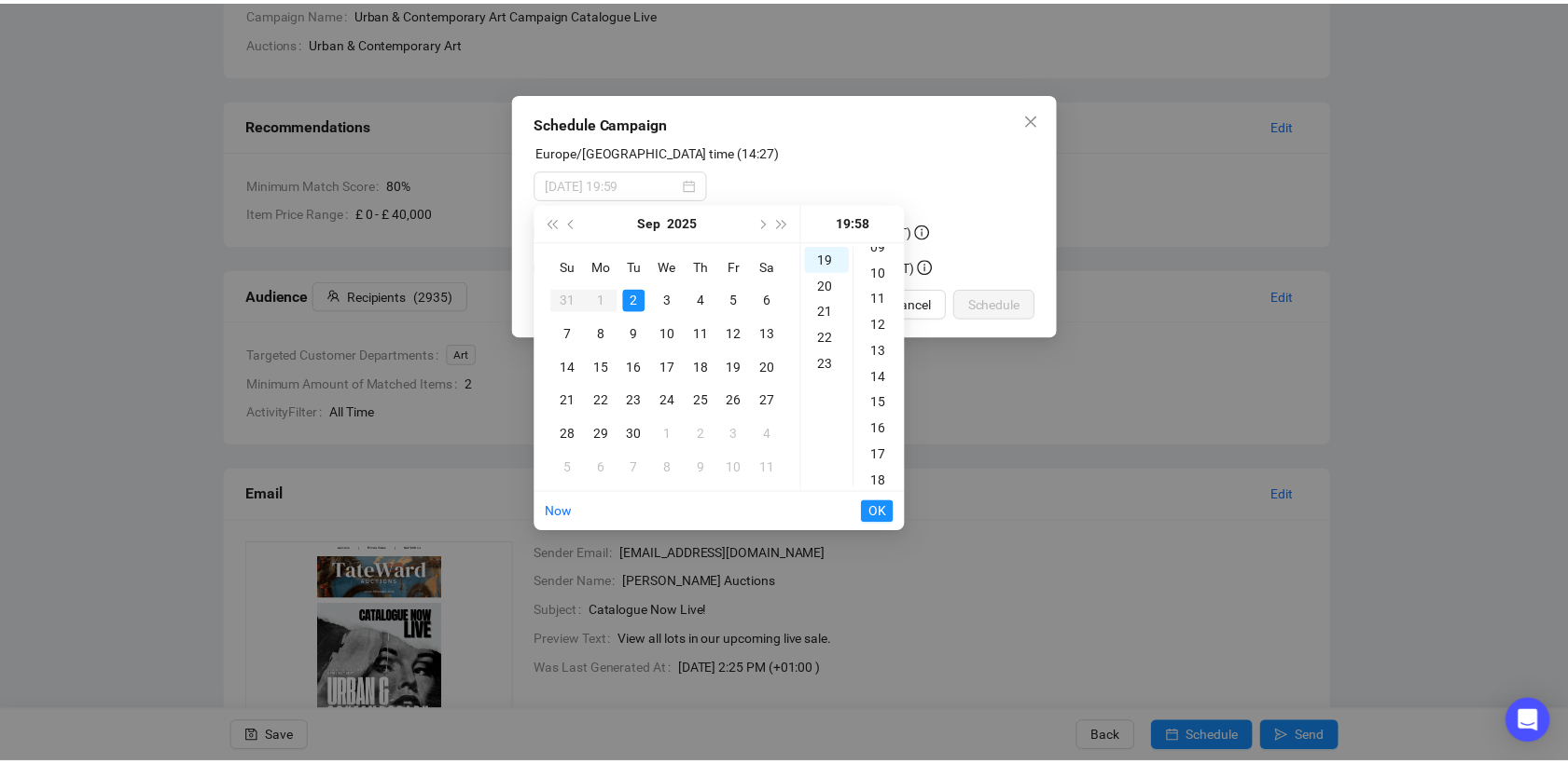
scroll to position [0, 0]
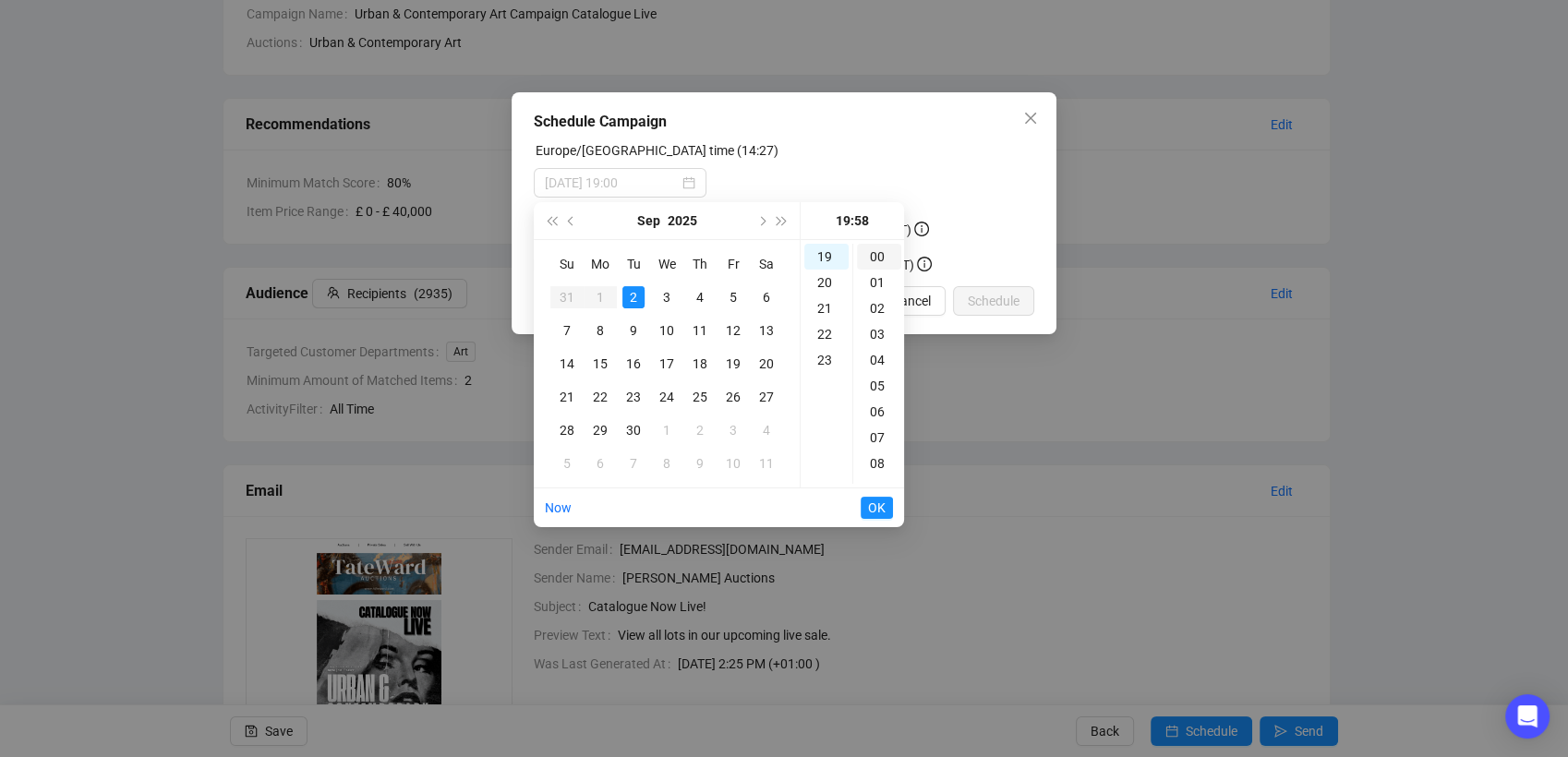
click at [874, 262] on div "00" at bounding box center [879, 256] width 45 height 26
type input "[DATE] 19:00"
click at [879, 503] on span "OK" at bounding box center [877, 508] width 17 height 35
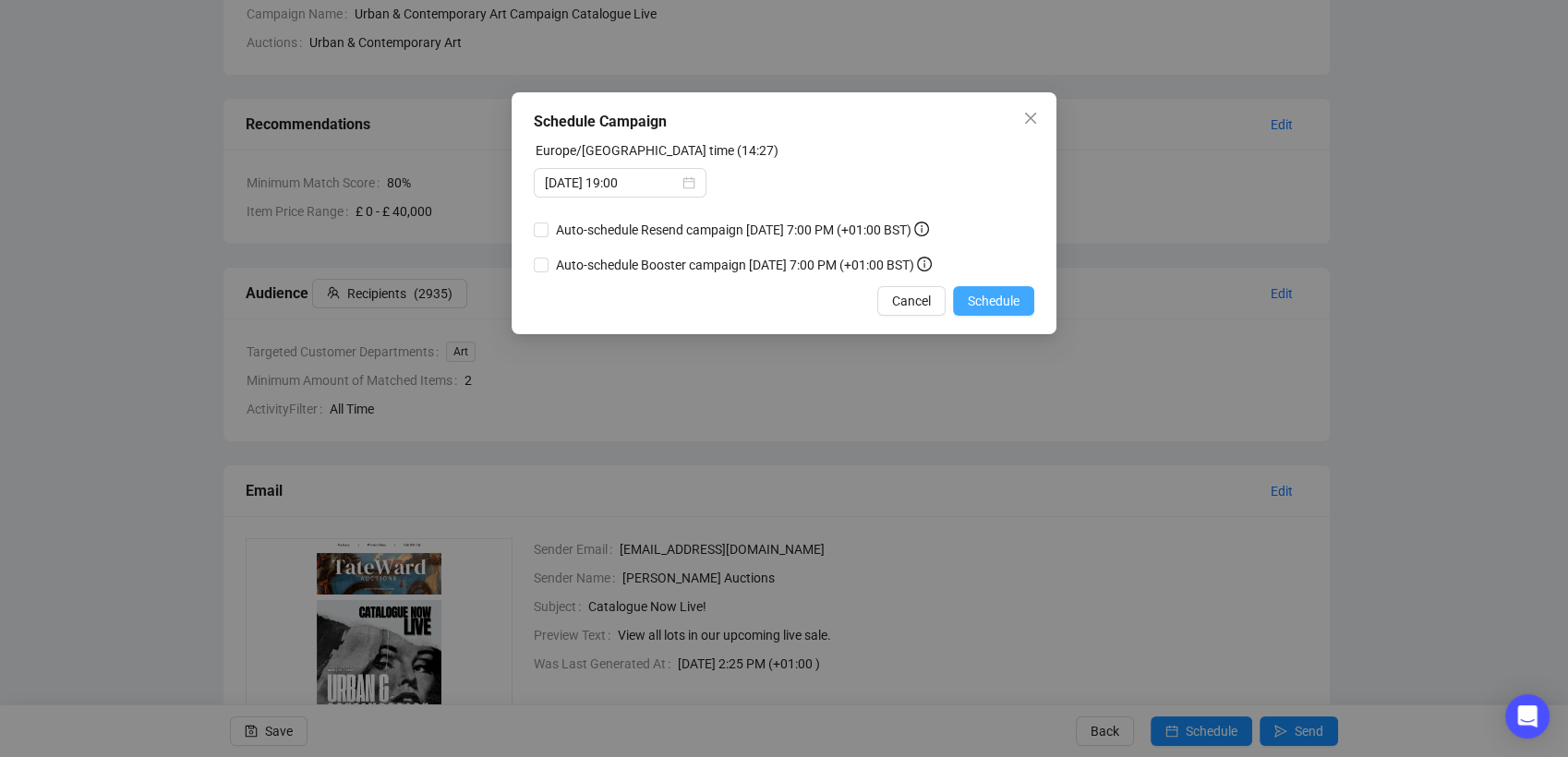
click at [1010, 294] on span "Schedule" at bounding box center [994, 301] width 51 height 20
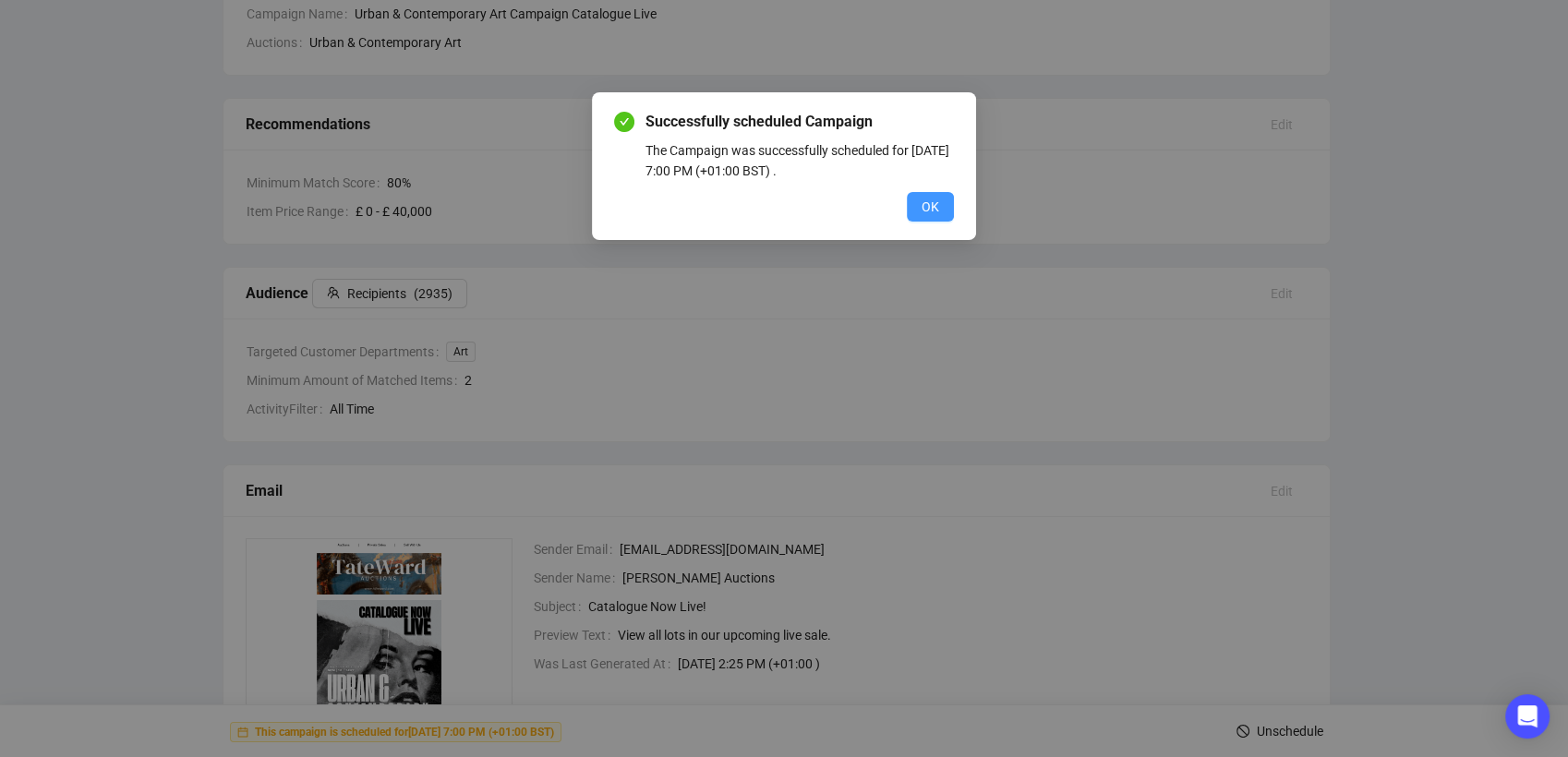
click at [930, 219] on button "OK" at bounding box center [930, 207] width 47 height 30
